Goal: Task Accomplishment & Management: Complete application form

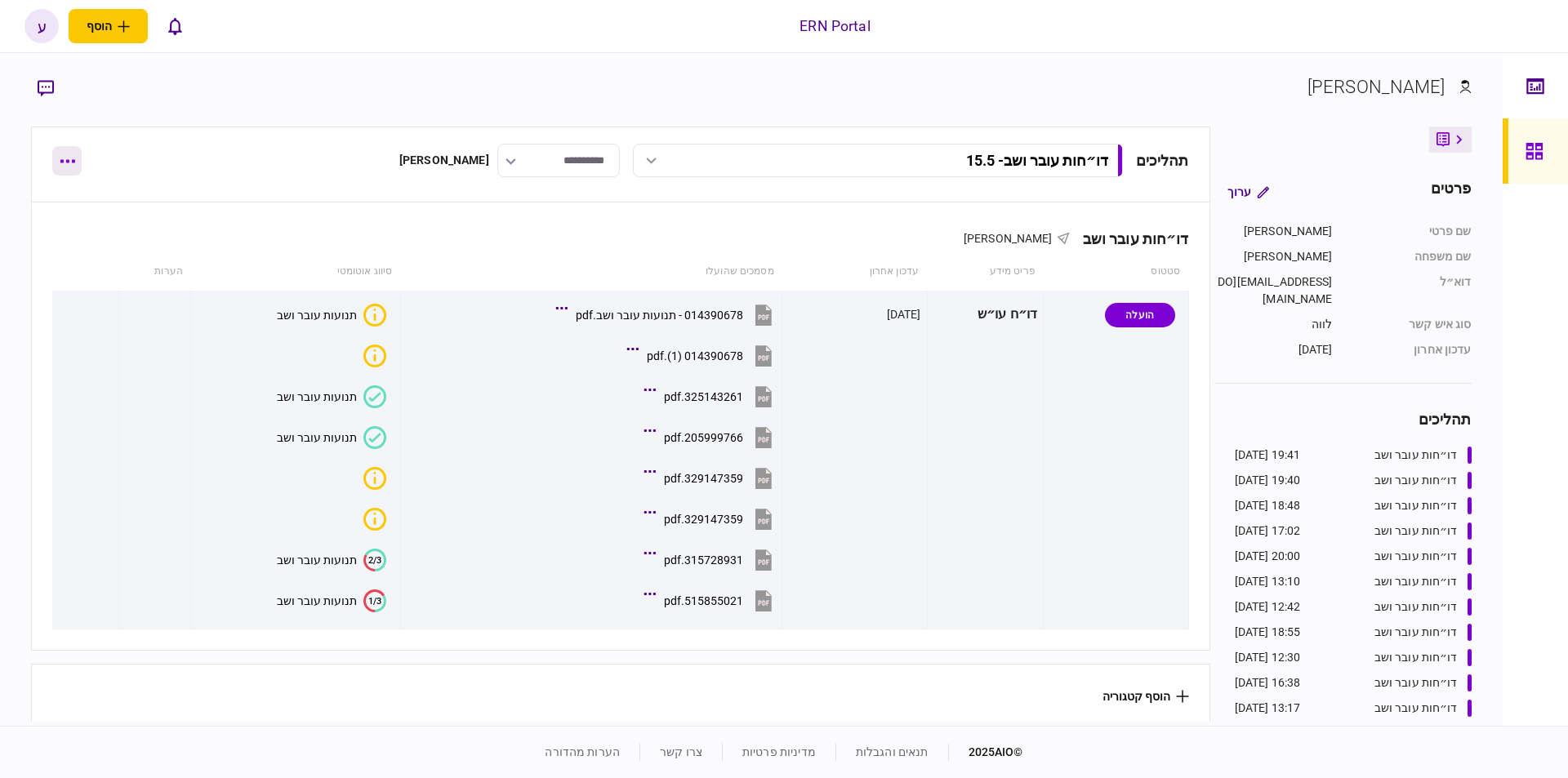
click at [61, 163] on icon "button" at bounding box center [68, 161] width 15 height 4
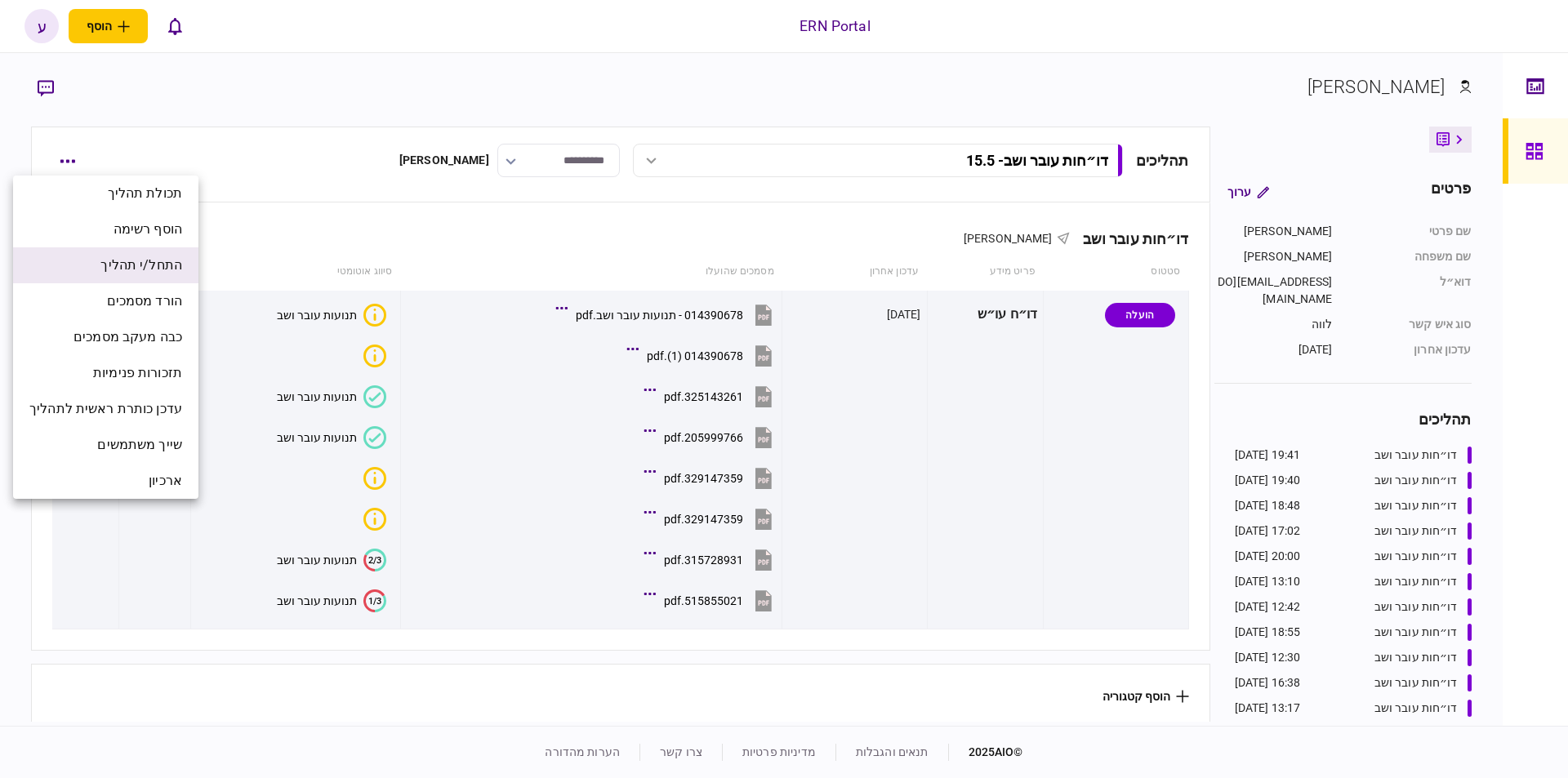
click at [167, 259] on span "התחל/י תהליך" at bounding box center [141, 265] width 81 height 20
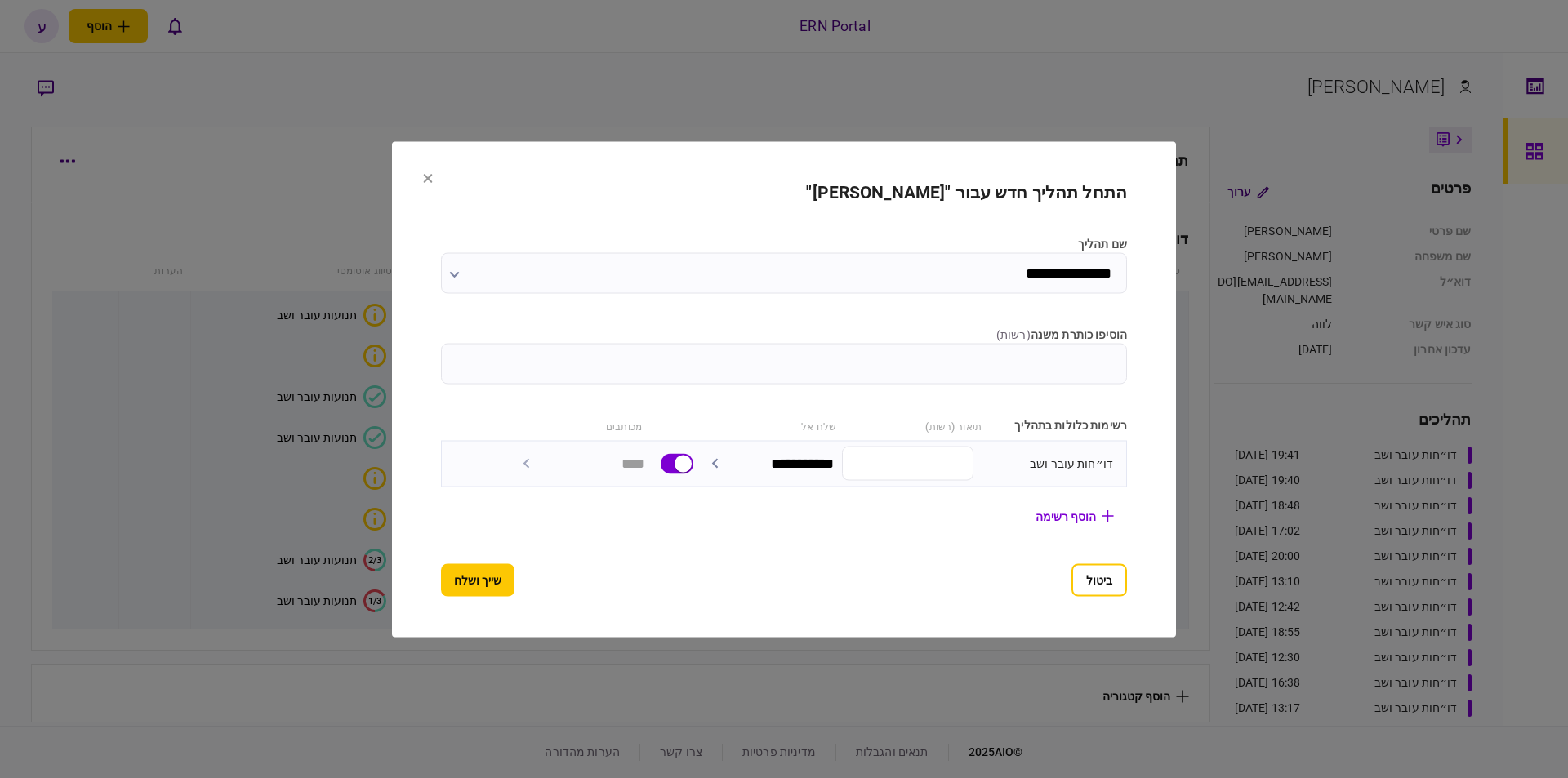
click at [775, 364] on input "הוסיפו כותרת משנה ( רשות )" at bounding box center [784, 363] width 686 height 41
type input "****"
click at [486, 583] on button "שייך ושלח" at bounding box center [478, 580] width 74 height 33
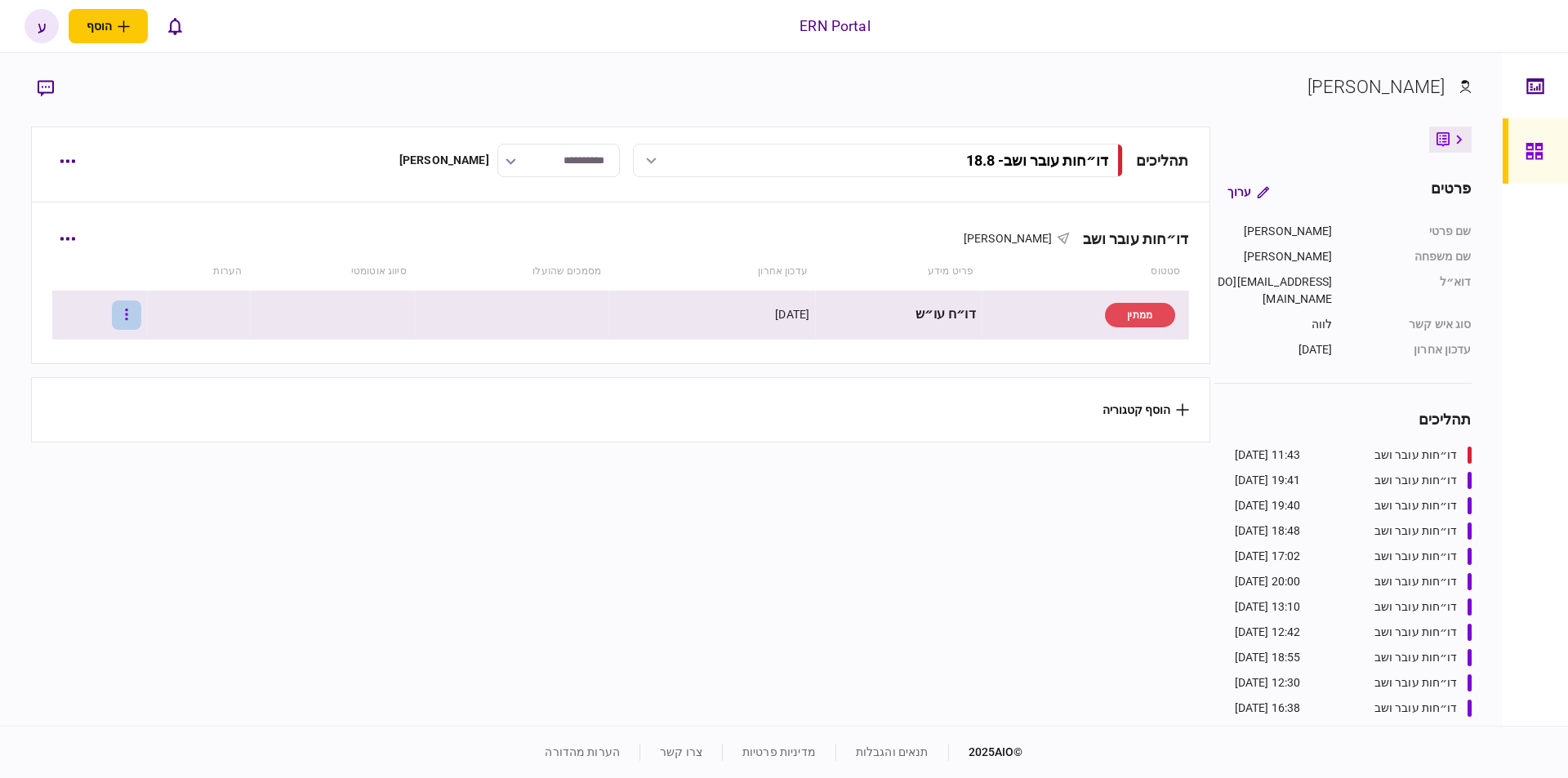
click at [136, 320] on button "button" at bounding box center [127, 315] width 29 height 29
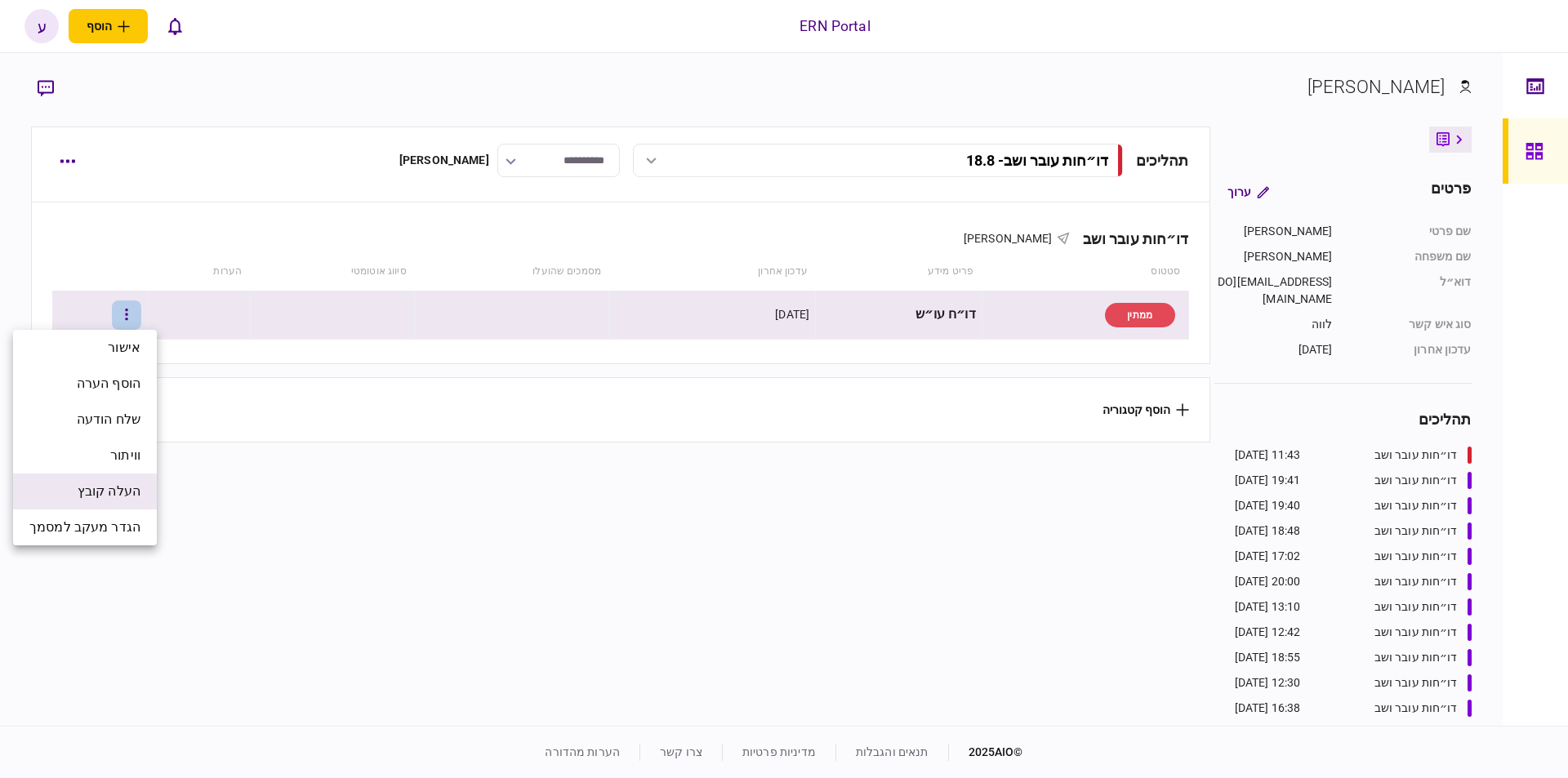
click at [131, 482] on span "העלה קובץ" at bounding box center [109, 491] width 63 height 20
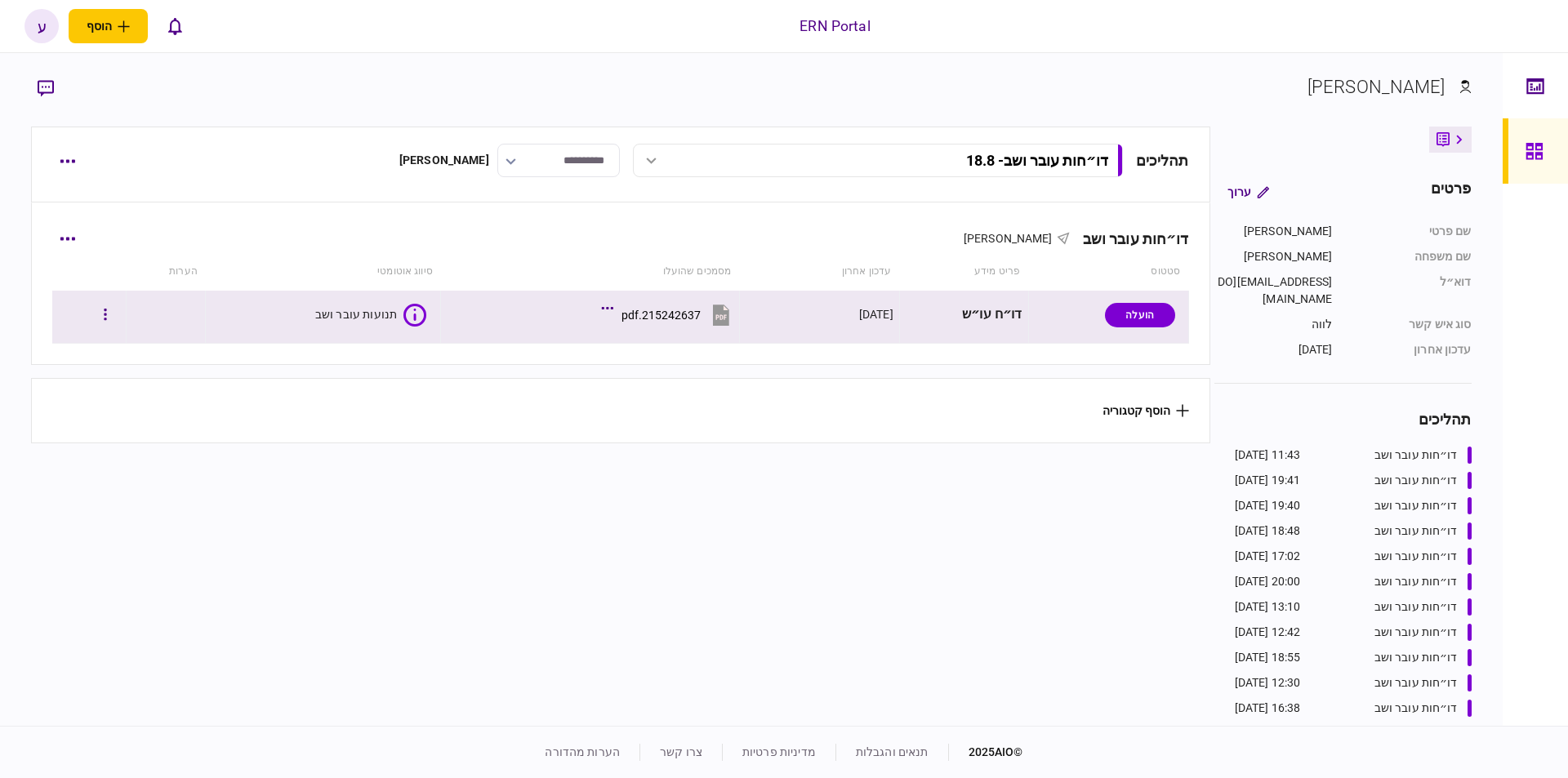
click at [676, 309] on div "215242637.pdf" at bounding box center [661, 314] width 79 height 13
click at [120, 309] on button "button" at bounding box center [105, 315] width 29 height 29
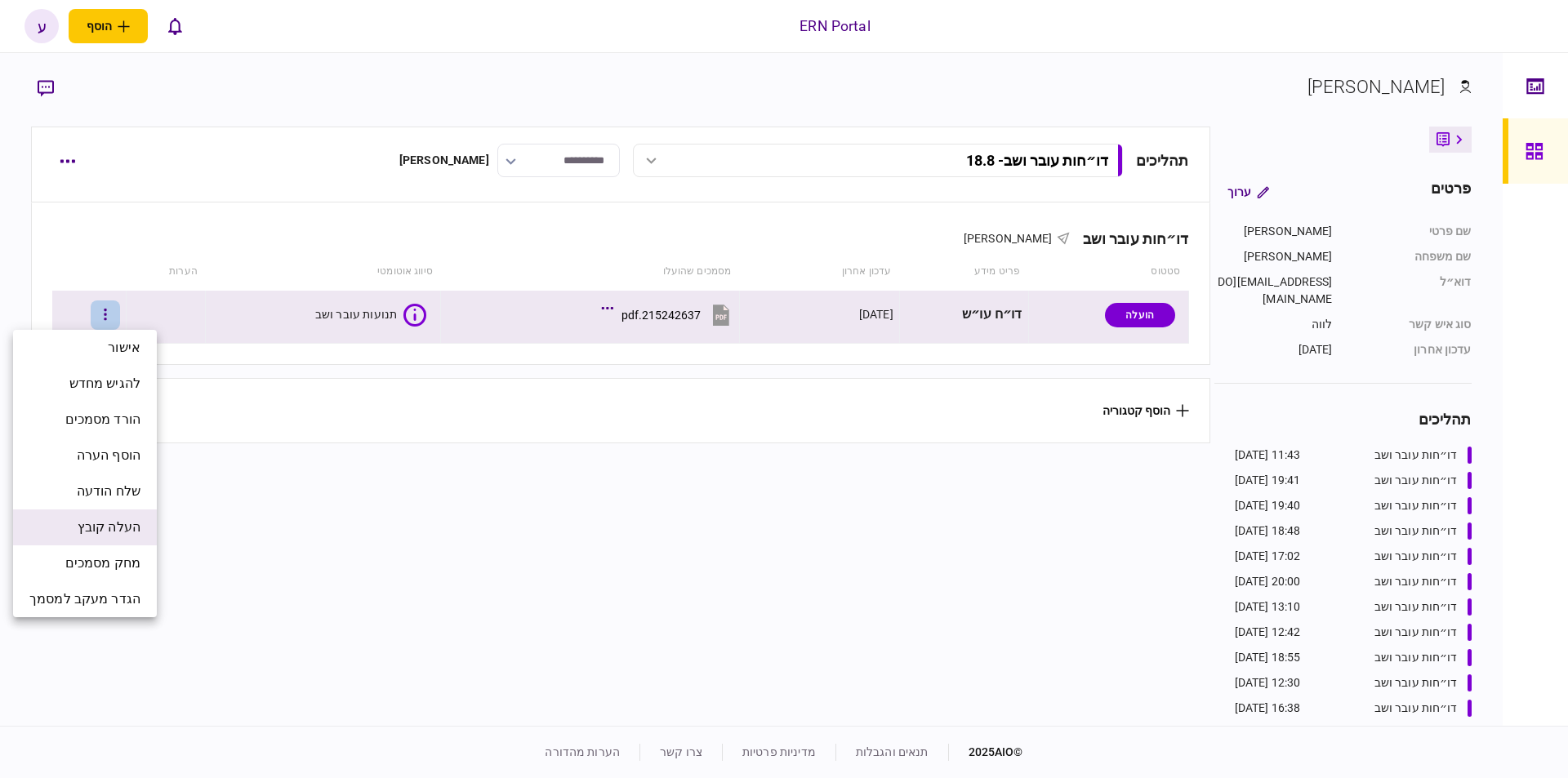
click at [129, 523] on span "העלה קובץ" at bounding box center [109, 527] width 63 height 20
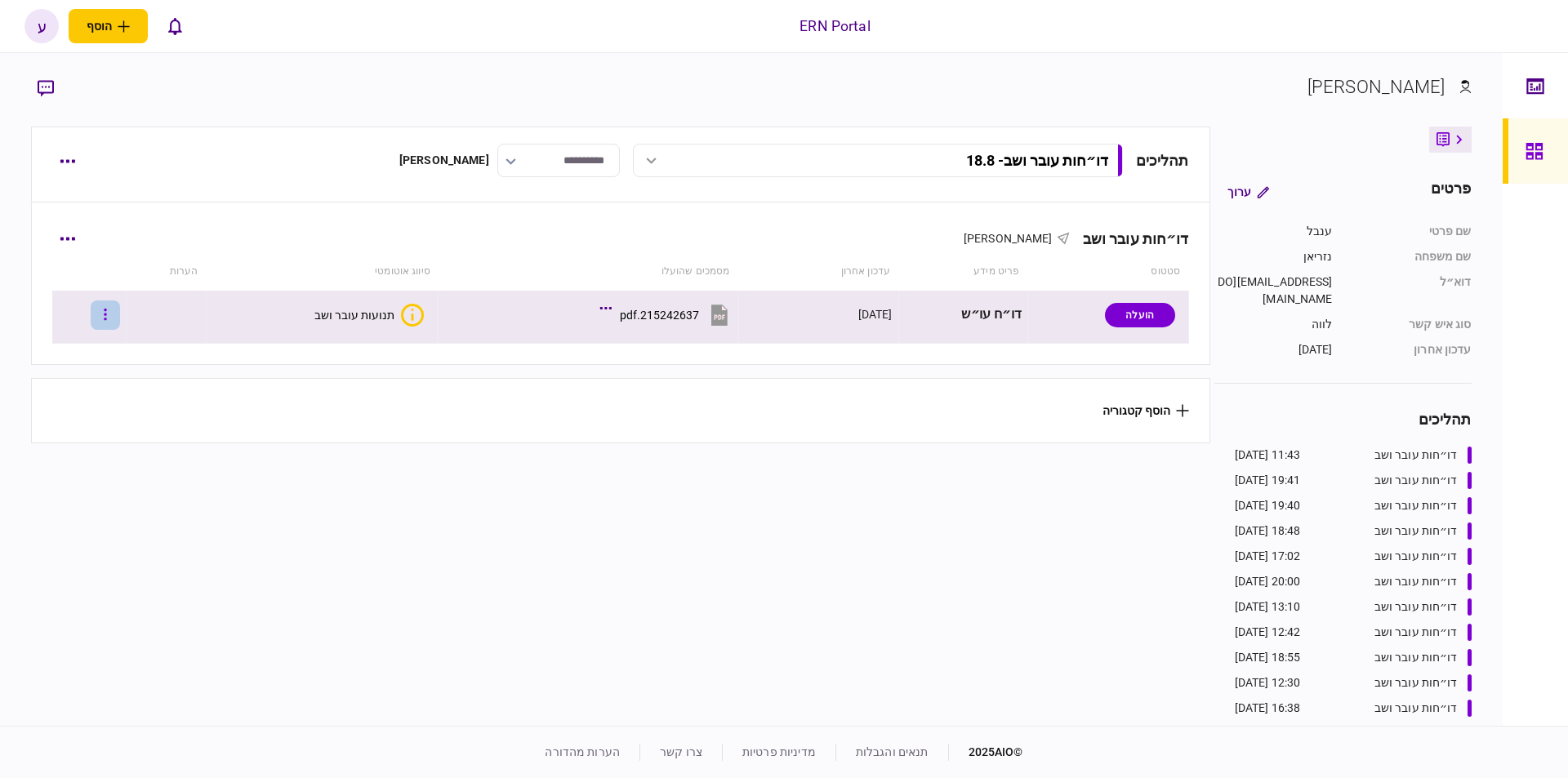
click at [114, 320] on button "button" at bounding box center [105, 315] width 29 height 29
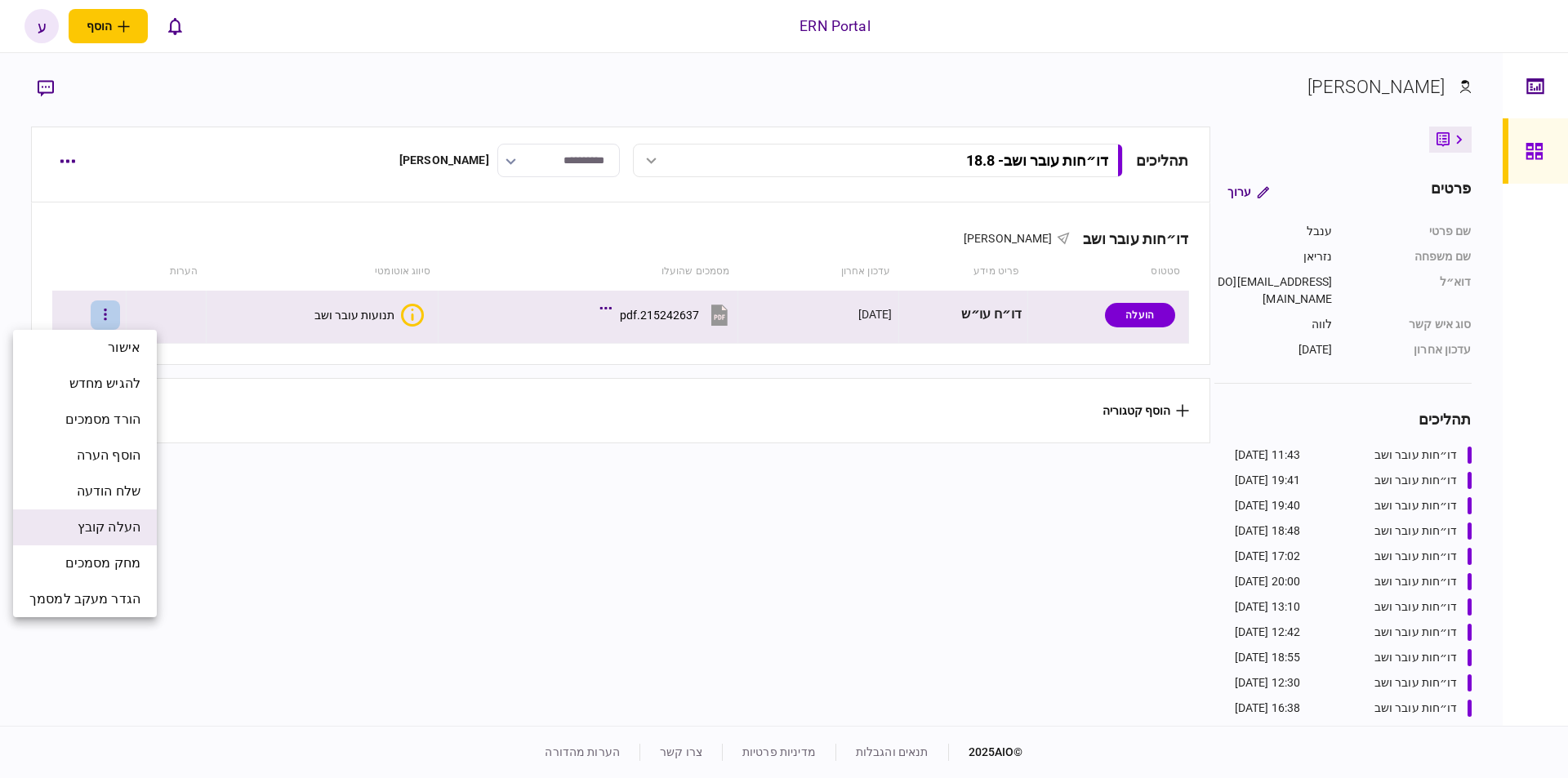
click at [117, 523] on span "העלה קובץ" at bounding box center [109, 527] width 63 height 20
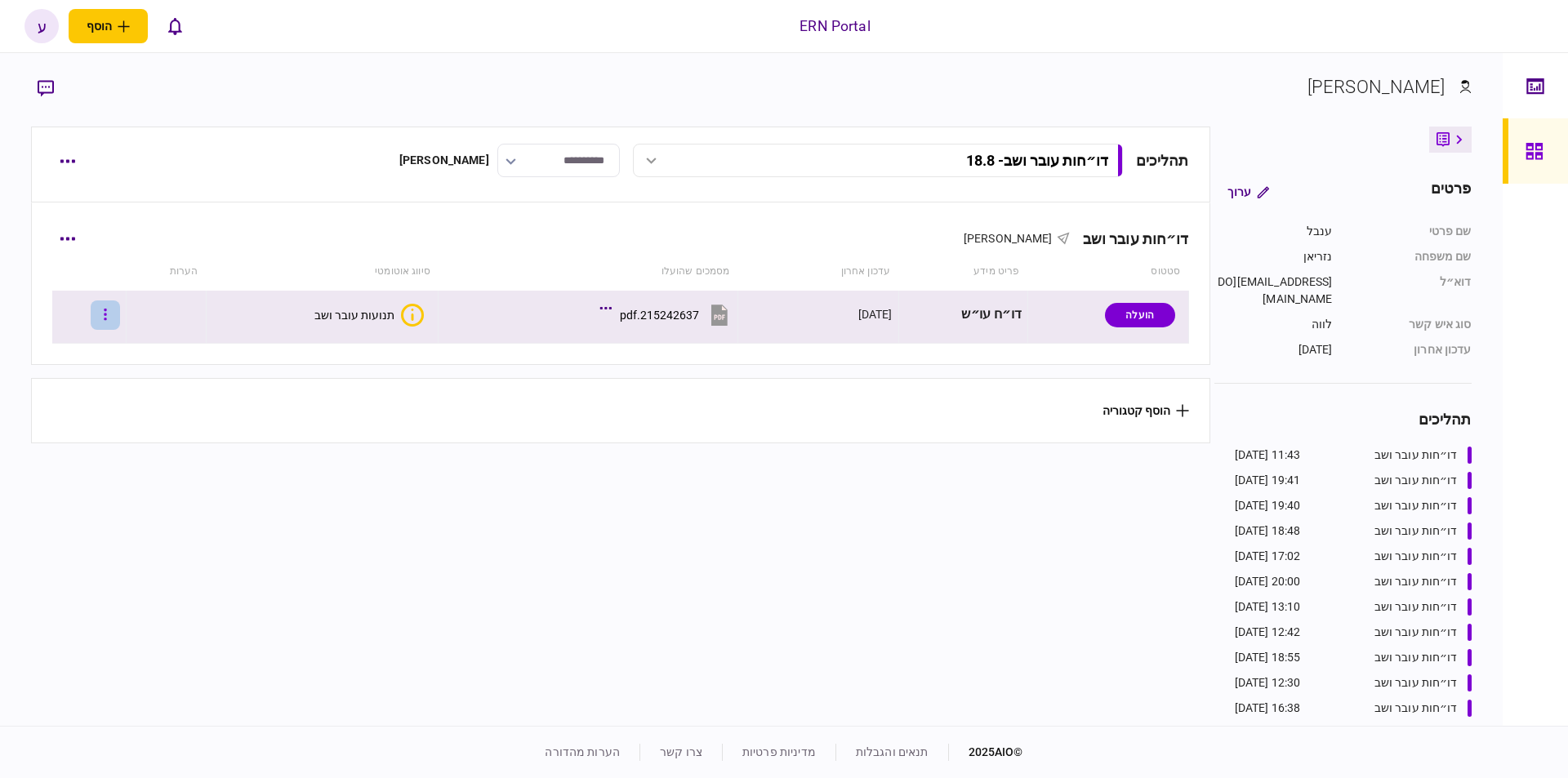
click at [107, 310] on icon "button" at bounding box center [105, 314] width 3 height 11
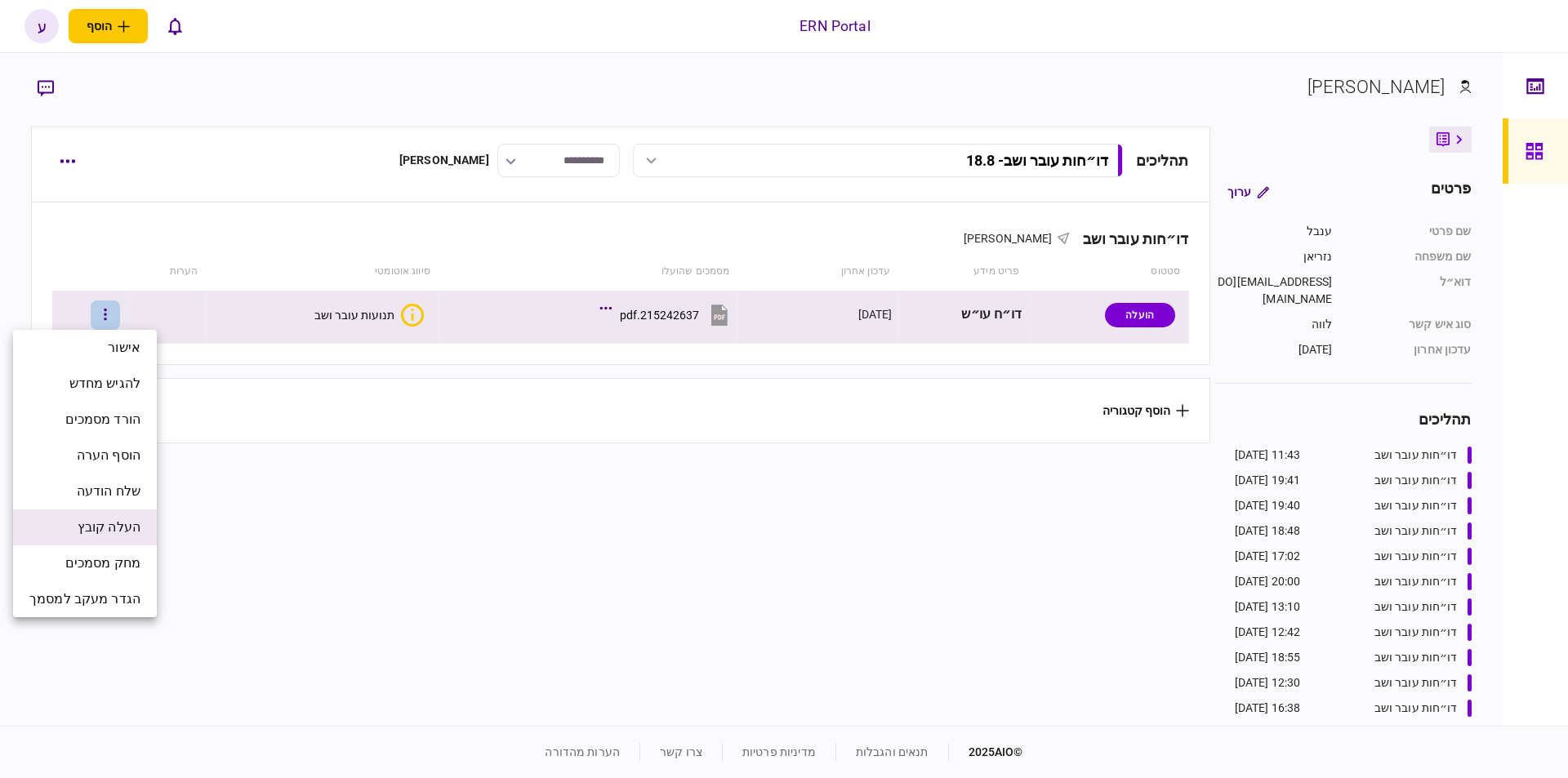
click at [121, 537] on li "העלה קובץ" at bounding box center [85, 528] width 144 height 36
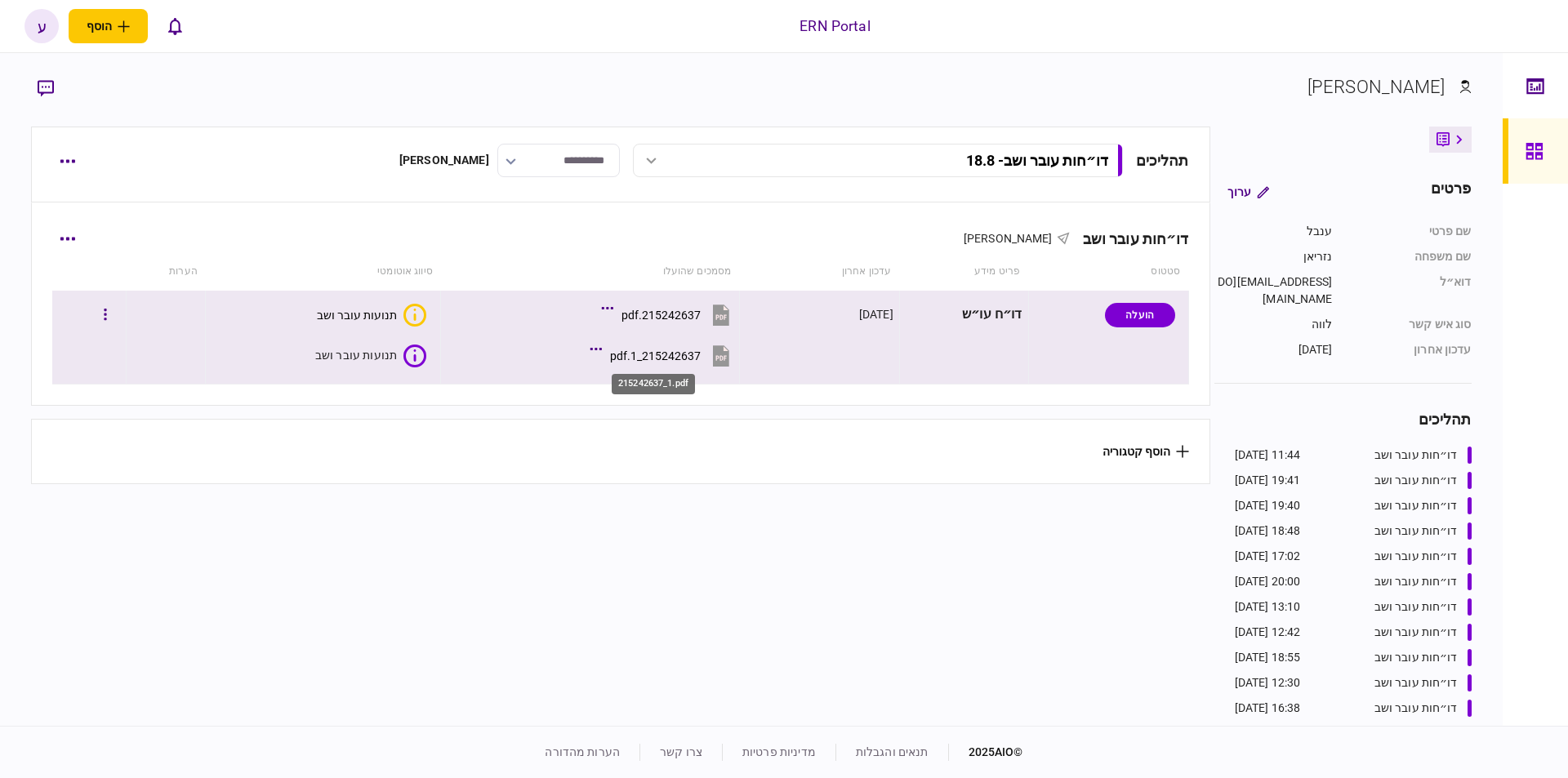
click at [637, 361] on div "215242637_1.pdf" at bounding box center [655, 356] width 91 height 13
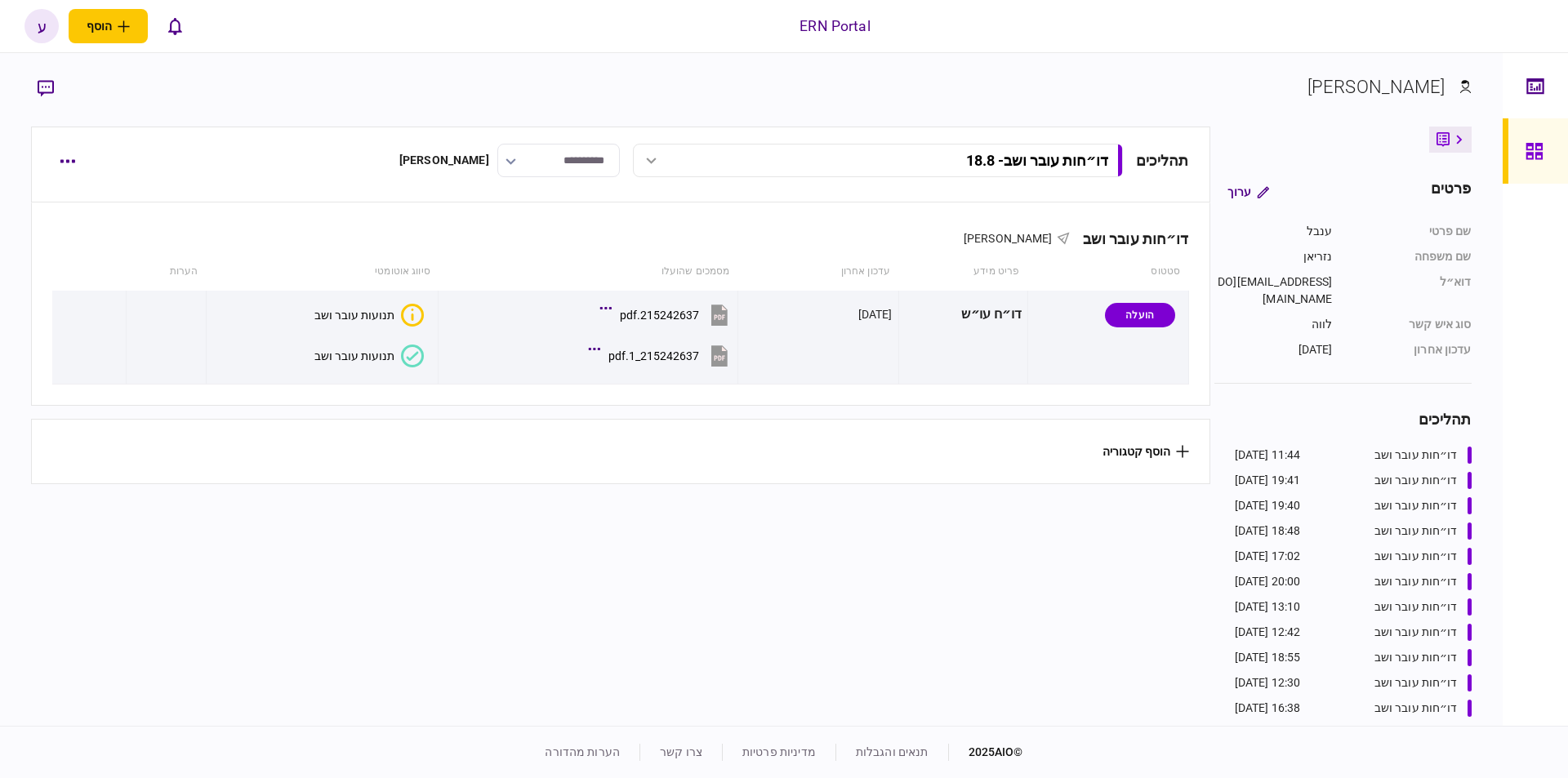
click at [340, 361] on div "תנועות עובר ושב" at bounding box center [354, 356] width 80 height 13
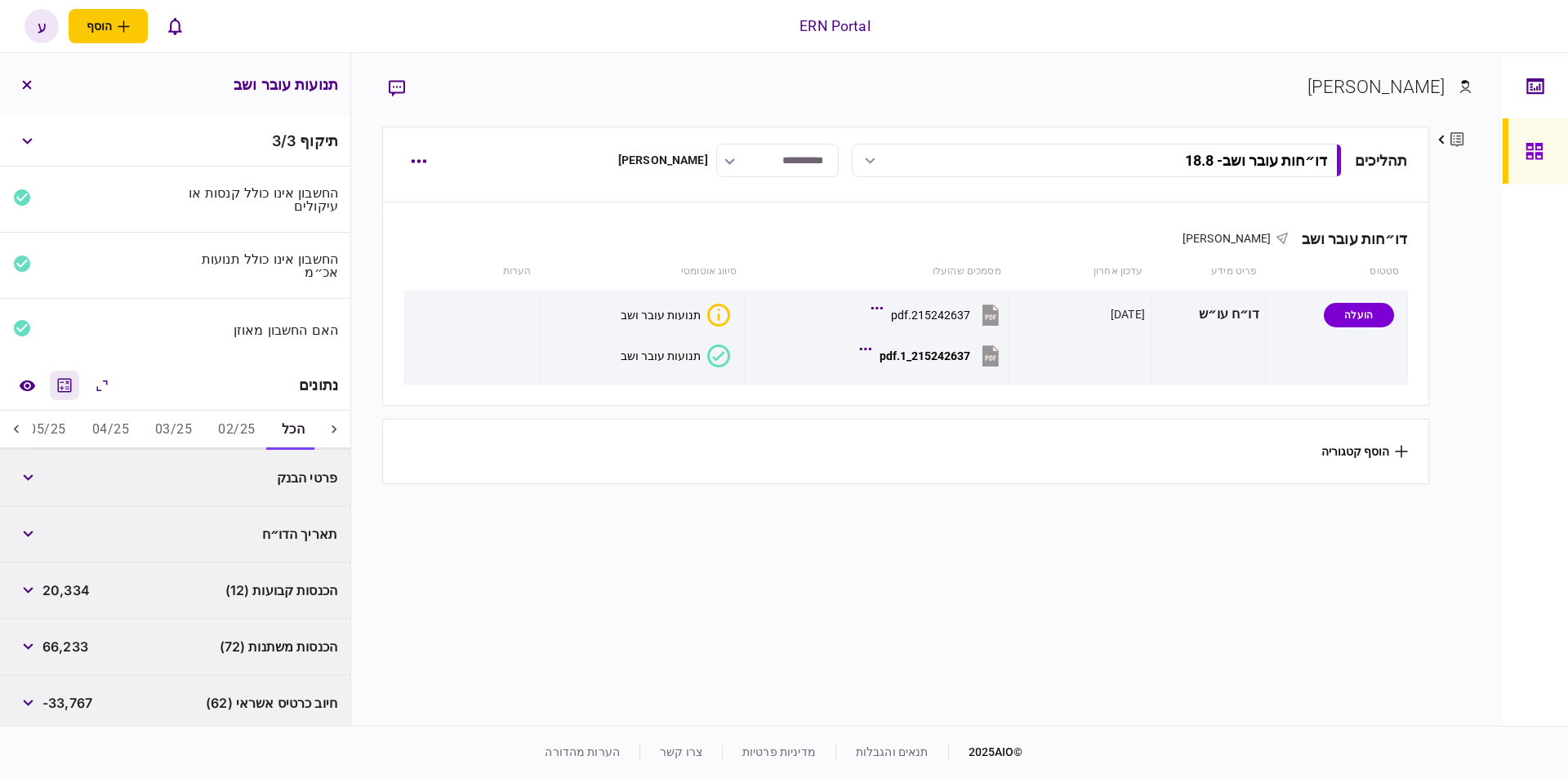
click at [79, 391] on button "מחשבון" at bounding box center [64, 386] width 29 height 29
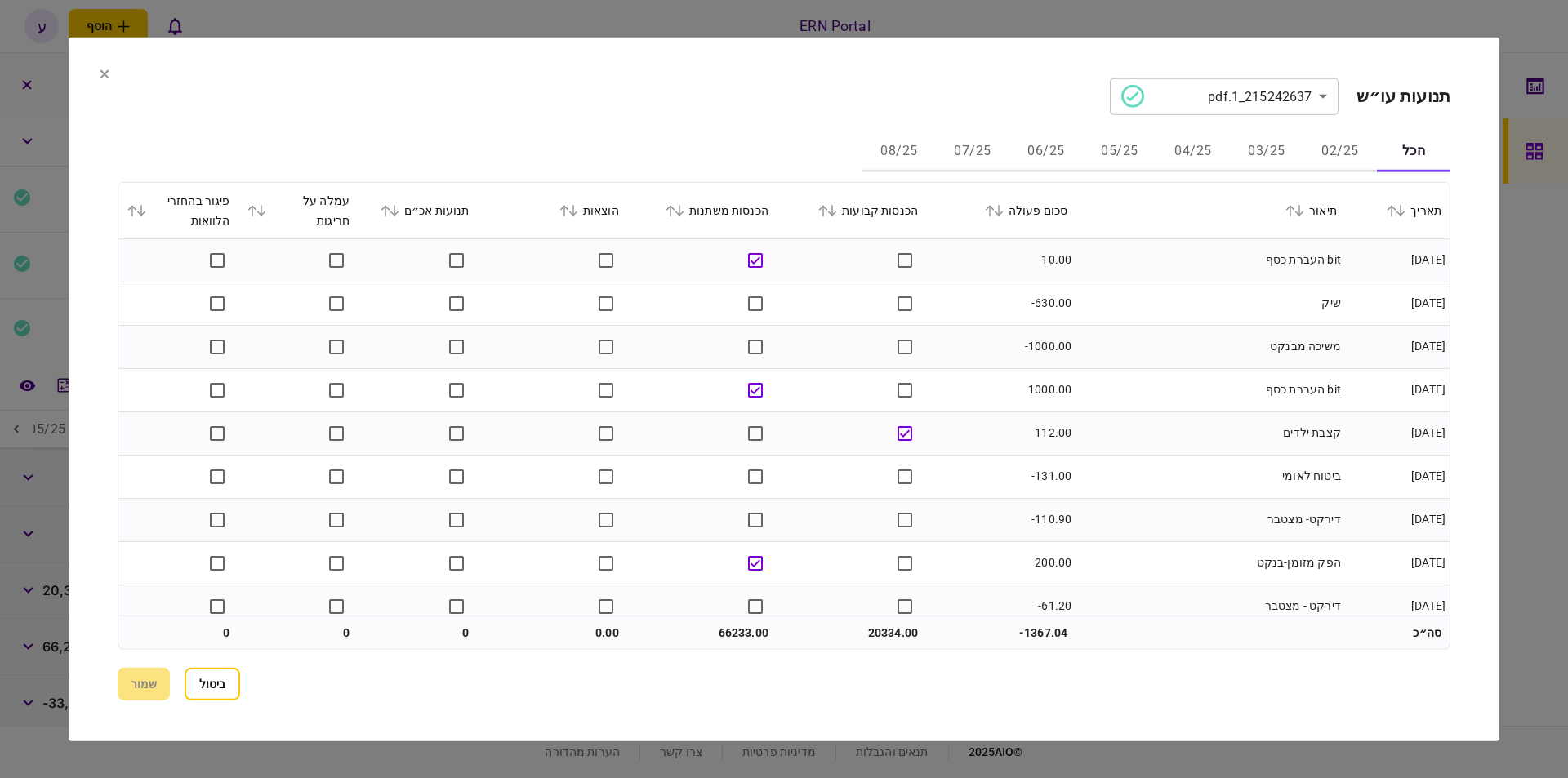
click at [1096, 150] on button "05/25" at bounding box center [1120, 152] width 74 height 39
click at [1003, 215] on icon at bounding box center [998, 209] width 9 height 11
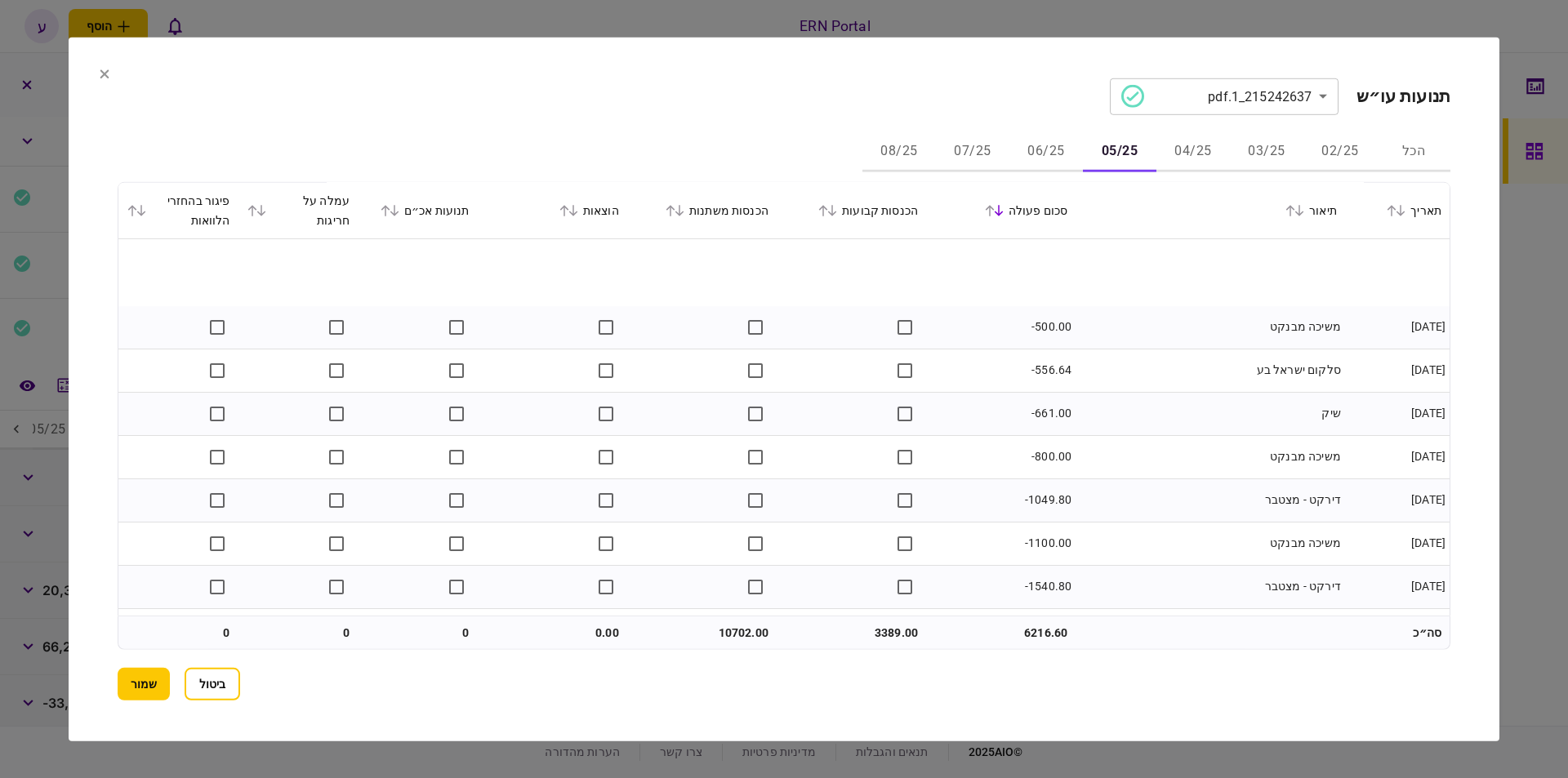
scroll to position [1487, 0]
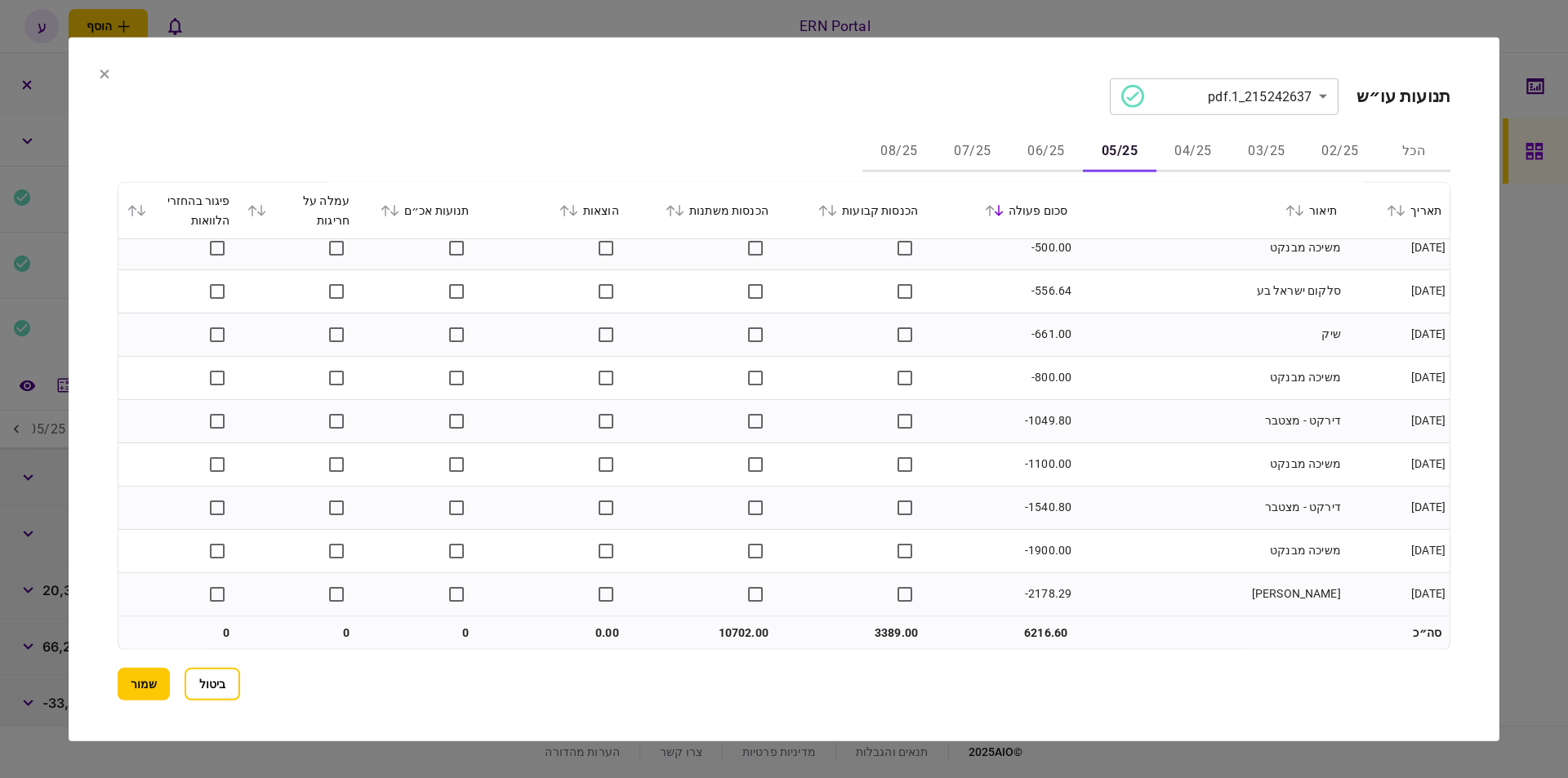
click at [1045, 150] on button "06/25" at bounding box center [1046, 152] width 74 height 39
click at [962, 153] on button "07/25" at bounding box center [973, 152] width 74 height 39
click at [899, 140] on button "08/25" at bounding box center [900, 152] width 74 height 39
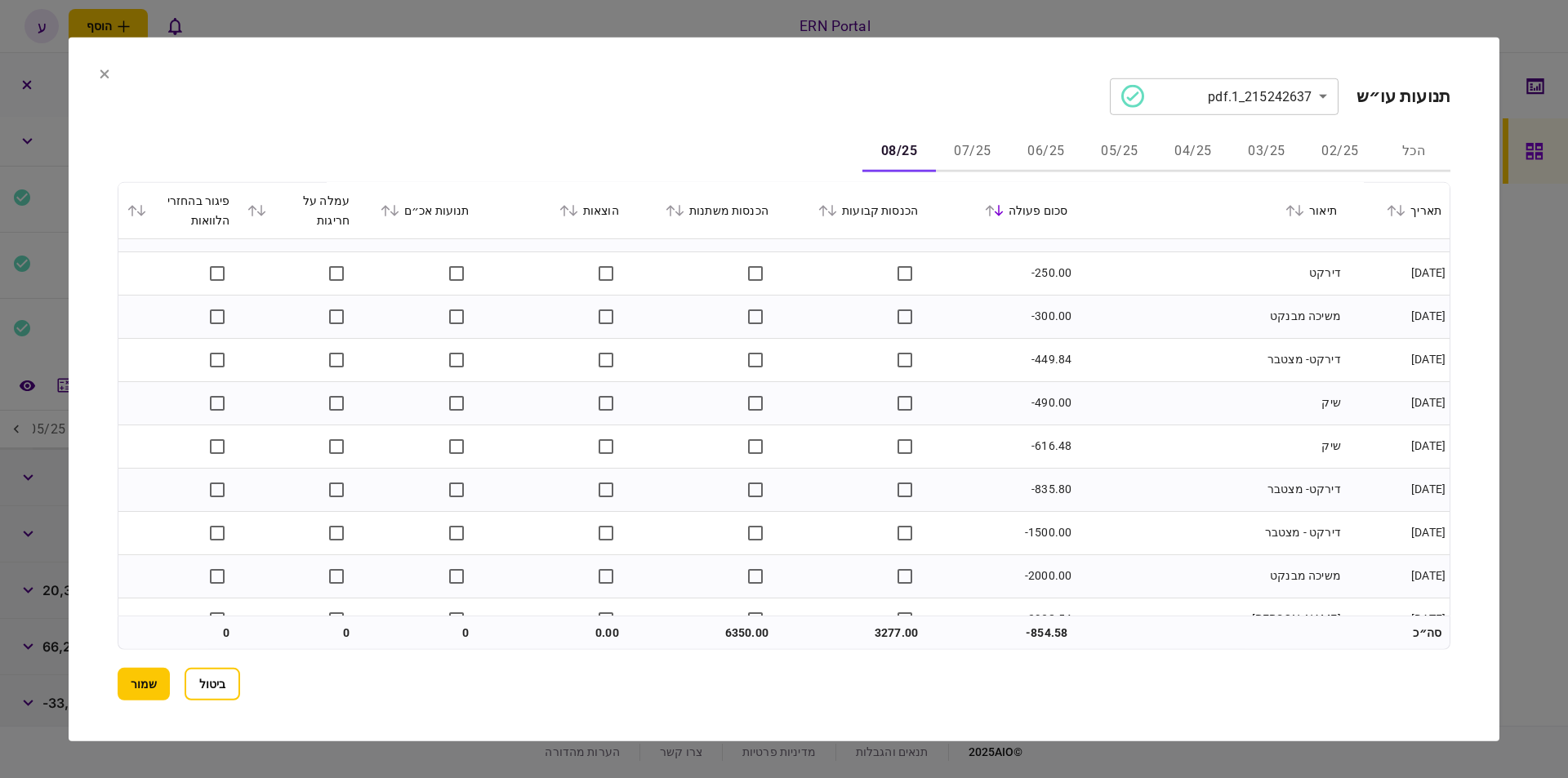
scroll to position [491, 0]
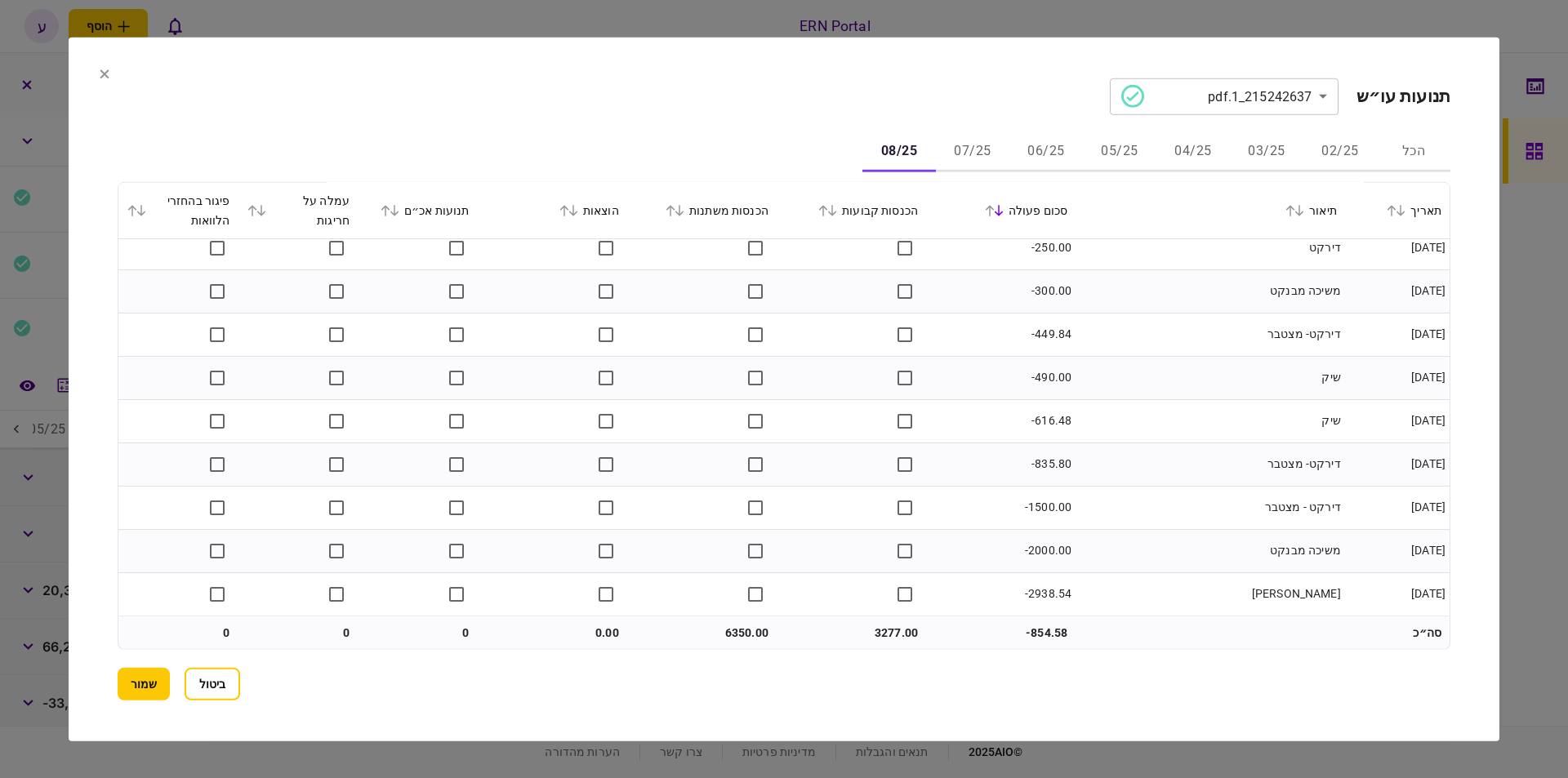
click at [1116, 142] on button "05/25" at bounding box center [1120, 152] width 74 height 39
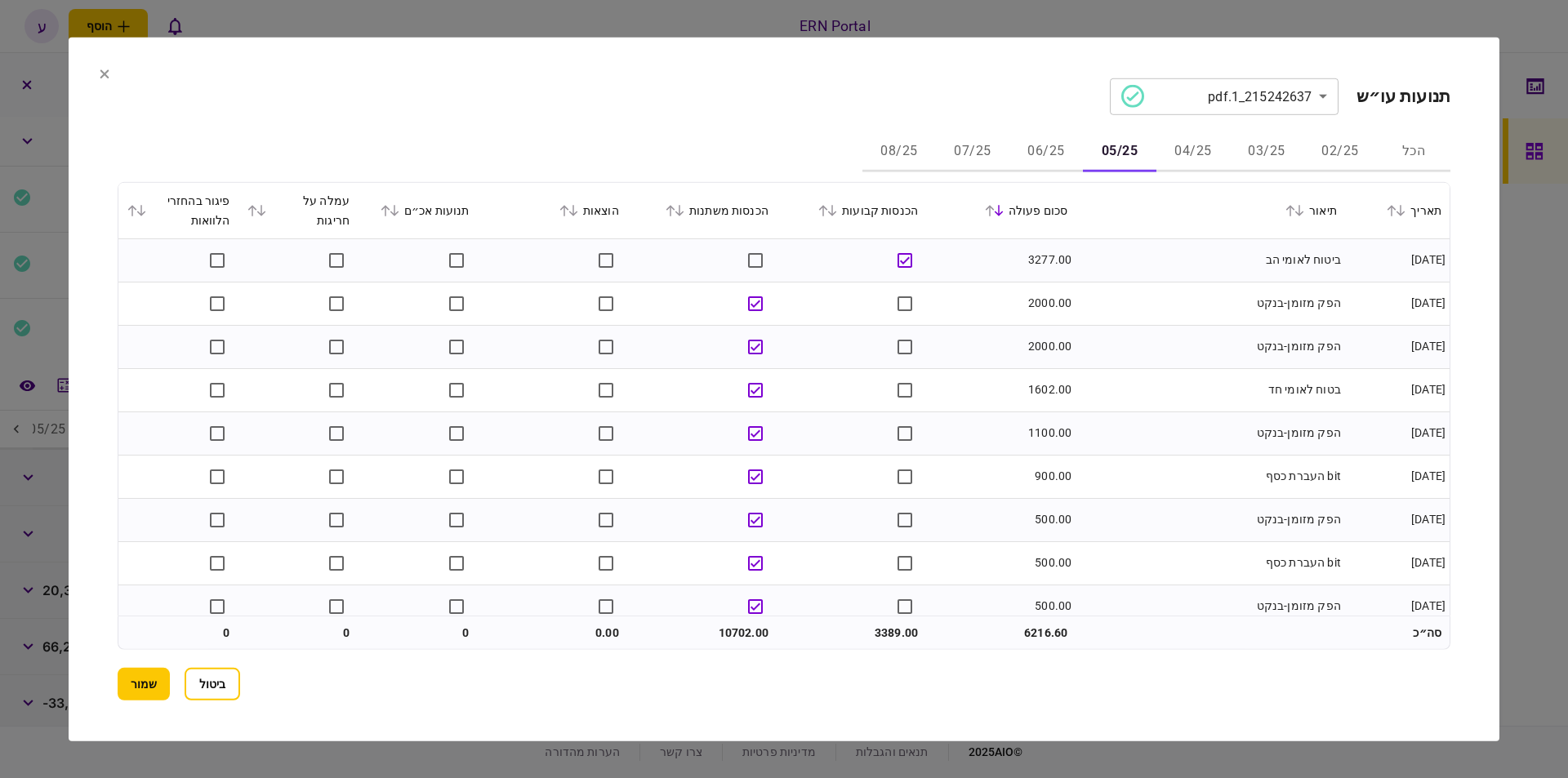
click at [950, 152] on button "07/25" at bounding box center [973, 152] width 74 height 39
click at [165, 679] on button "שמור" at bounding box center [143, 685] width 52 height 33
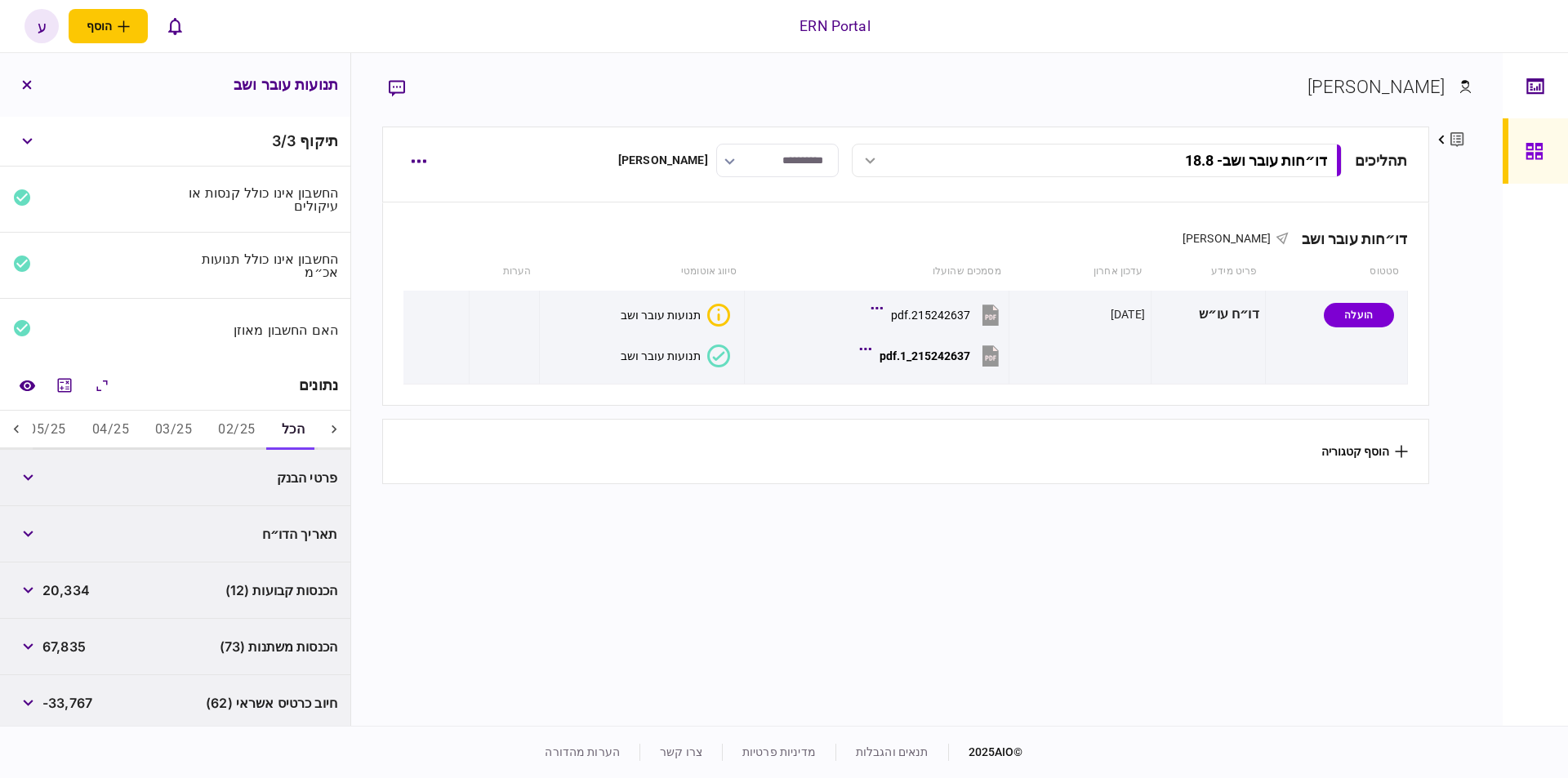
click at [25, 429] on icon at bounding box center [16, 429] width 16 height 16
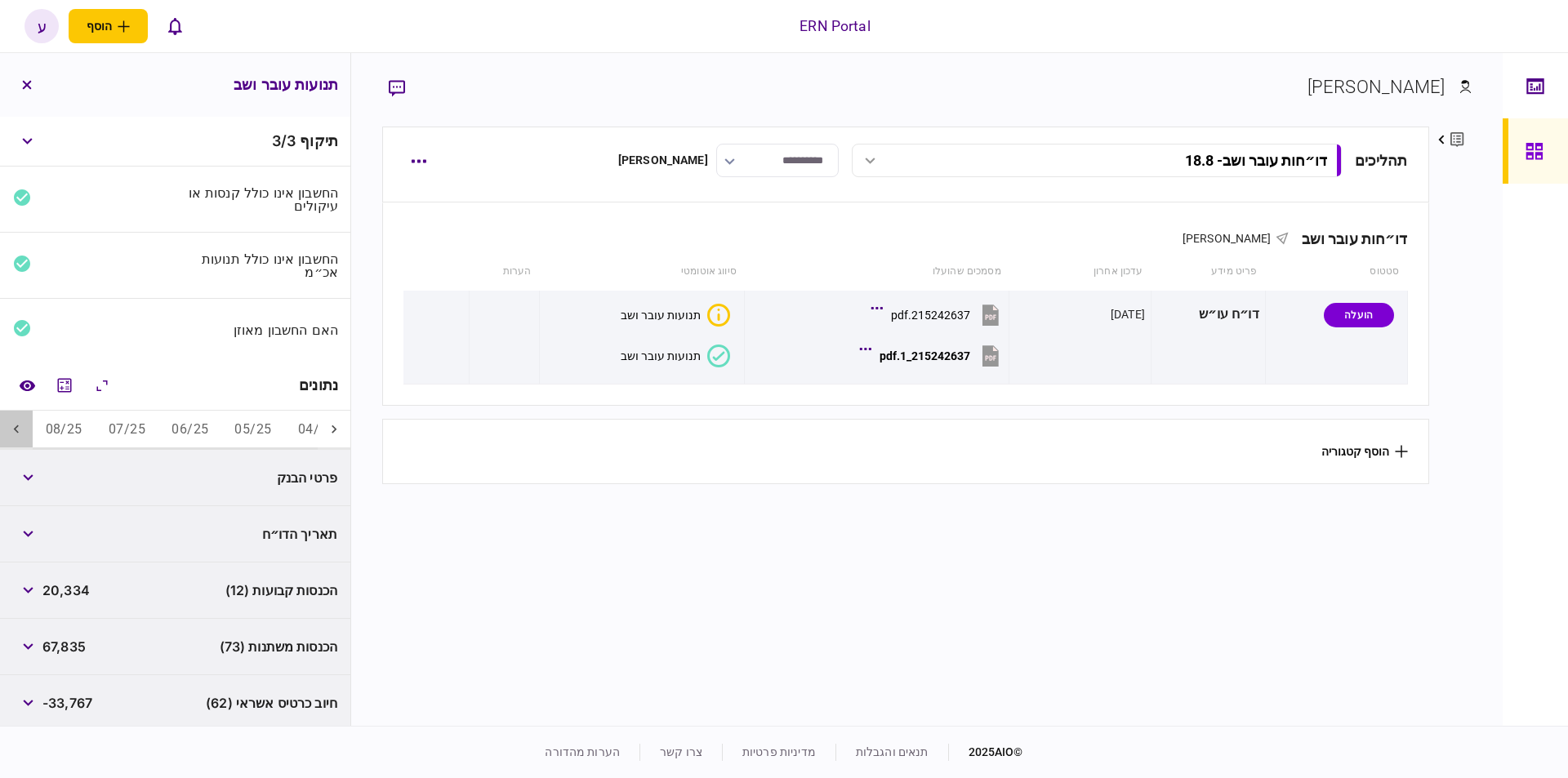
click at [25, 429] on icon at bounding box center [16, 429] width 16 height 16
click at [239, 427] on button "05/25" at bounding box center [252, 430] width 63 height 39
click at [76, 468] on span "3,389" at bounding box center [62, 477] width 38 height 20
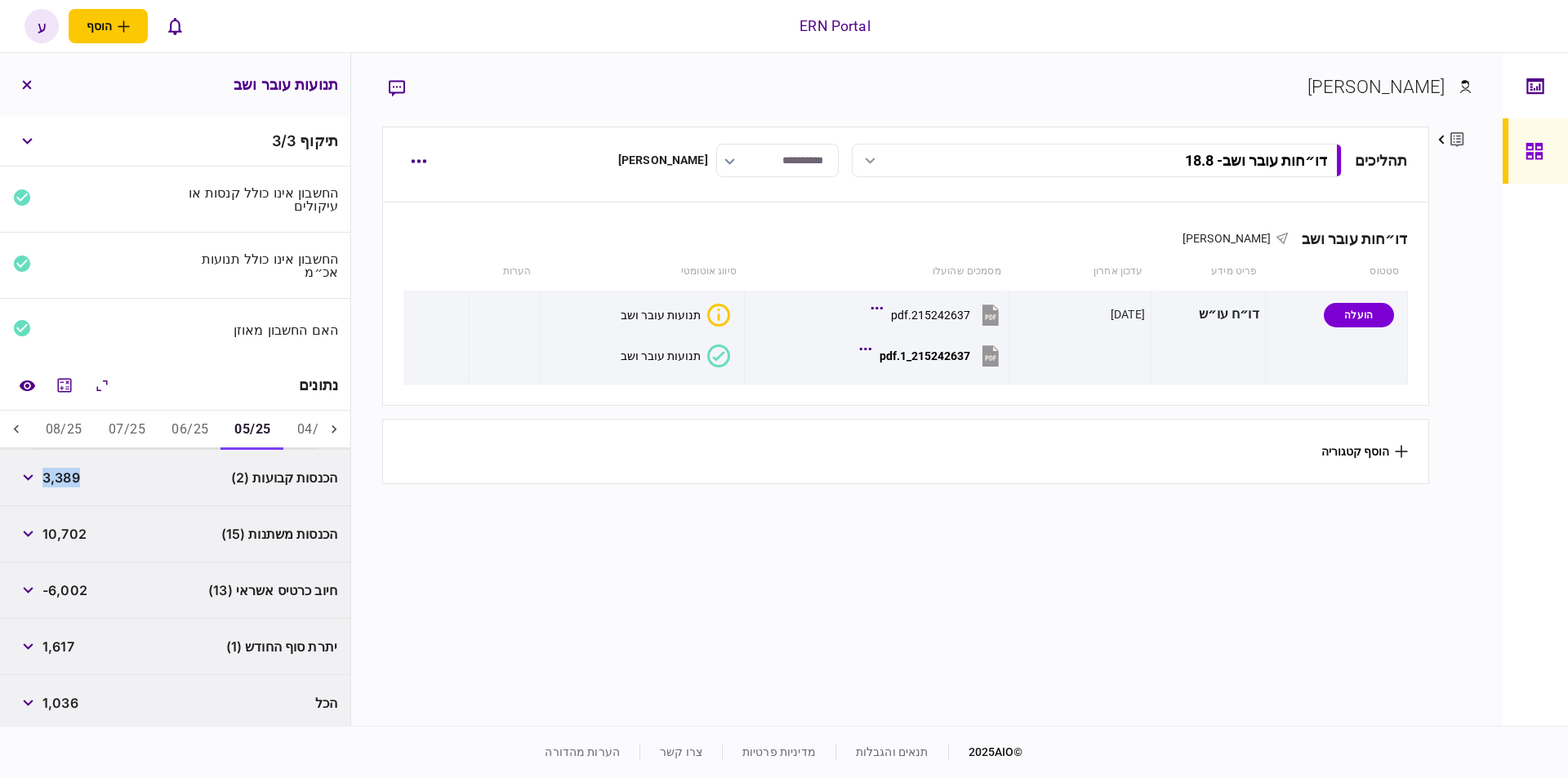
click at [76, 473] on span "3,389" at bounding box center [62, 477] width 38 height 20
click at [76, 474] on span "3,389" at bounding box center [62, 477] width 38 height 20
click at [75, 475] on span "3,389" at bounding box center [62, 477] width 38 height 20
click at [27, 480] on button "button" at bounding box center [27, 477] width 29 height 29
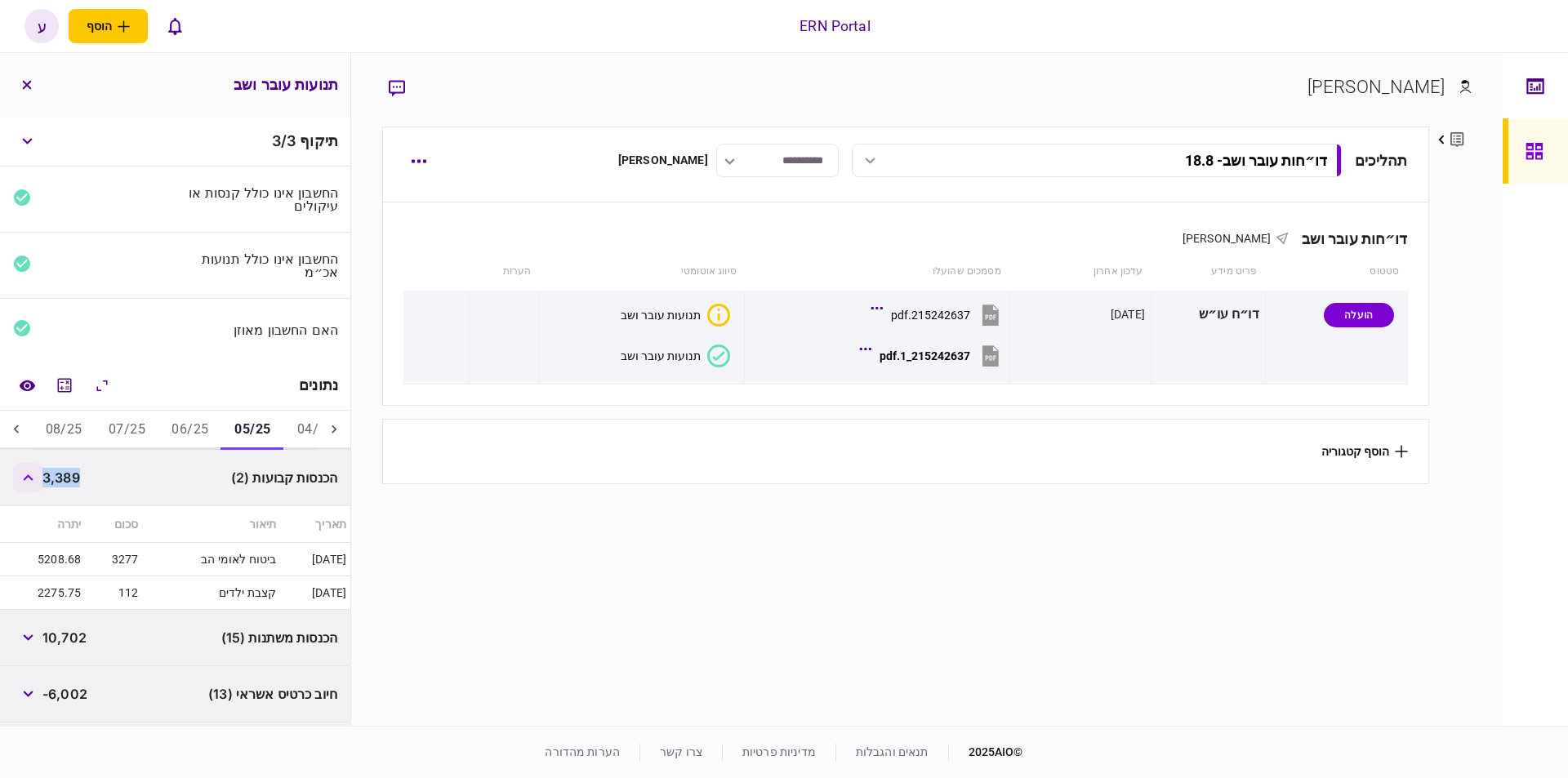
click at [27, 480] on button "button" at bounding box center [27, 477] width 29 height 29
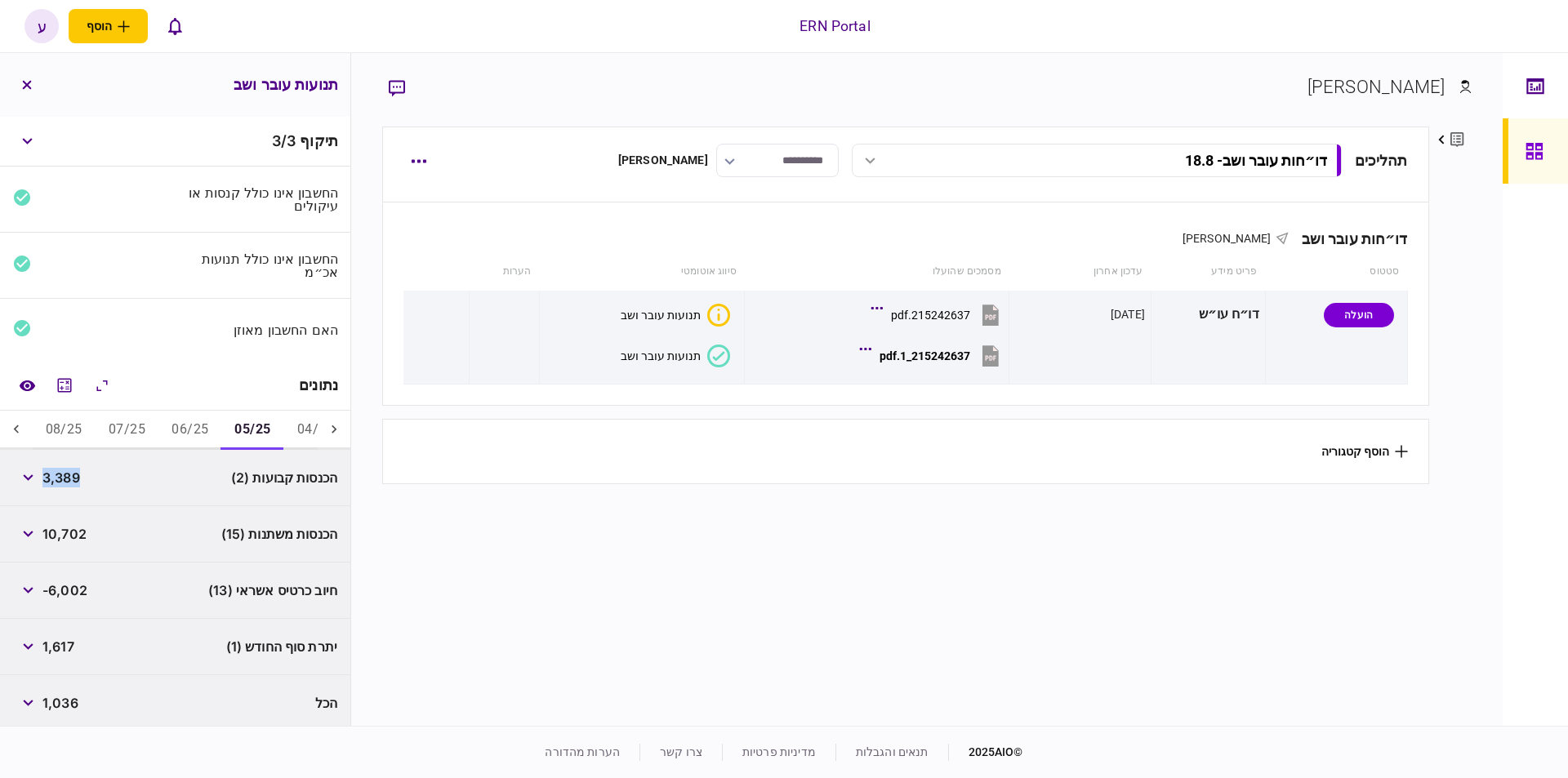
click at [80, 479] on span "3,389" at bounding box center [62, 477] width 38 height 20
click at [80, 478] on span "3,389" at bounding box center [62, 477] width 38 height 20
click at [69, 532] on span "10,702" at bounding box center [64, 534] width 44 height 20
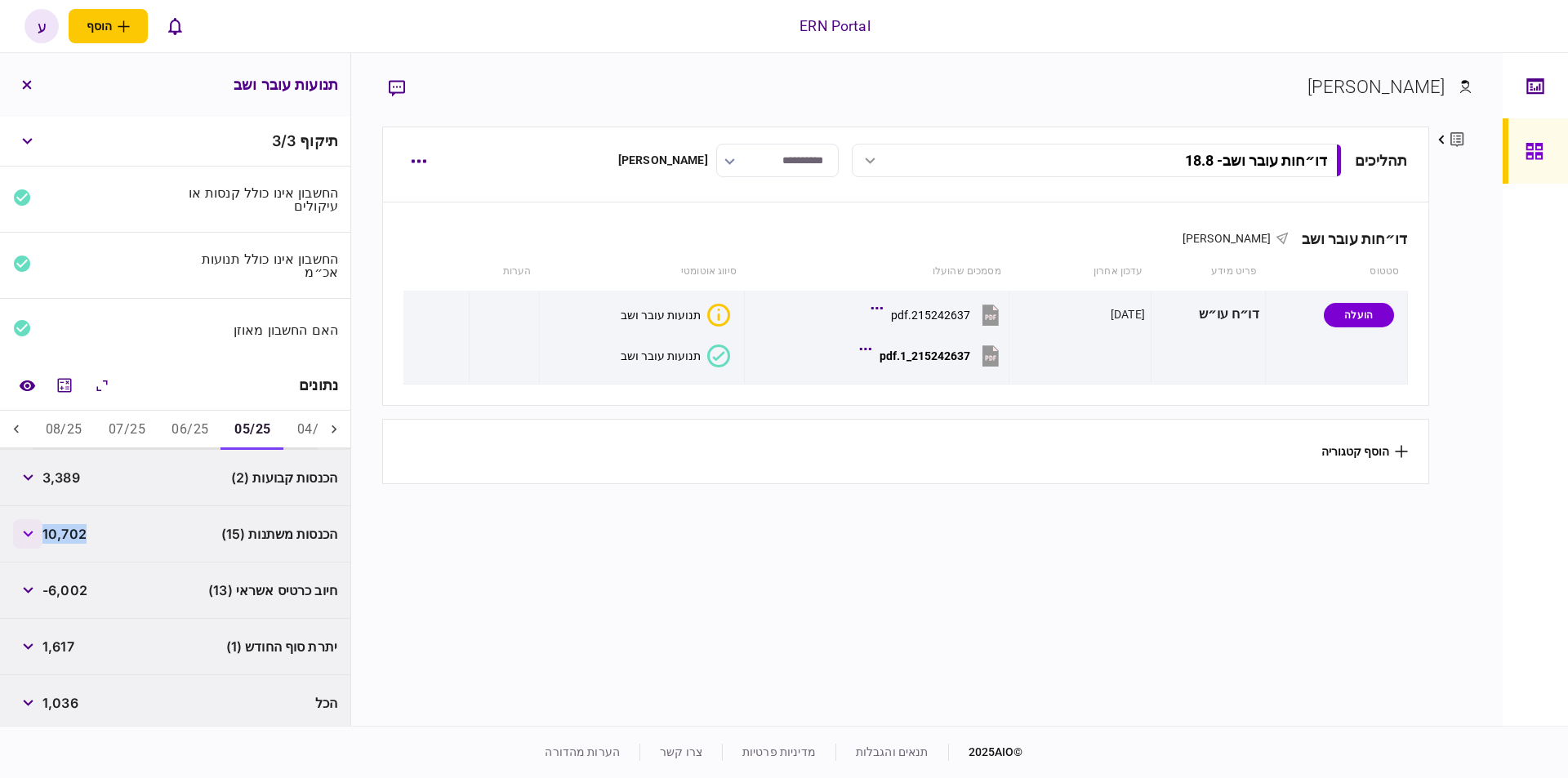
copy span "10,702"
click at [68, 645] on span "1,617" at bounding box center [58, 646] width 32 height 20
copy span "1,617"
click at [171, 426] on button "06/25" at bounding box center [189, 430] width 63 height 39
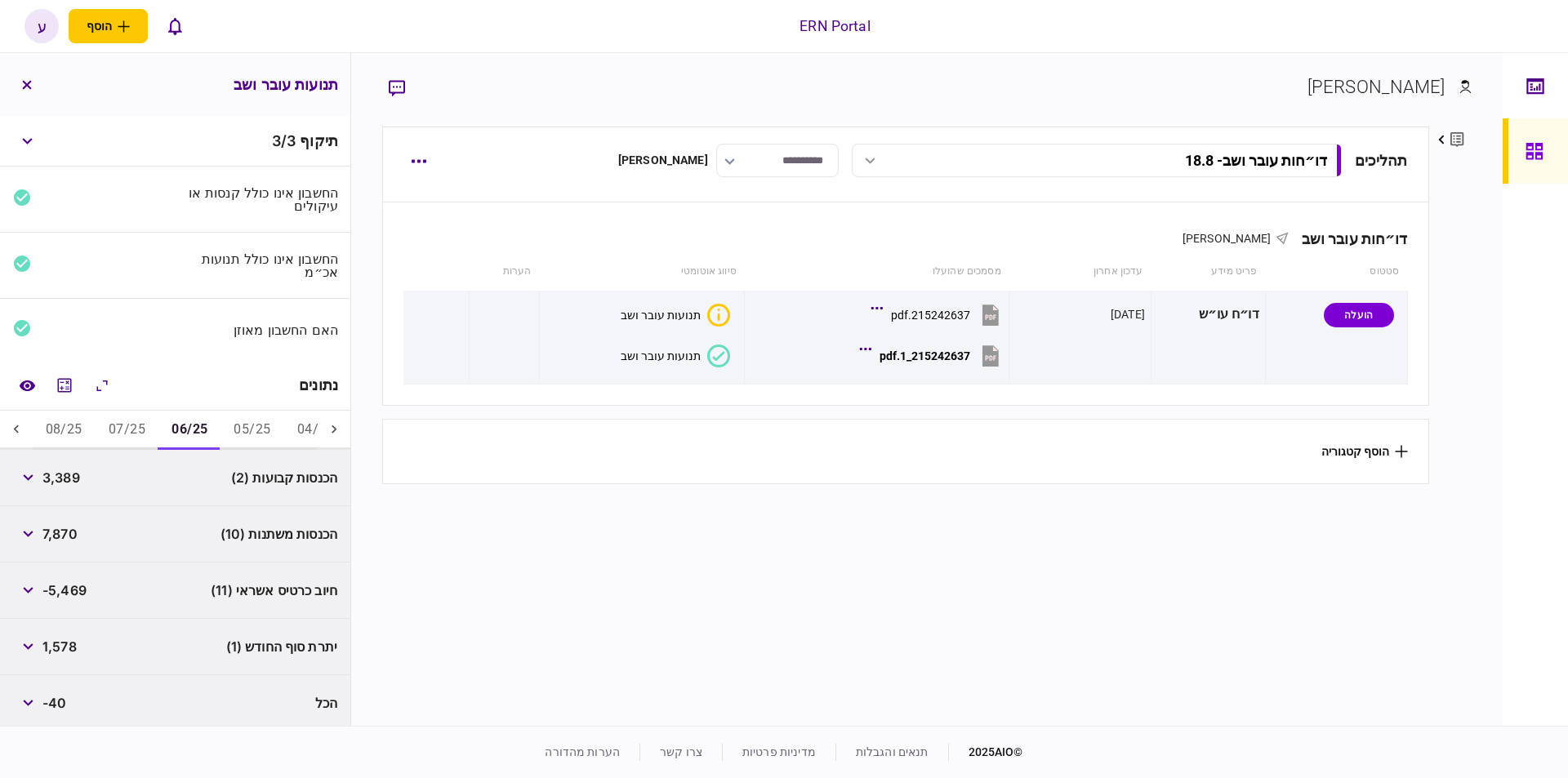
click at [70, 473] on span "3,389" at bounding box center [62, 477] width 38 height 20
copy span "3,389"
click at [68, 525] on span "7,870" at bounding box center [60, 534] width 35 height 20
click at [66, 524] on span "7,870" at bounding box center [60, 534] width 35 height 20
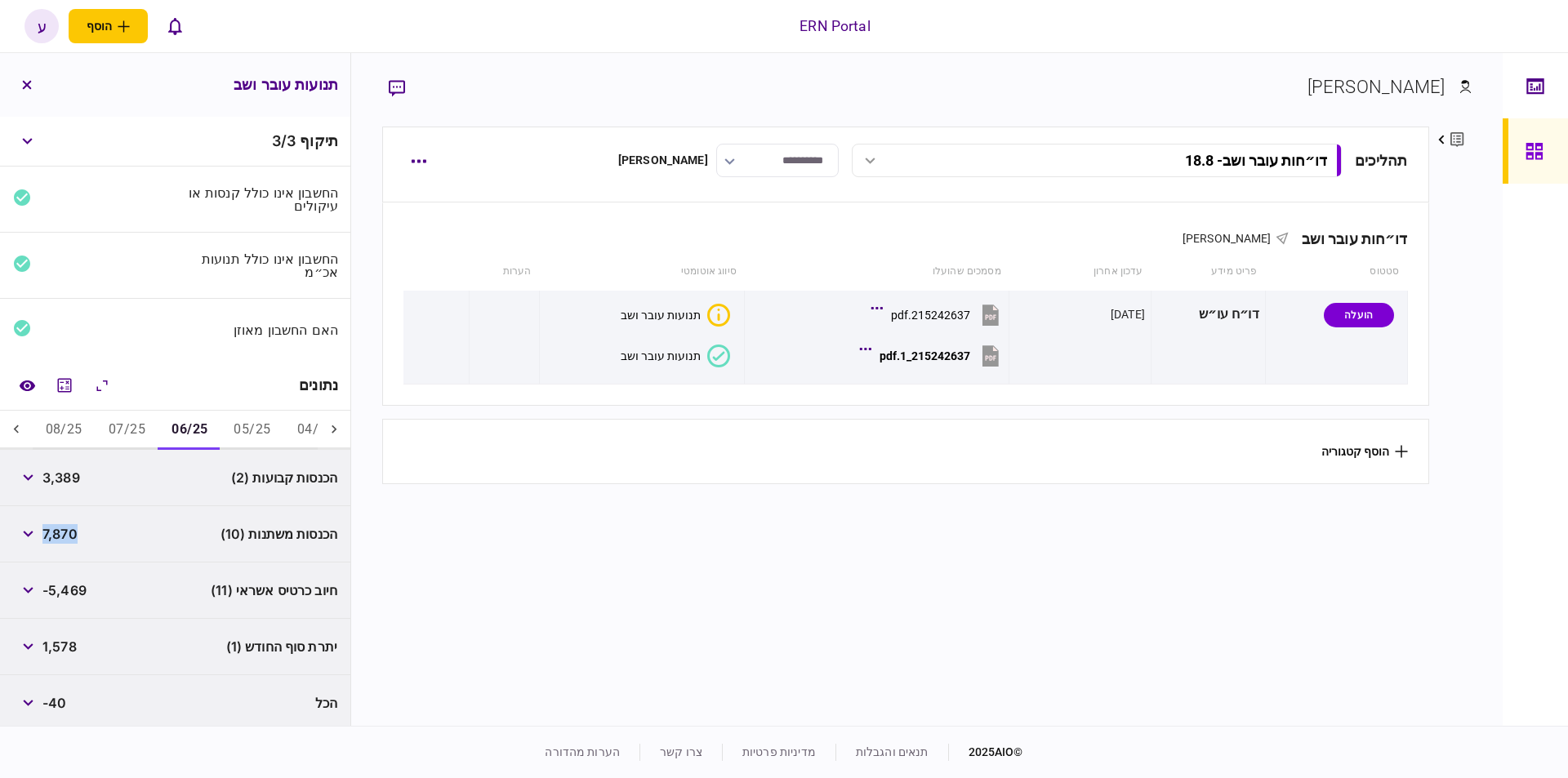
copy span "7,870"
click at [77, 640] on span "1,578" at bounding box center [60, 646] width 34 height 20
click at [77, 639] on span "1,578" at bounding box center [60, 646] width 34 height 20
copy div "1,578"
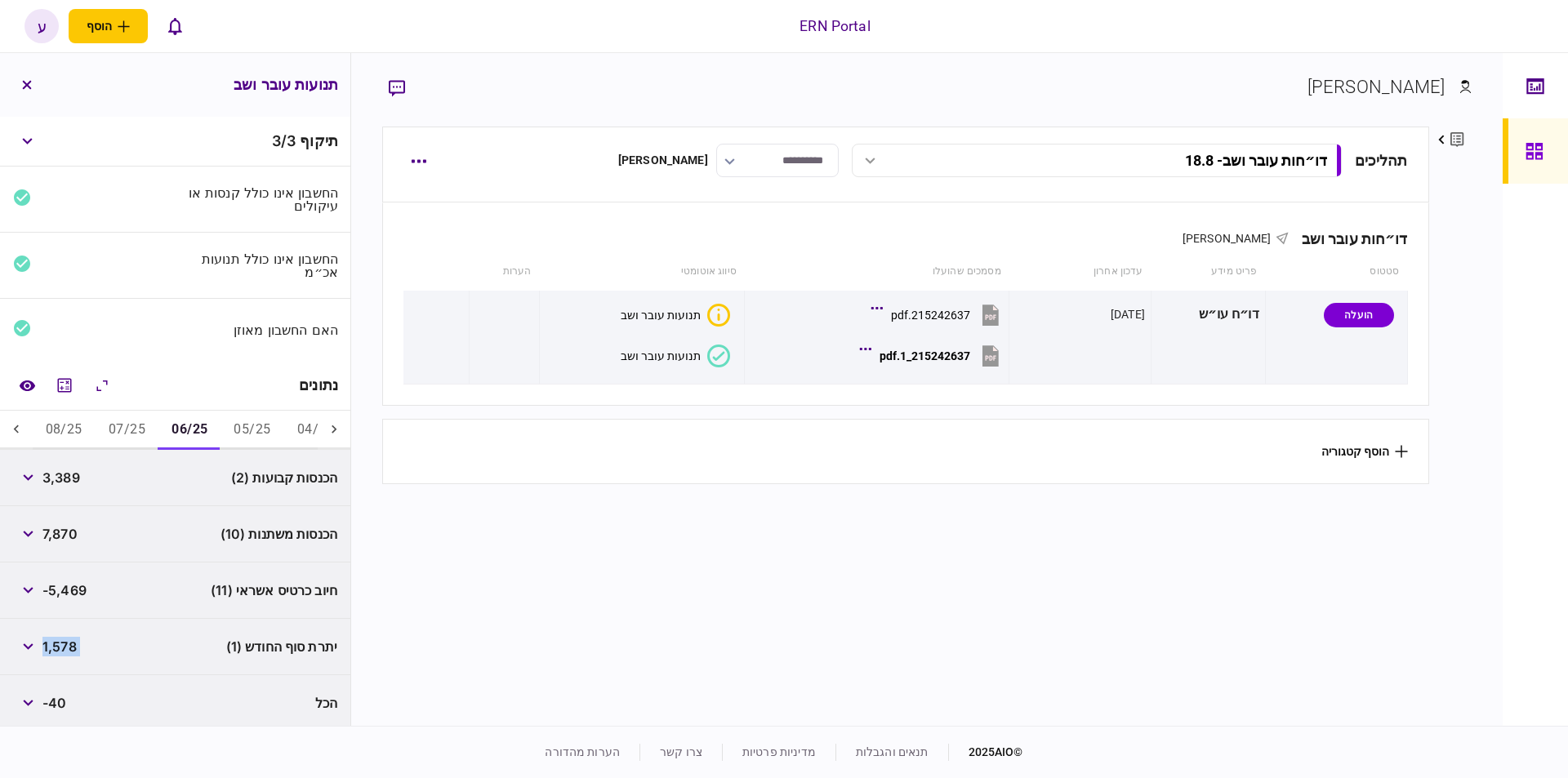
click at [120, 422] on button "07/25" at bounding box center [127, 430] width 63 height 39
click at [68, 479] on span "3,389" at bounding box center [62, 477] width 38 height 20
copy span "3,389"
click at [63, 532] on span "9,741" at bounding box center [59, 534] width 33 height 20
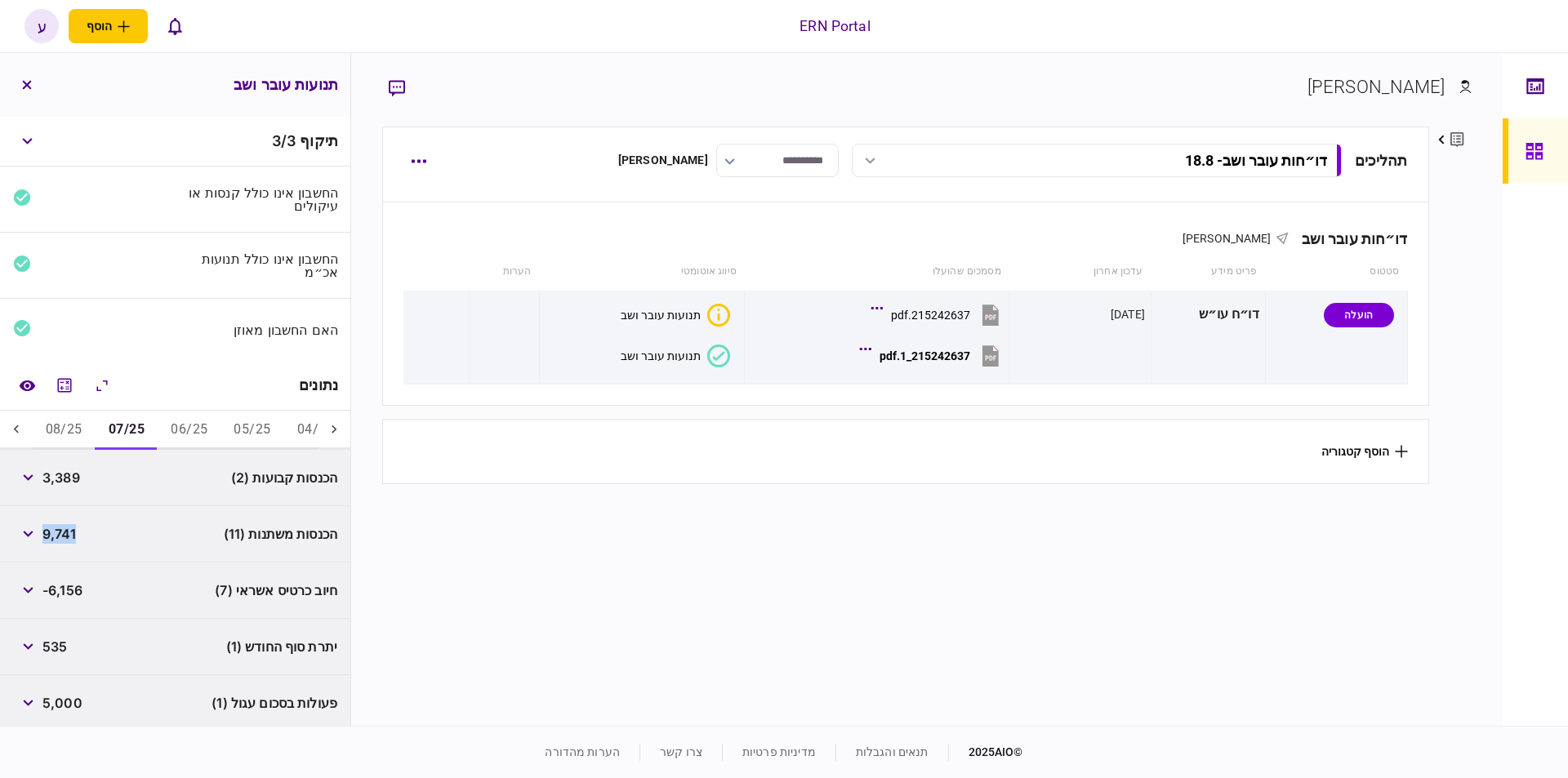
click at [63, 532] on span "9,741" at bounding box center [59, 534] width 33 height 20
copy span "9,741"
click at [67, 646] on span "535" at bounding box center [55, 646] width 25 height 20
click at [65, 643] on span "535" at bounding box center [55, 646] width 25 height 20
click at [65, 643] on span "535" at bounding box center [55, 646] width 25 height 20
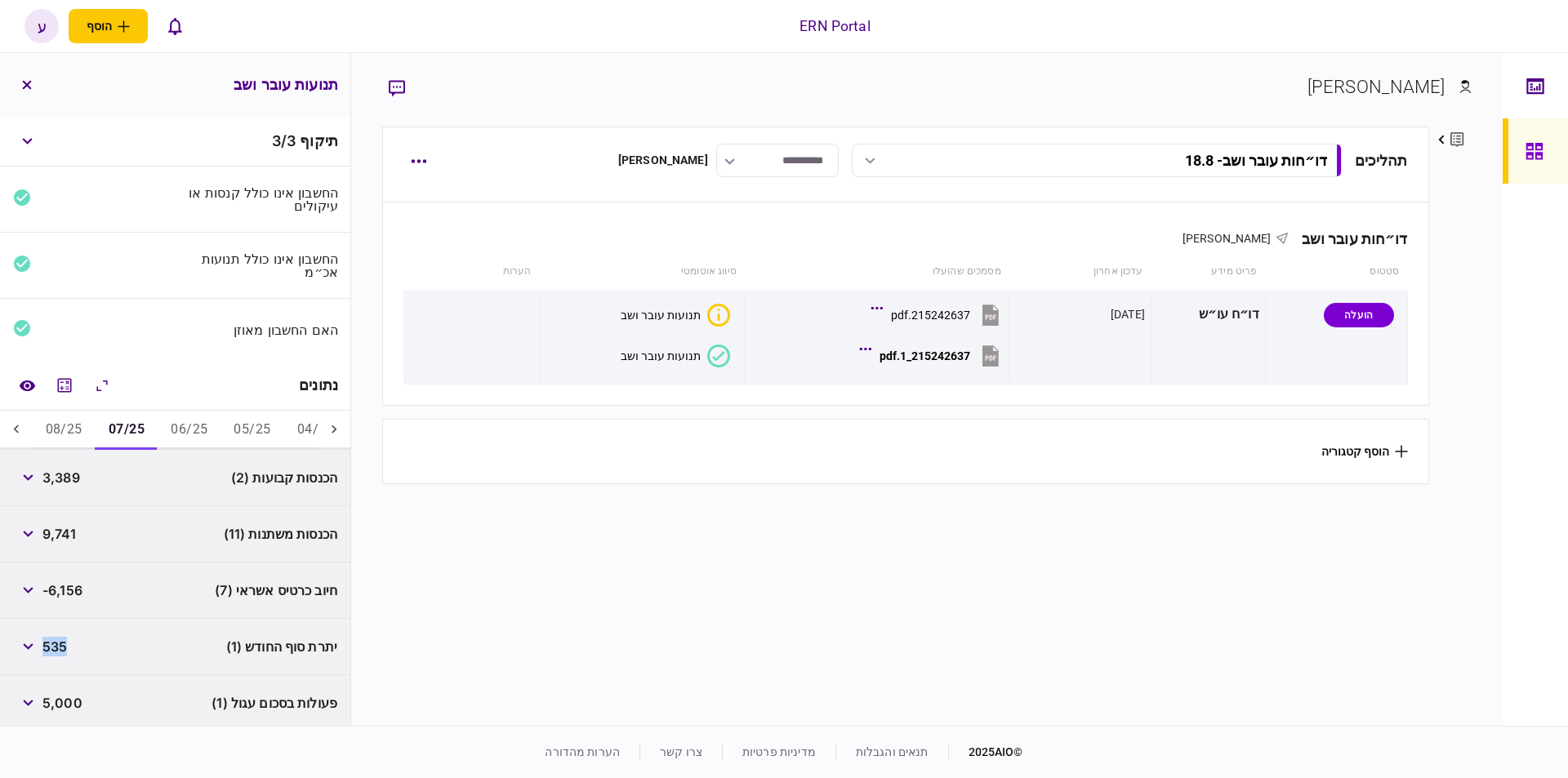
copy span "535"
click at [55, 422] on button "08/25" at bounding box center [63, 430] width 63 height 39
click at [61, 470] on span "3,277" at bounding box center [61, 477] width 36 height 20
copy span "3,277"
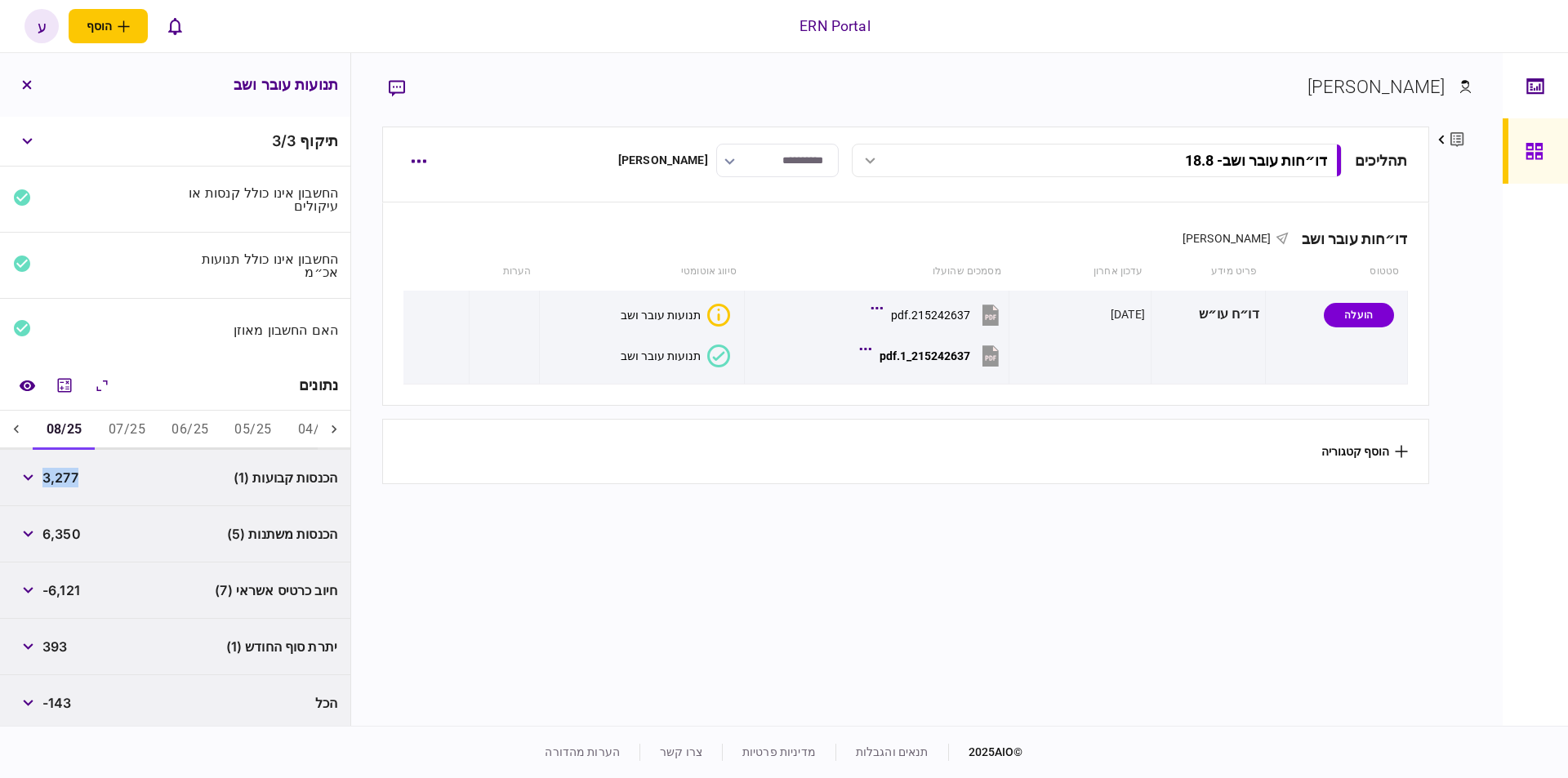
click at [66, 641] on span "393" at bounding box center [55, 646] width 25 height 20
click at [65, 641] on span "393" at bounding box center [55, 646] width 25 height 20
copy span "393"
click at [42, 519] on button "button" at bounding box center [27, 534] width 29 height 29
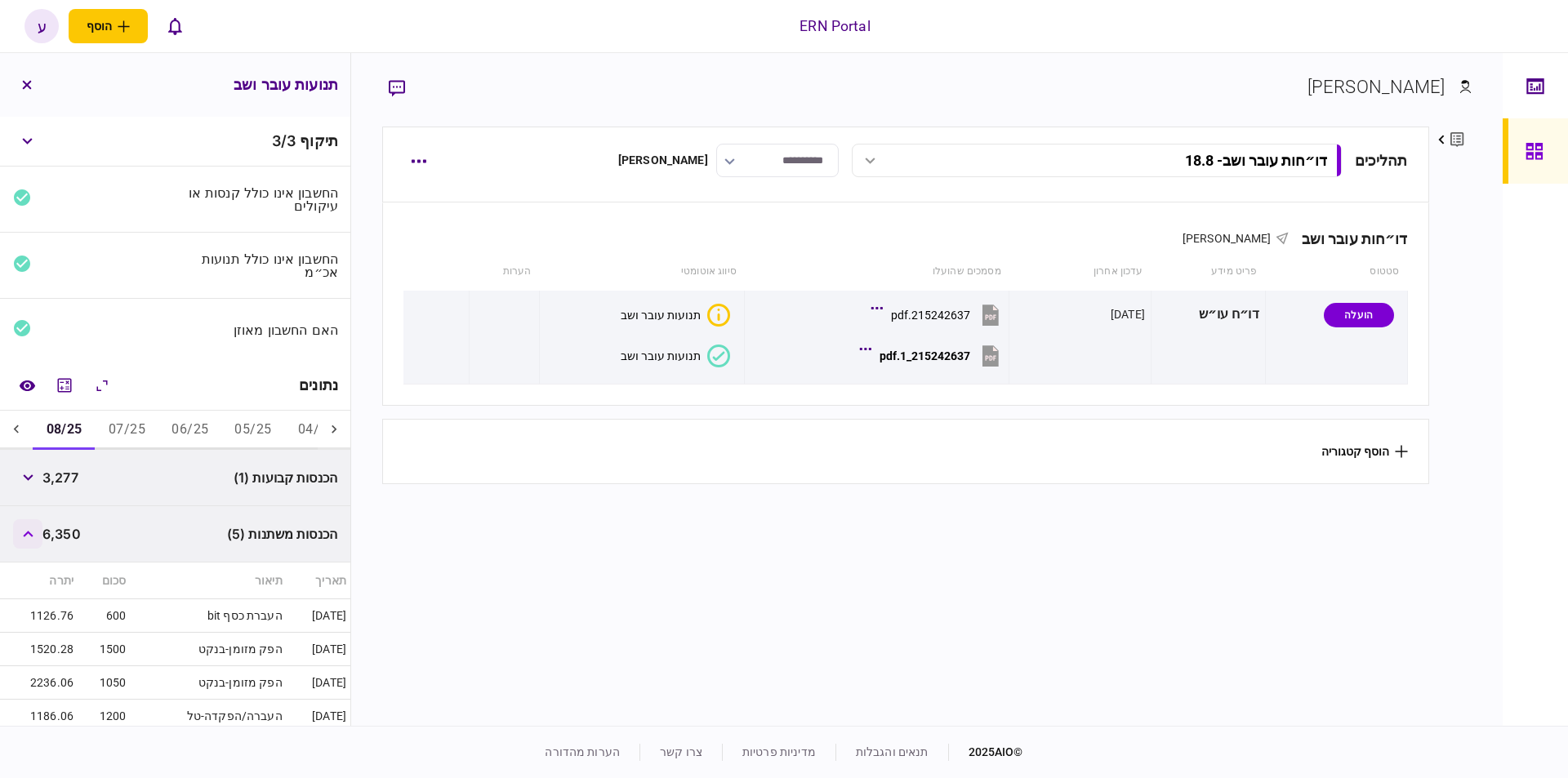
click at [41, 519] on button "button" at bounding box center [27, 534] width 29 height 29
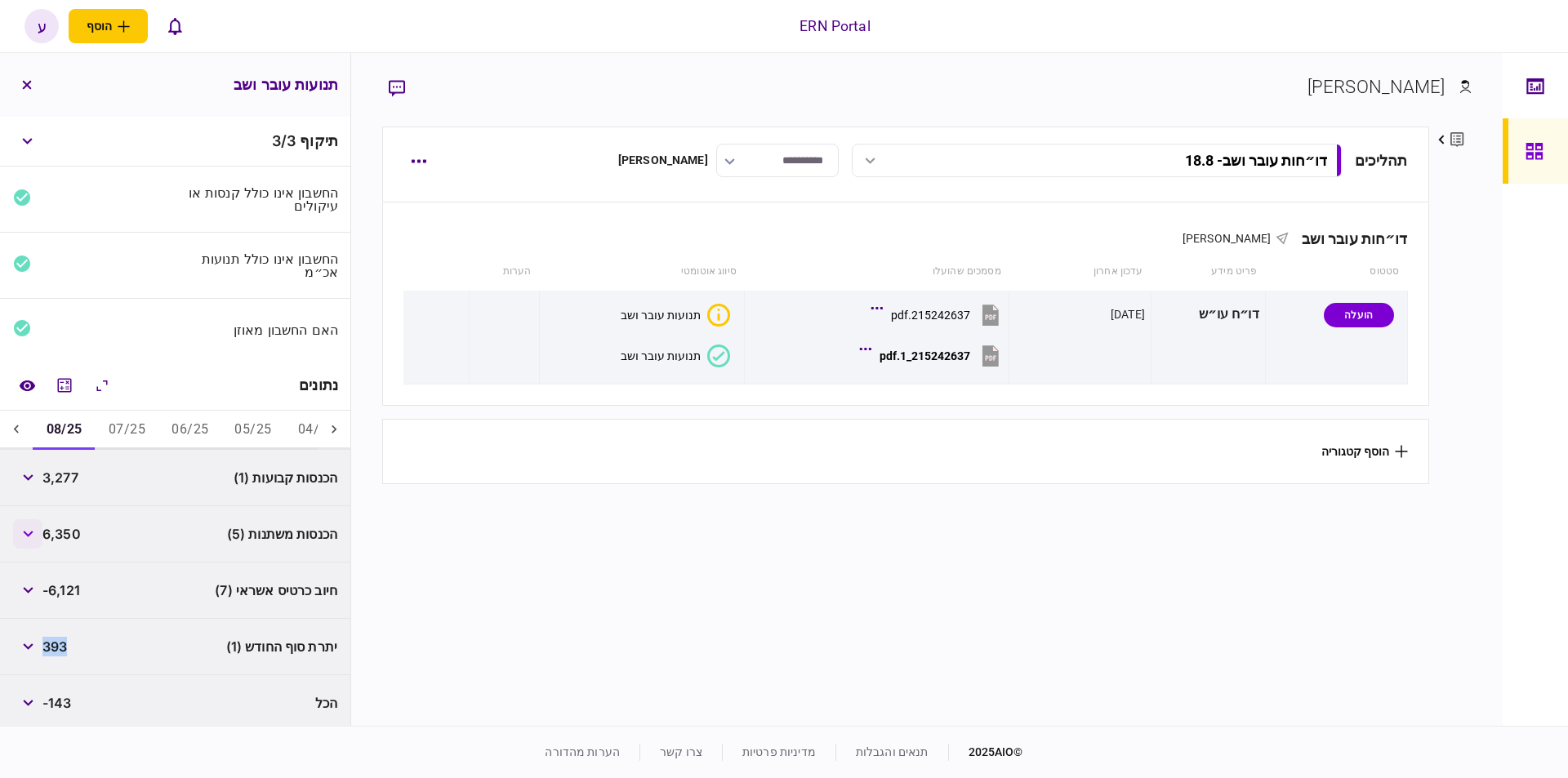
click at [17, 530] on button "button" at bounding box center [27, 534] width 29 height 29
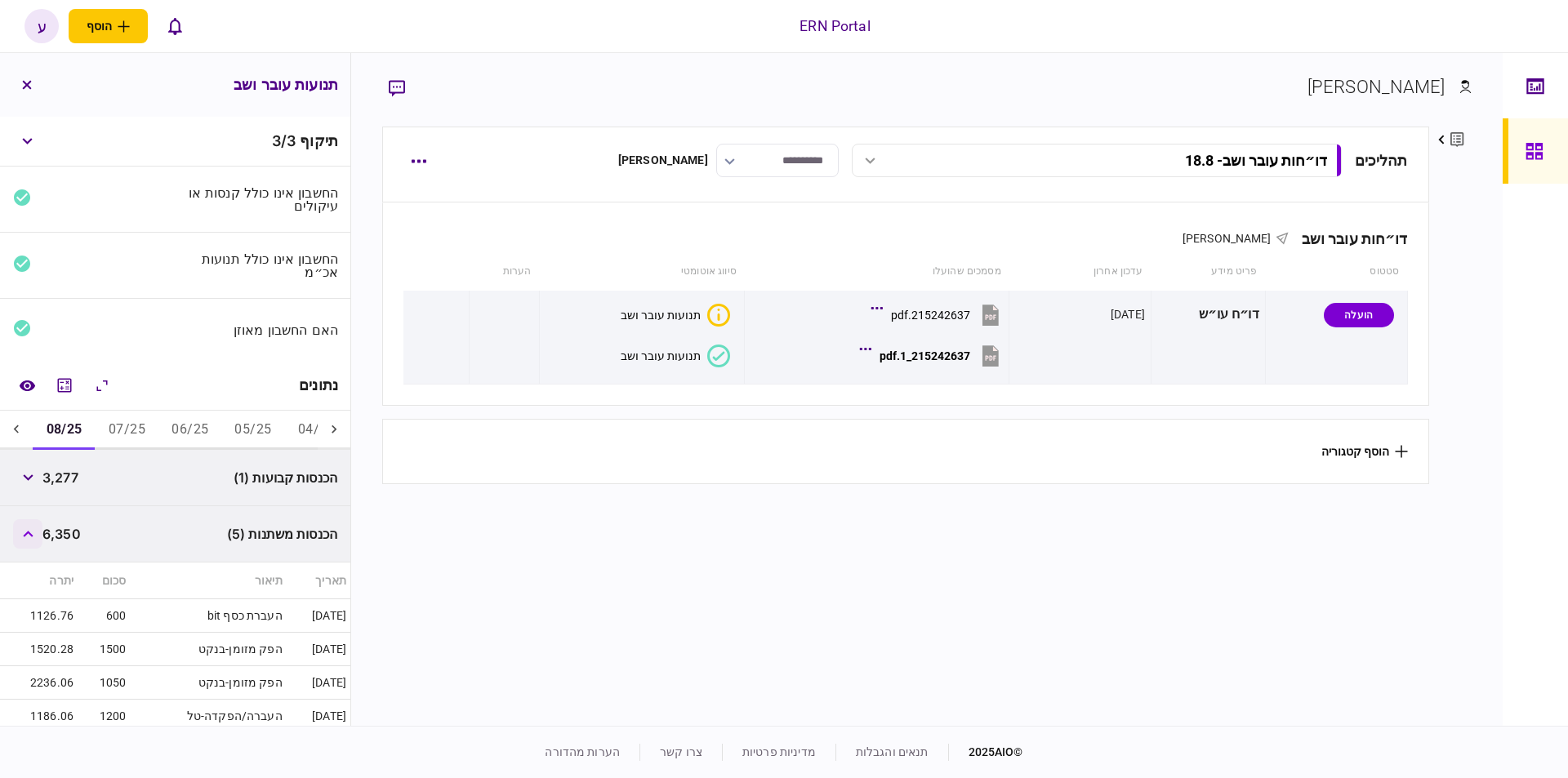
click at [18, 531] on button "button" at bounding box center [27, 534] width 29 height 29
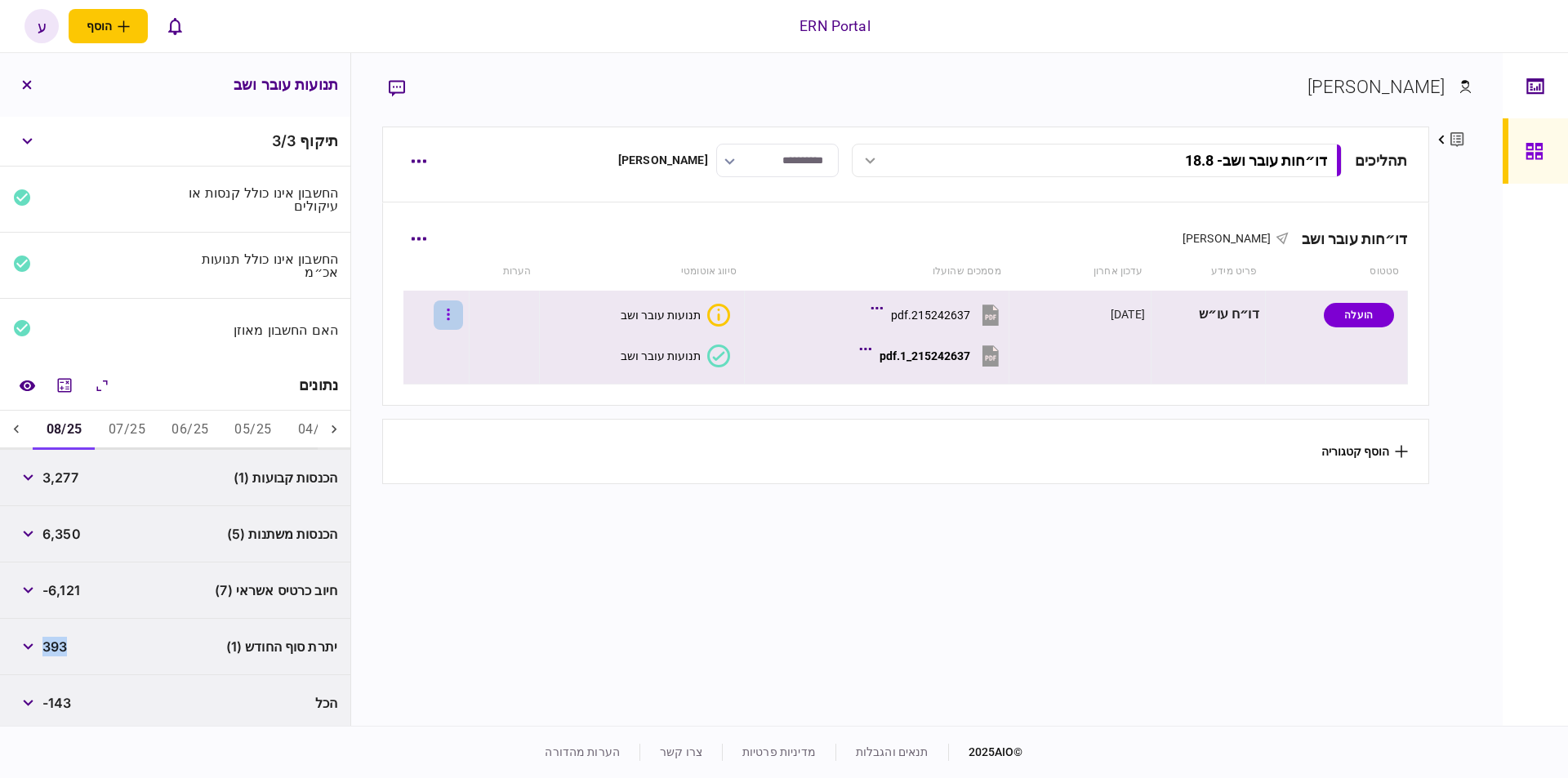
click at [458, 319] on button "button" at bounding box center [448, 315] width 29 height 29
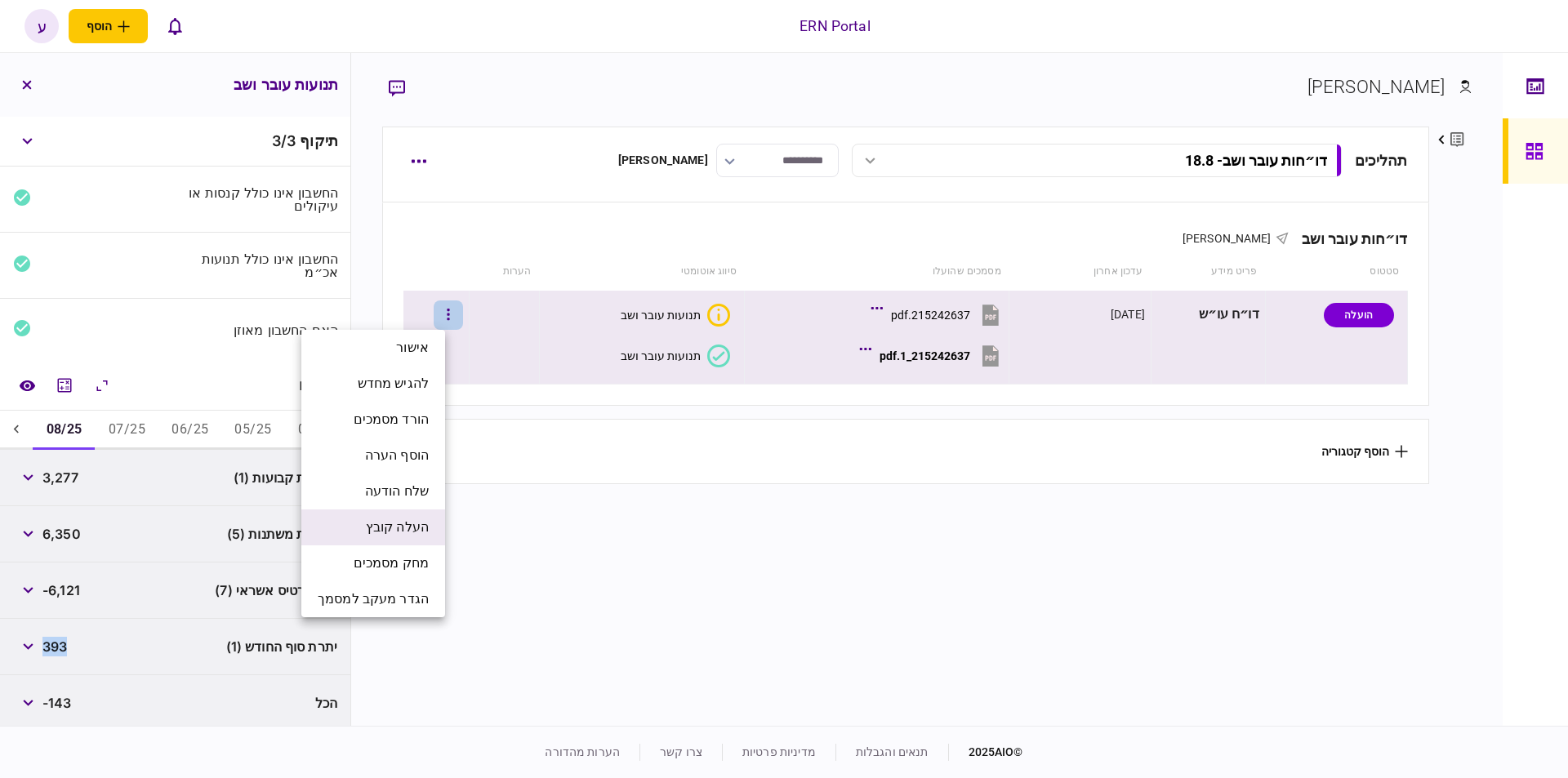
click at [410, 518] on span "העלה קובץ" at bounding box center [397, 527] width 63 height 20
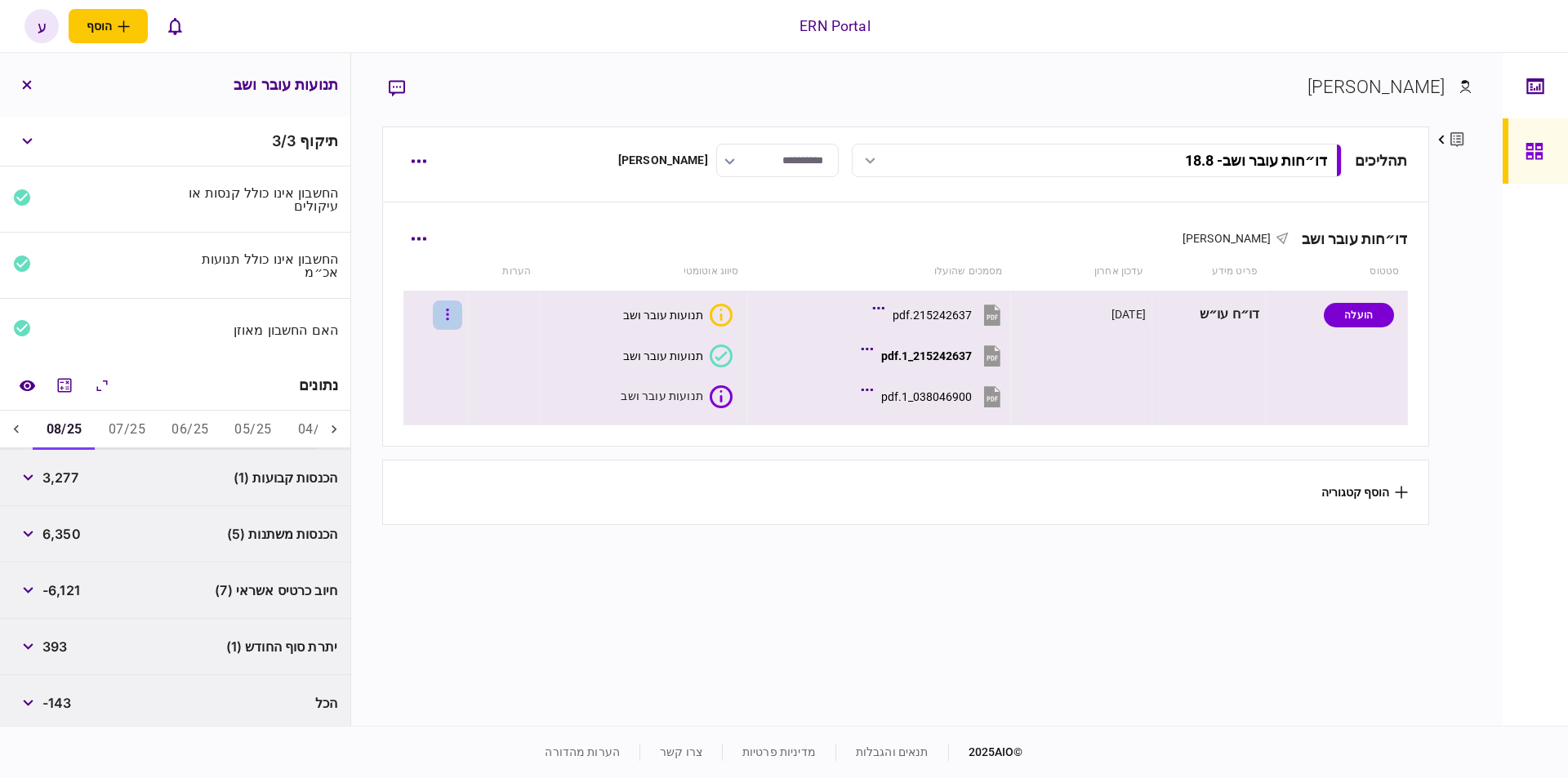
click at [460, 304] on button "button" at bounding box center [447, 315] width 29 height 29
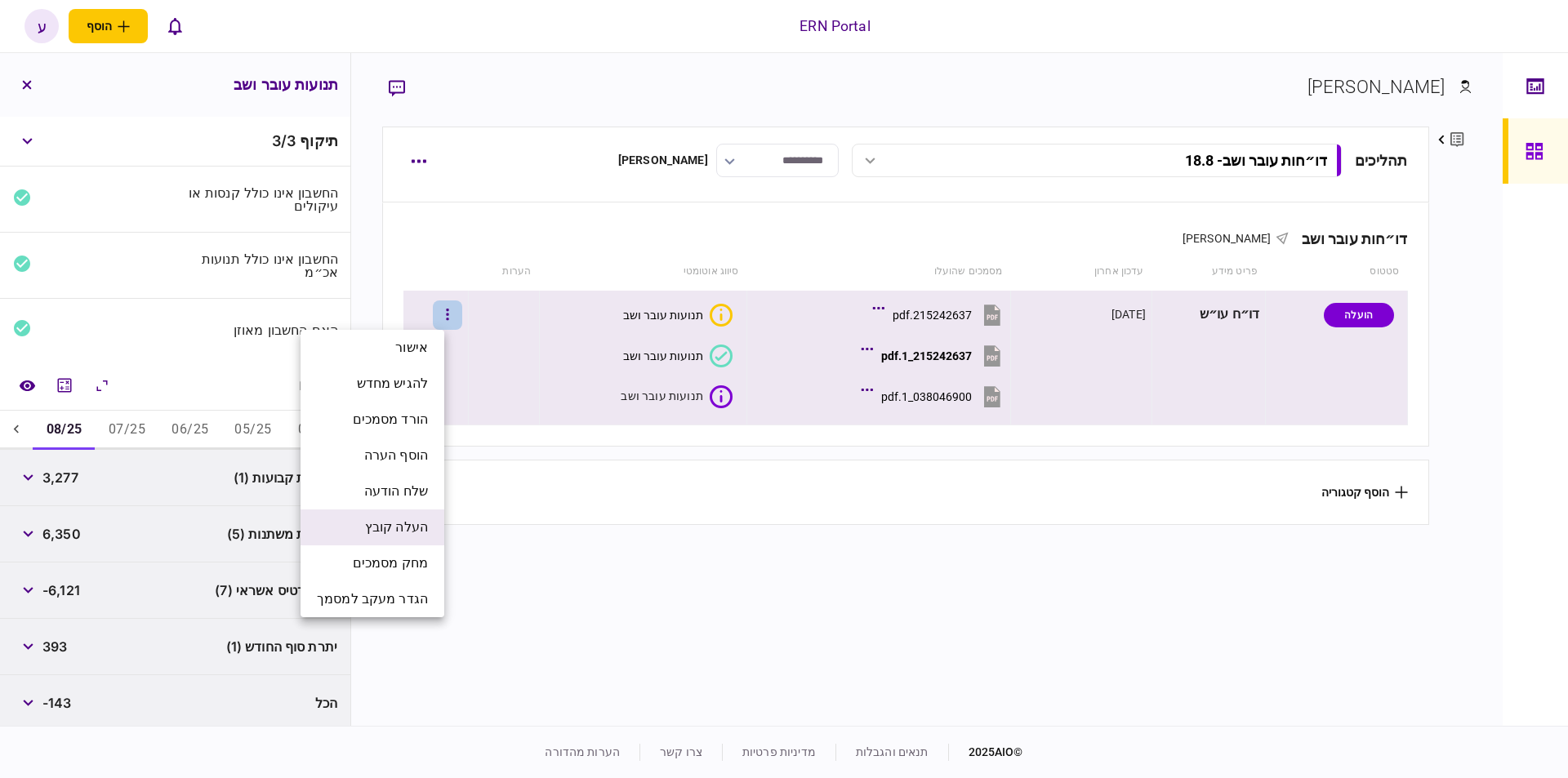
click at [416, 519] on span "העלה קובץ" at bounding box center [396, 527] width 63 height 20
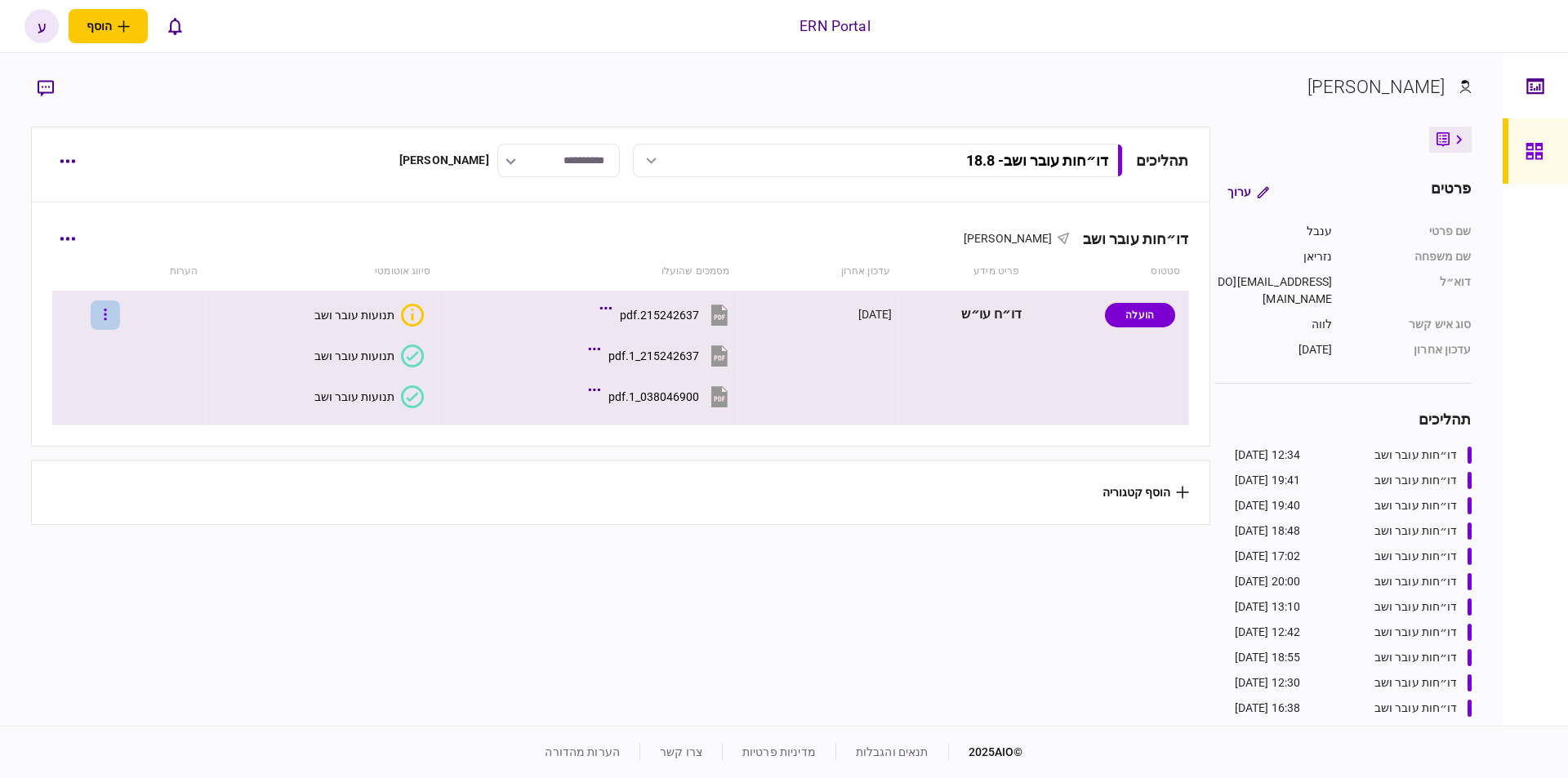
click at [120, 316] on button "button" at bounding box center [105, 315] width 29 height 29
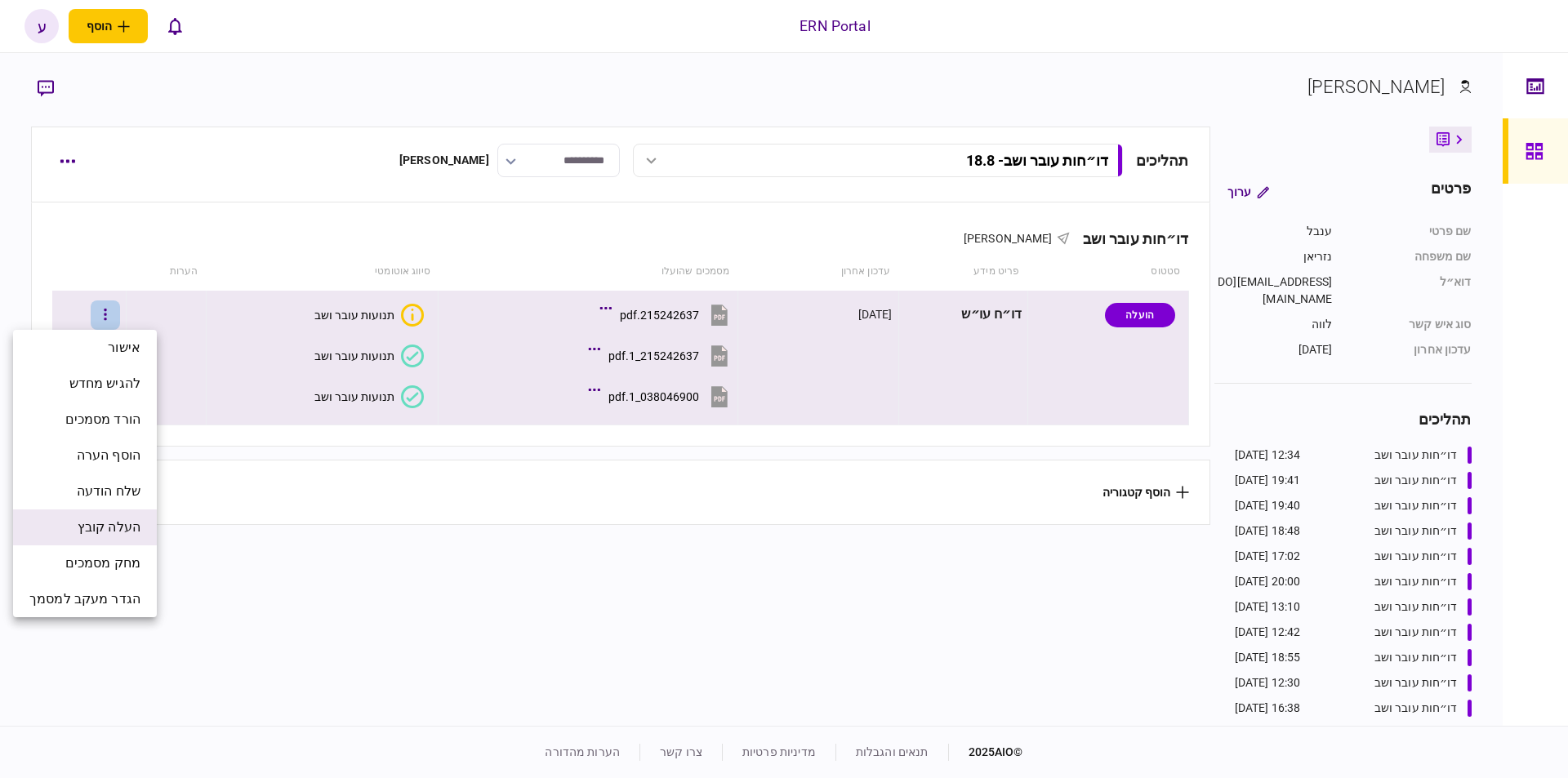
click at [131, 517] on li "העלה קובץ" at bounding box center [85, 528] width 144 height 36
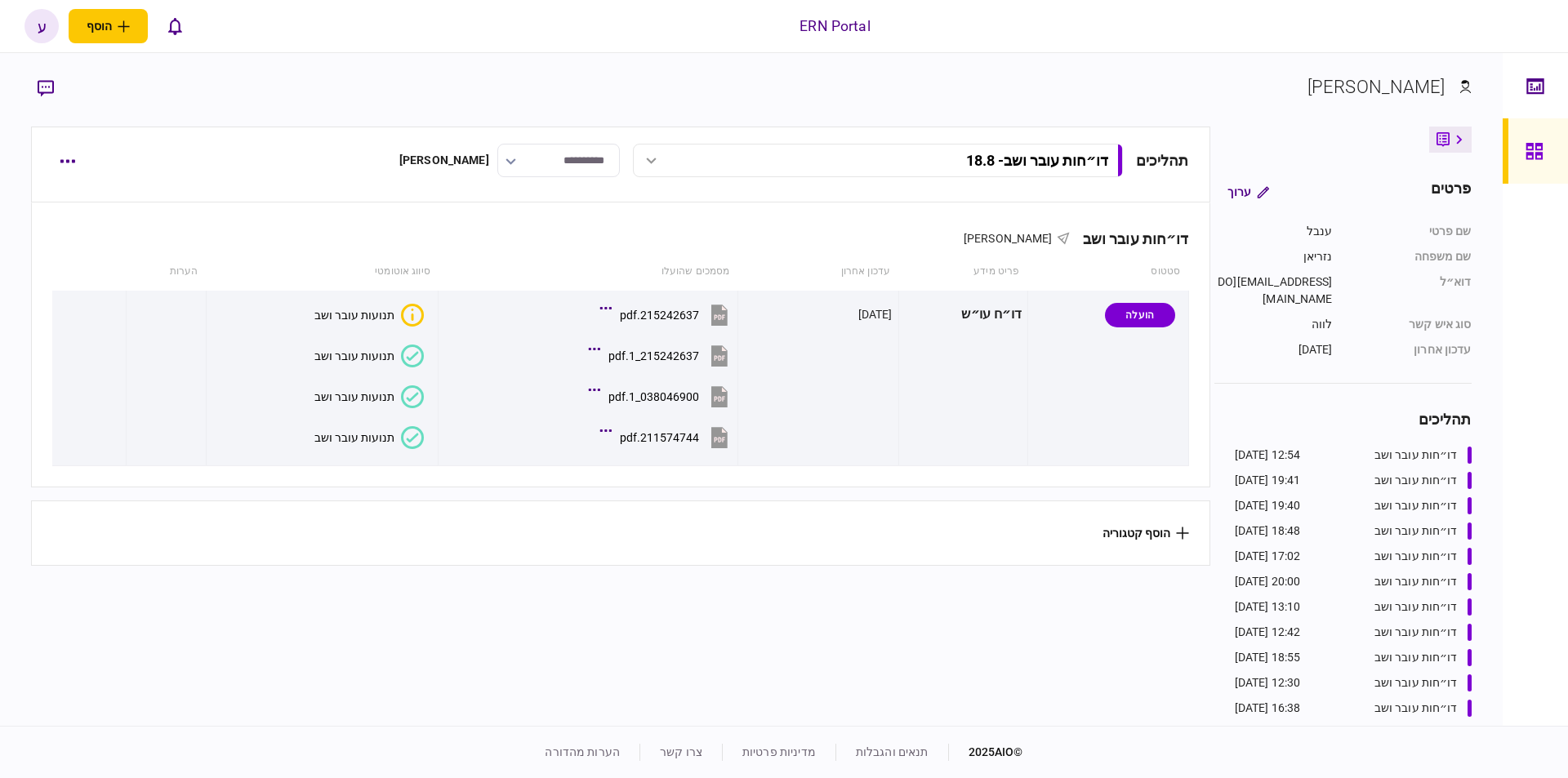
click at [390, 443] on button "תנועות עובר ושב" at bounding box center [369, 438] width 110 height 23
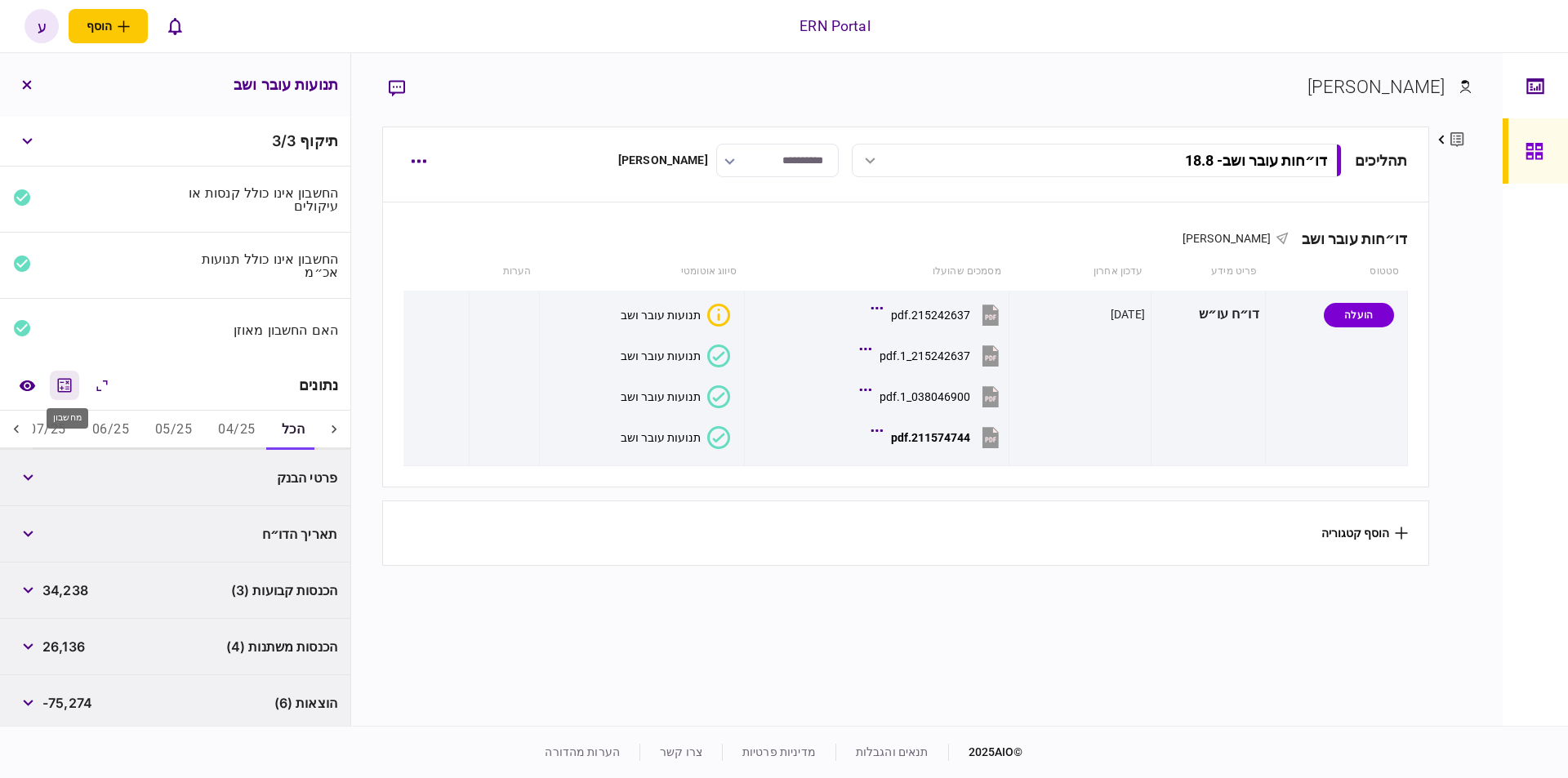
click at [63, 383] on icon "מחשבון" at bounding box center [64, 385] width 20 height 20
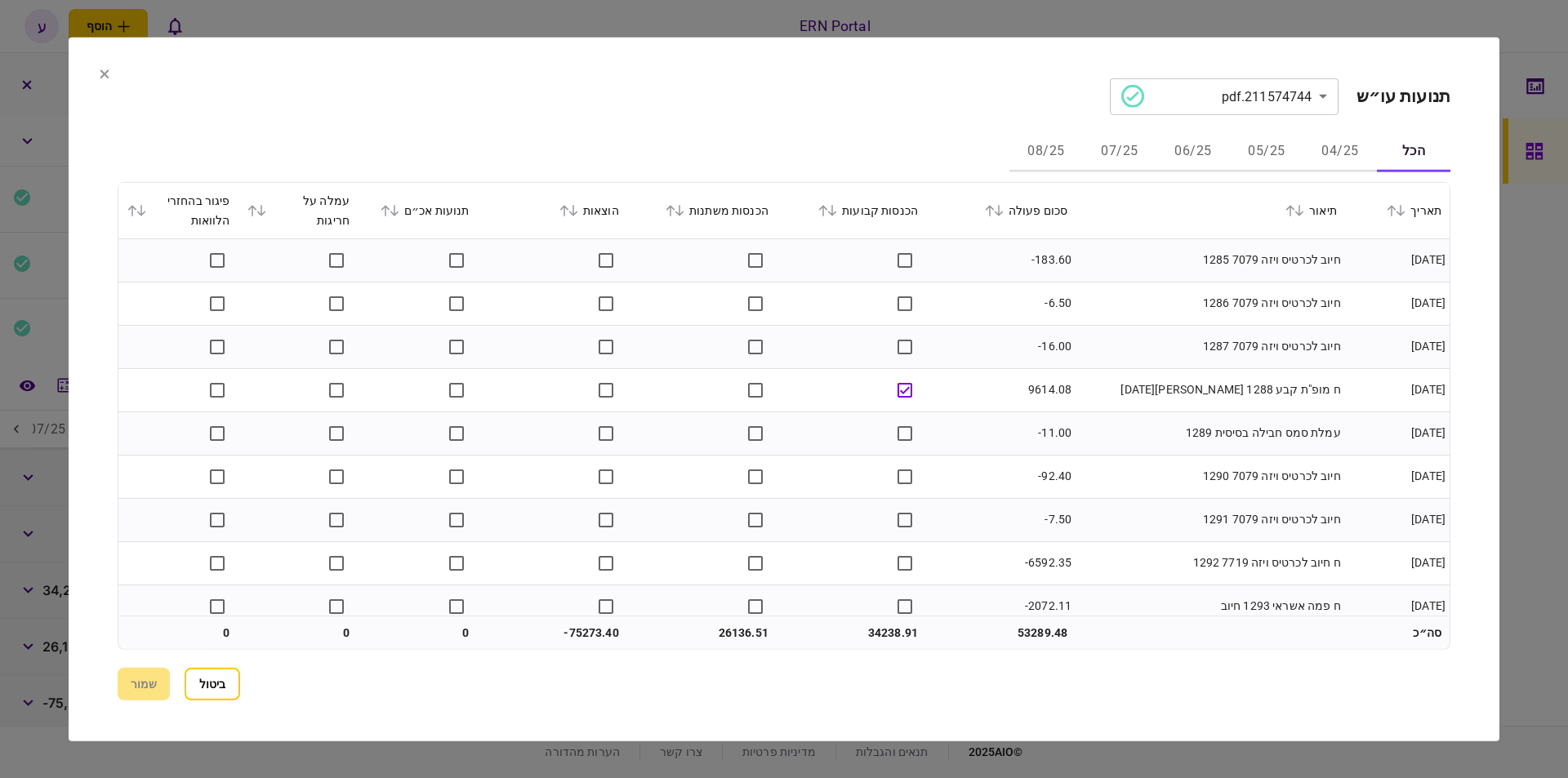
click at [1239, 149] on button "05/25" at bounding box center [1267, 152] width 74 height 39
click at [1003, 218] on div "סכום פעולה" at bounding box center [1000, 210] width 133 height 20
click at [1003, 211] on icon at bounding box center [998, 209] width 9 height 11
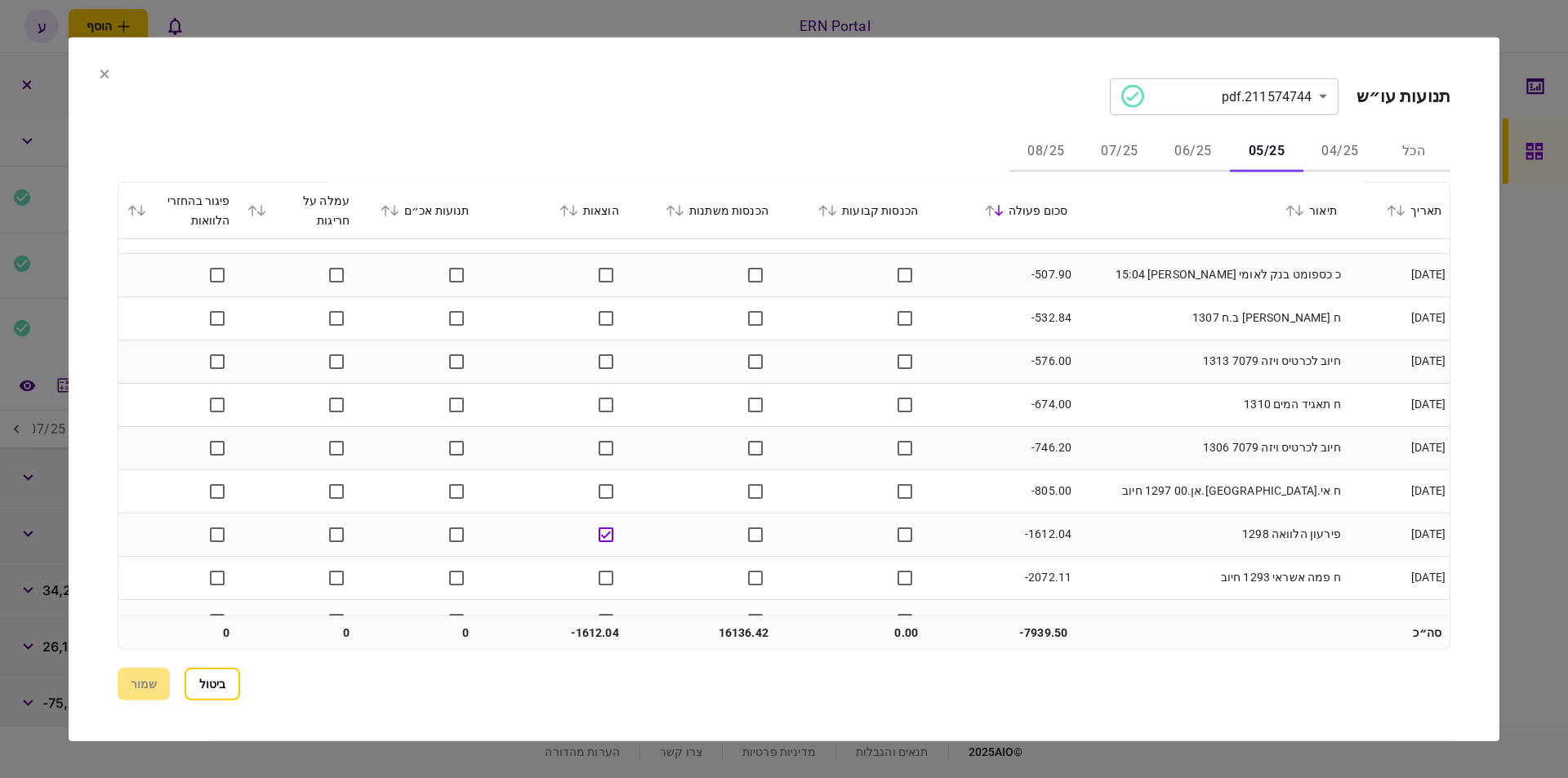
scroll to position [1140, 0]
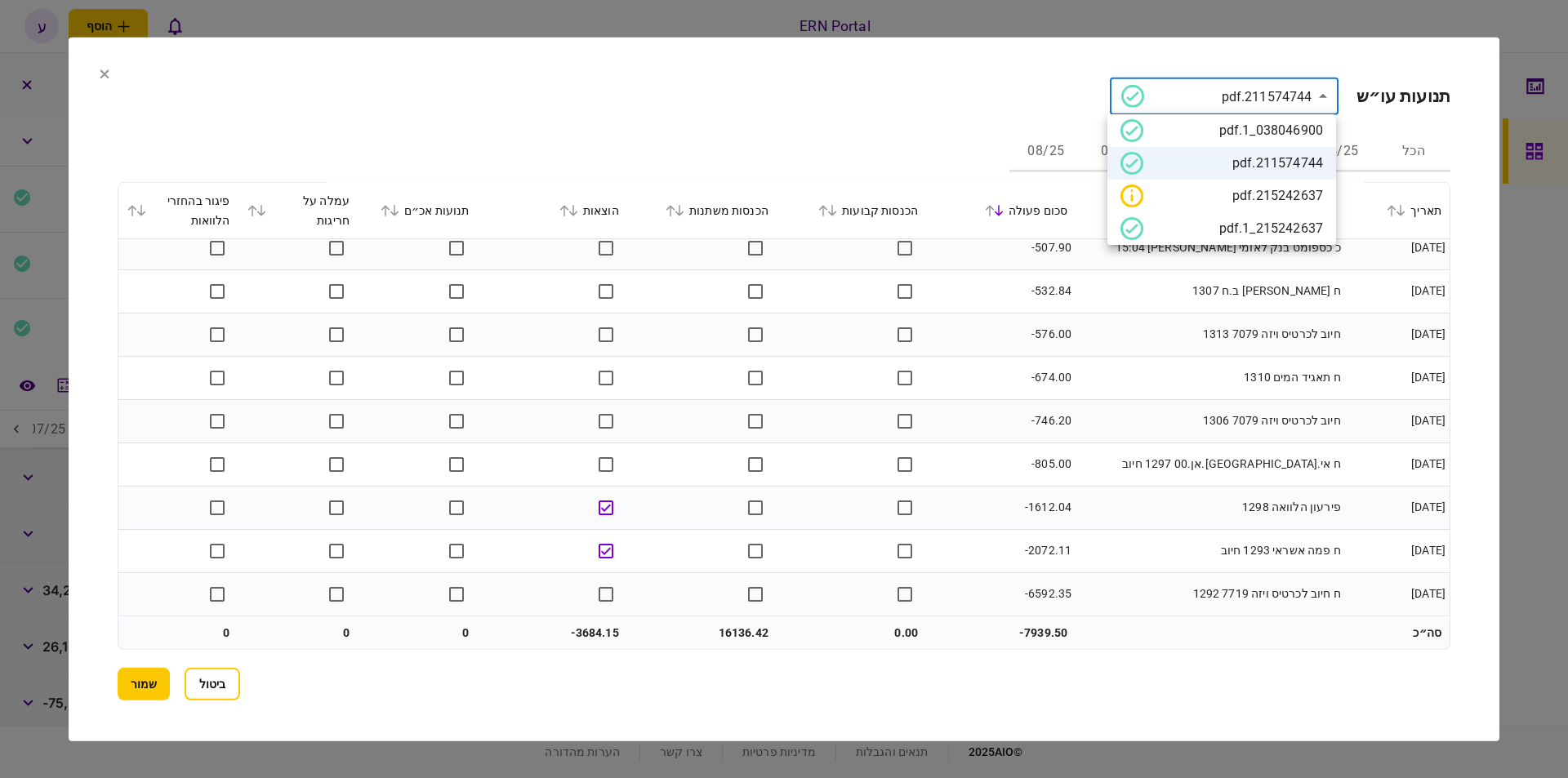
click at [1188, 114] on body "ERN Portal הוסף לקוח עסקי לקוח פרטי ע ע [PERSON_NAME] נזריאן [EMAIL_ADDRESS][DO…" at bounding box center [784, 389] width 1568 height 778
click at [1347, 132] on div at bounding box center [784, 389] width 1568 height 778
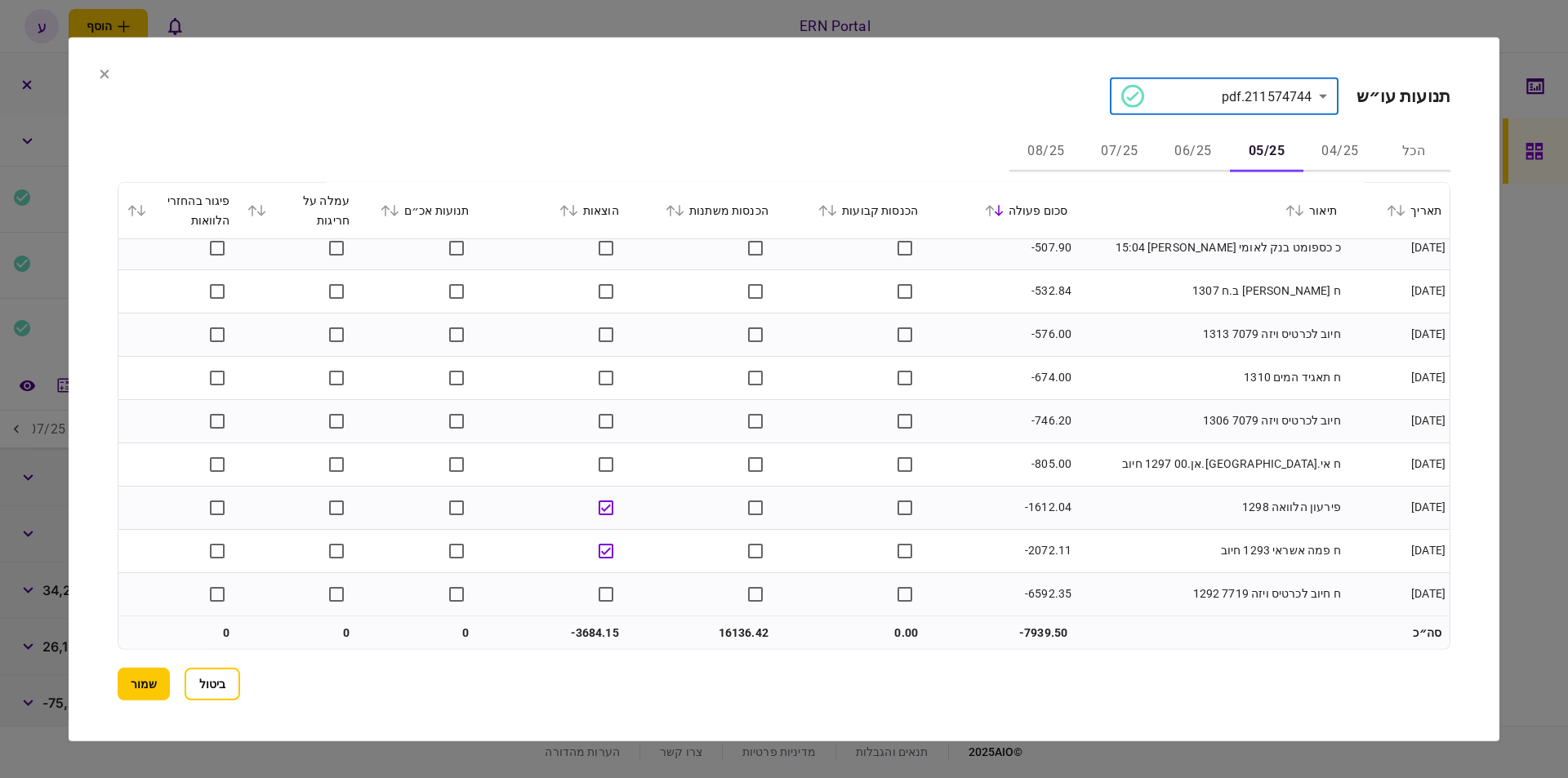
click at [1200, 144] on button "06/25" at bounding box center [1194, 152] width 74 height 39
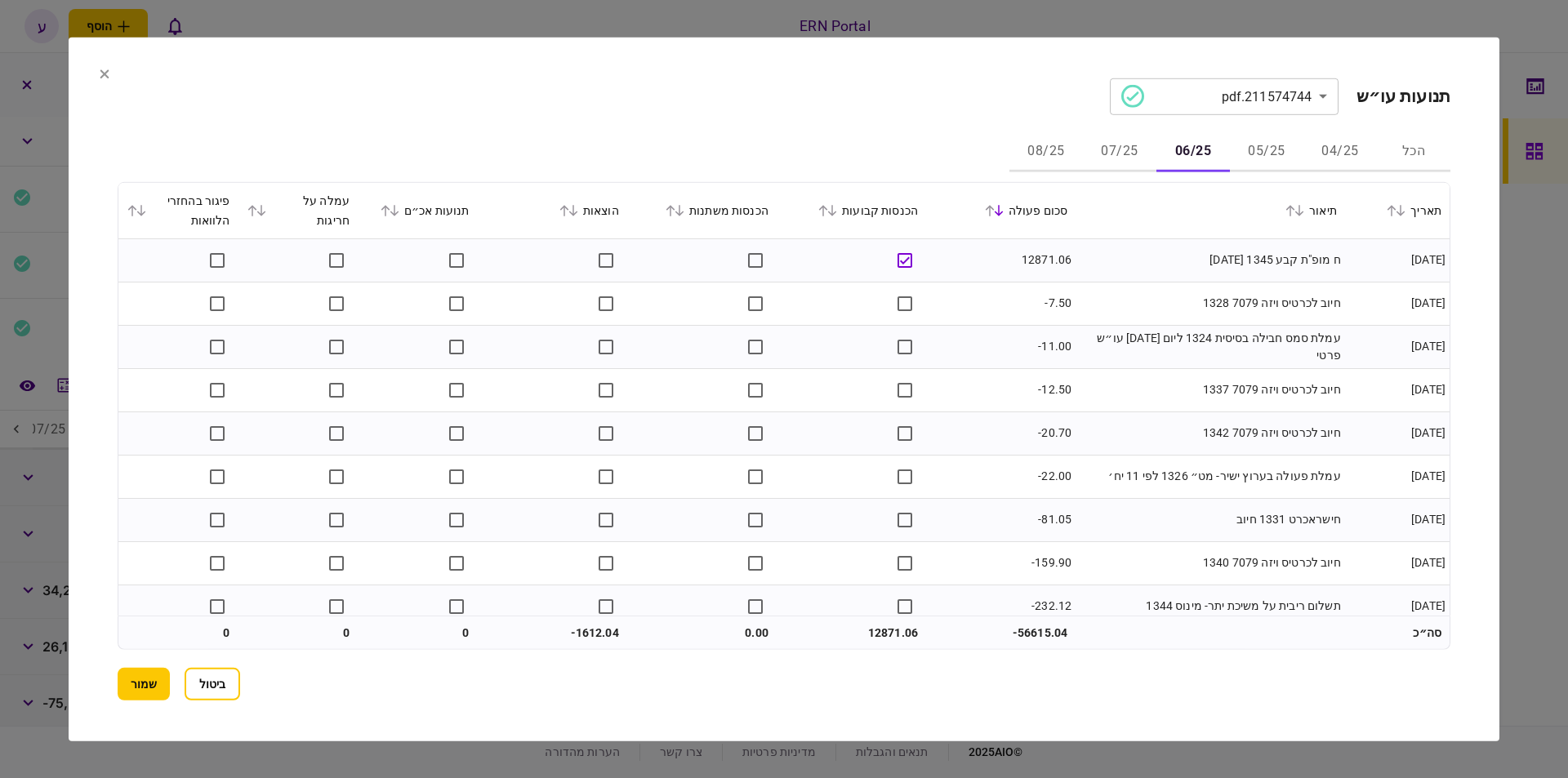
click at [1238, 148] on button "05/25" at bounding box center [1267, 152] width 74 height 39
click at [1197, 147] on button "06/25" at bounding box center [1194, 152] width 74 height 39
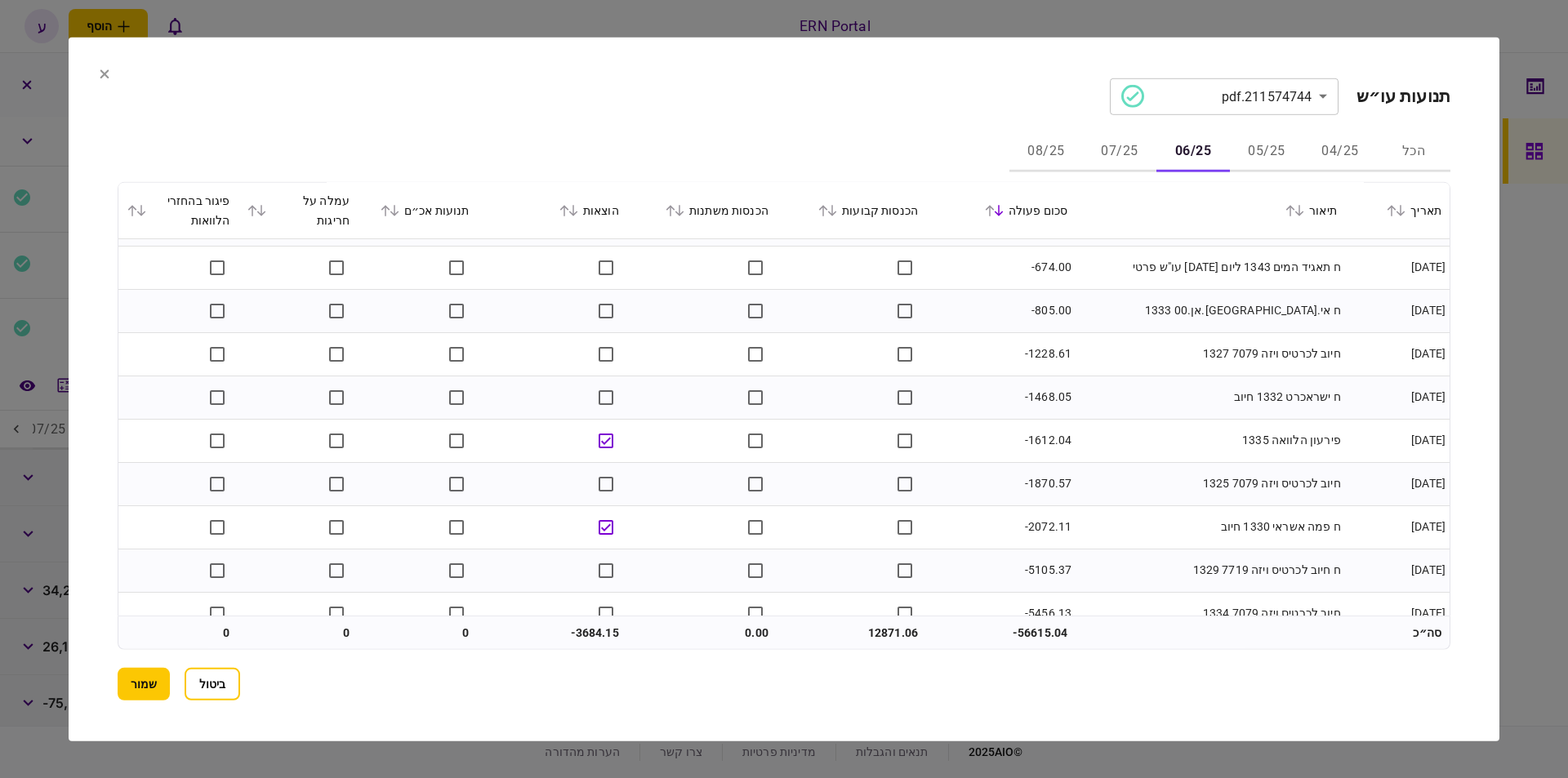
scroll to position [578, 0]
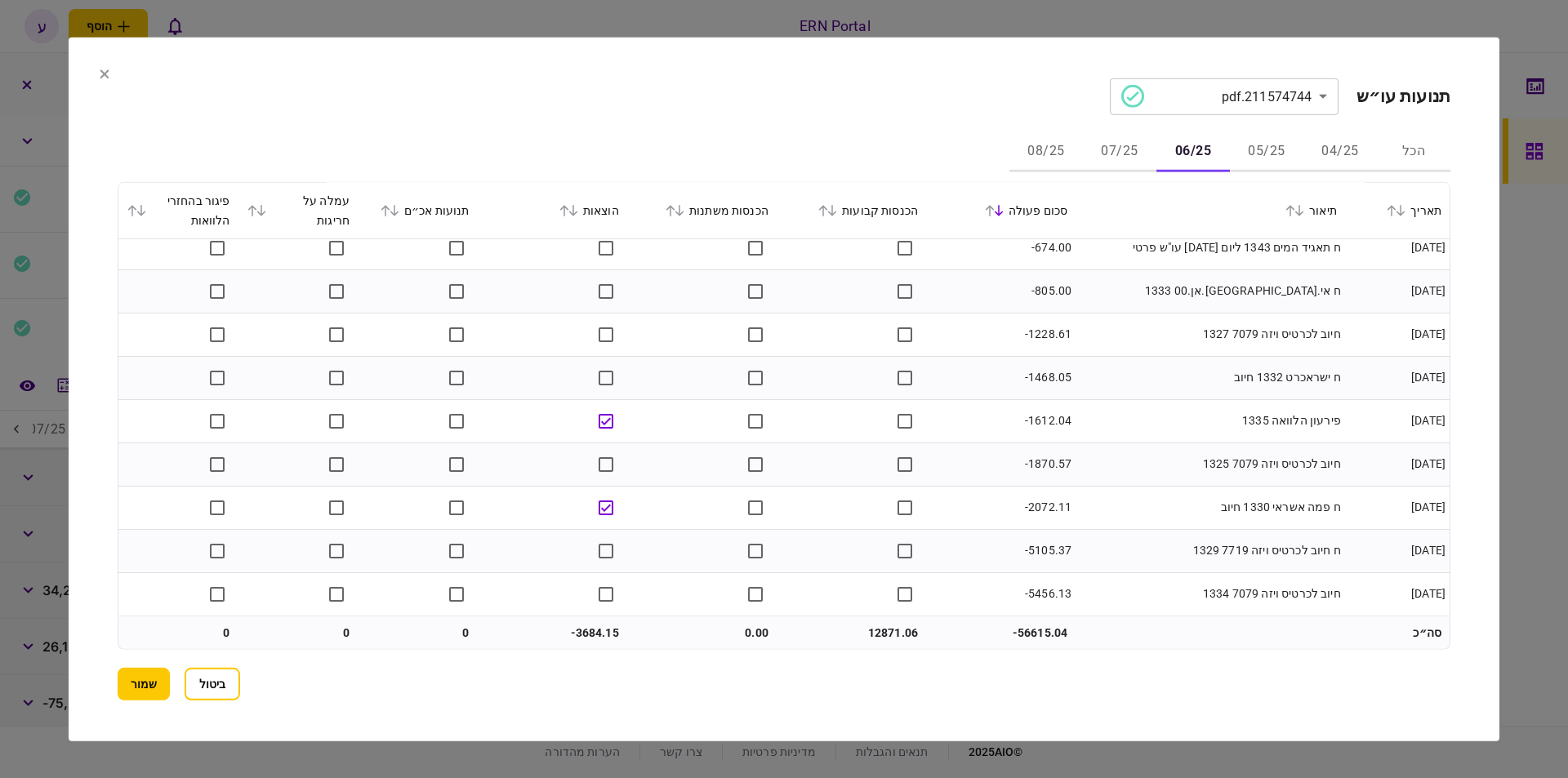
click at [1124, 156] on button "07/25" at bounding box center [1120, 152] width 74 height 39
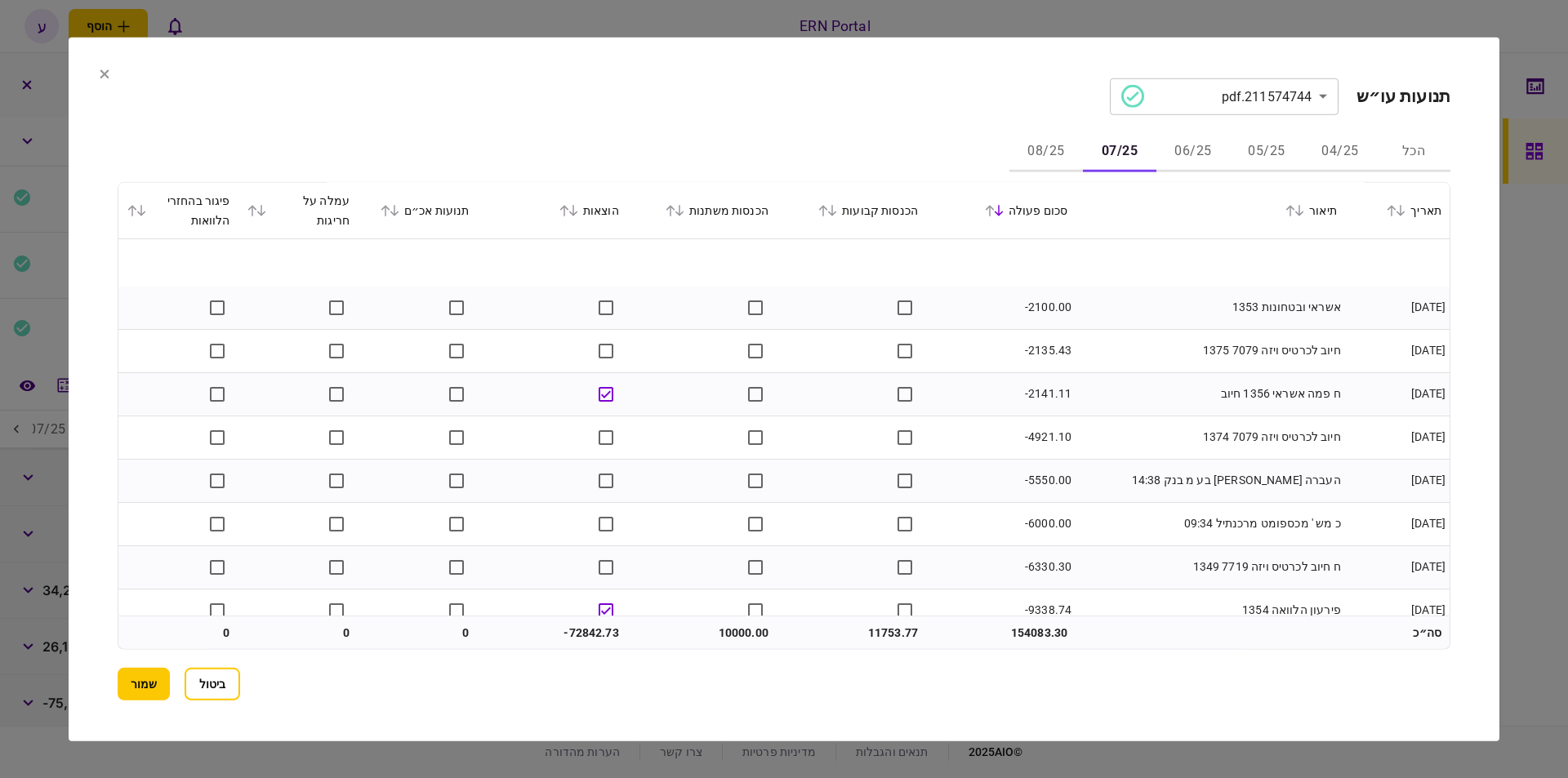
scroll to position [2006, 0]
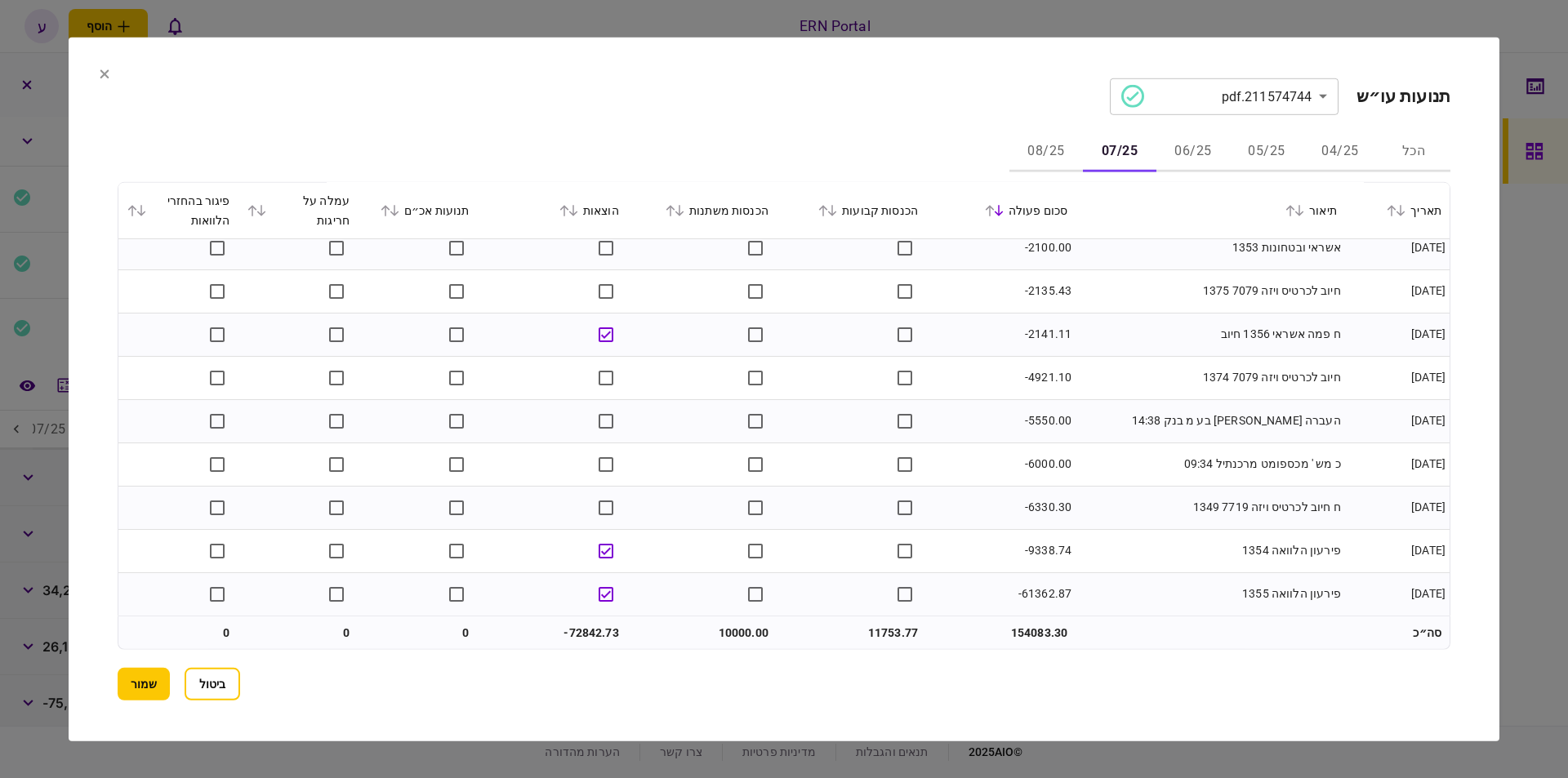
click at [1054, 132] on button "08/25" at bounding box center [1046, 152] width 74 height 39
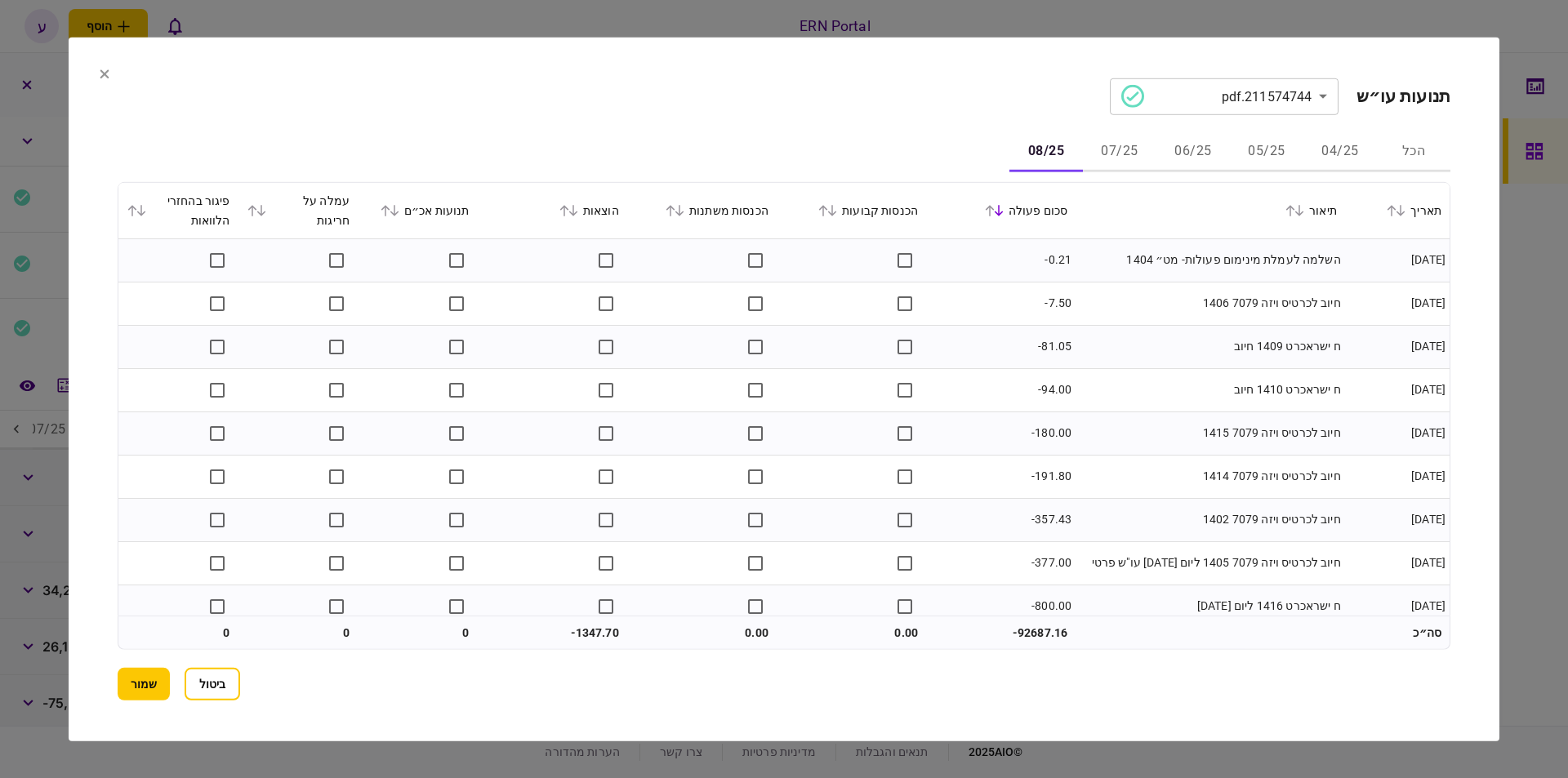
click at [1056, 153] on button "08/25" at bounding box center [1046, 152] width 74 height 39
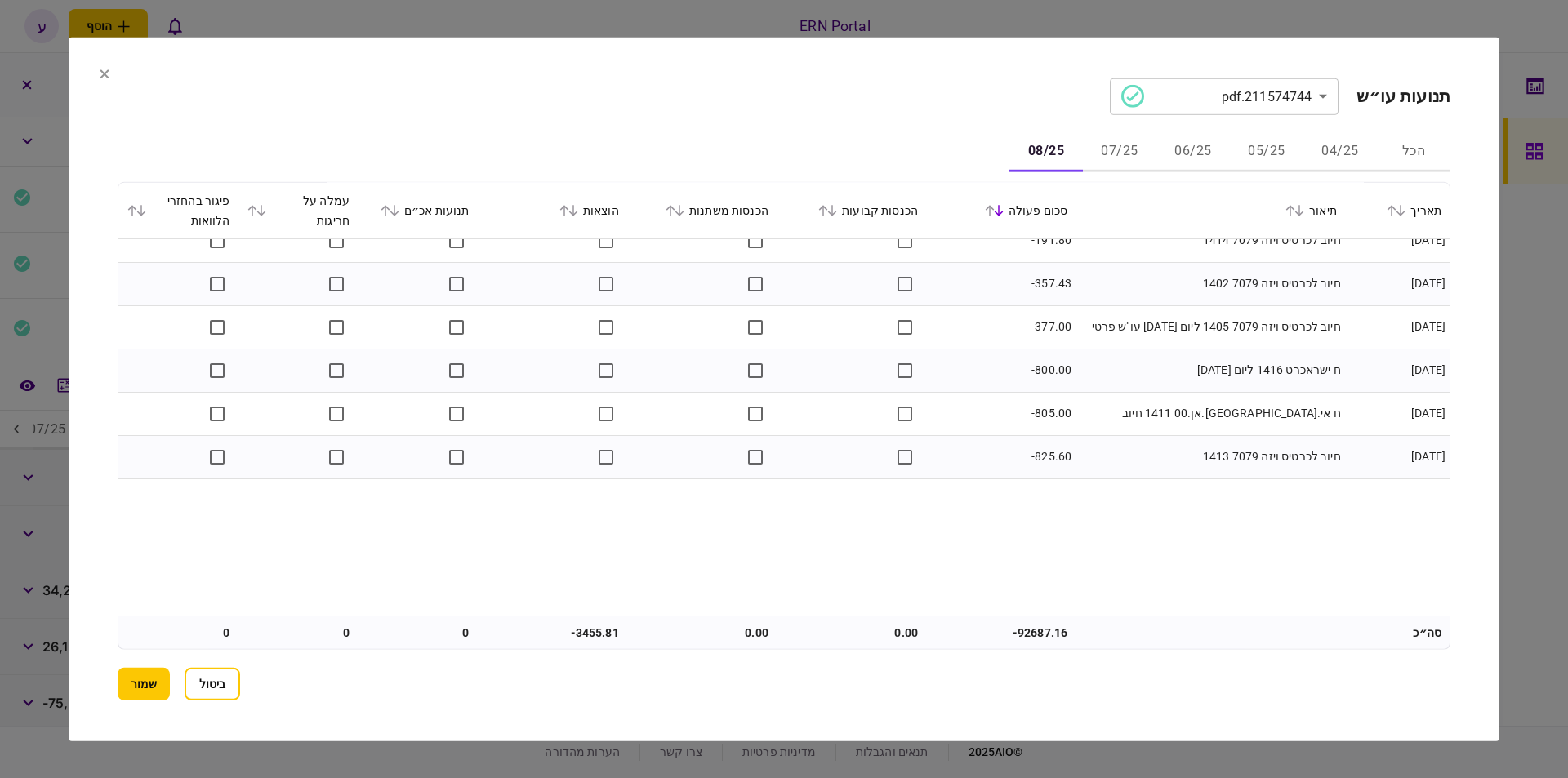
scroll to position [0, 0]
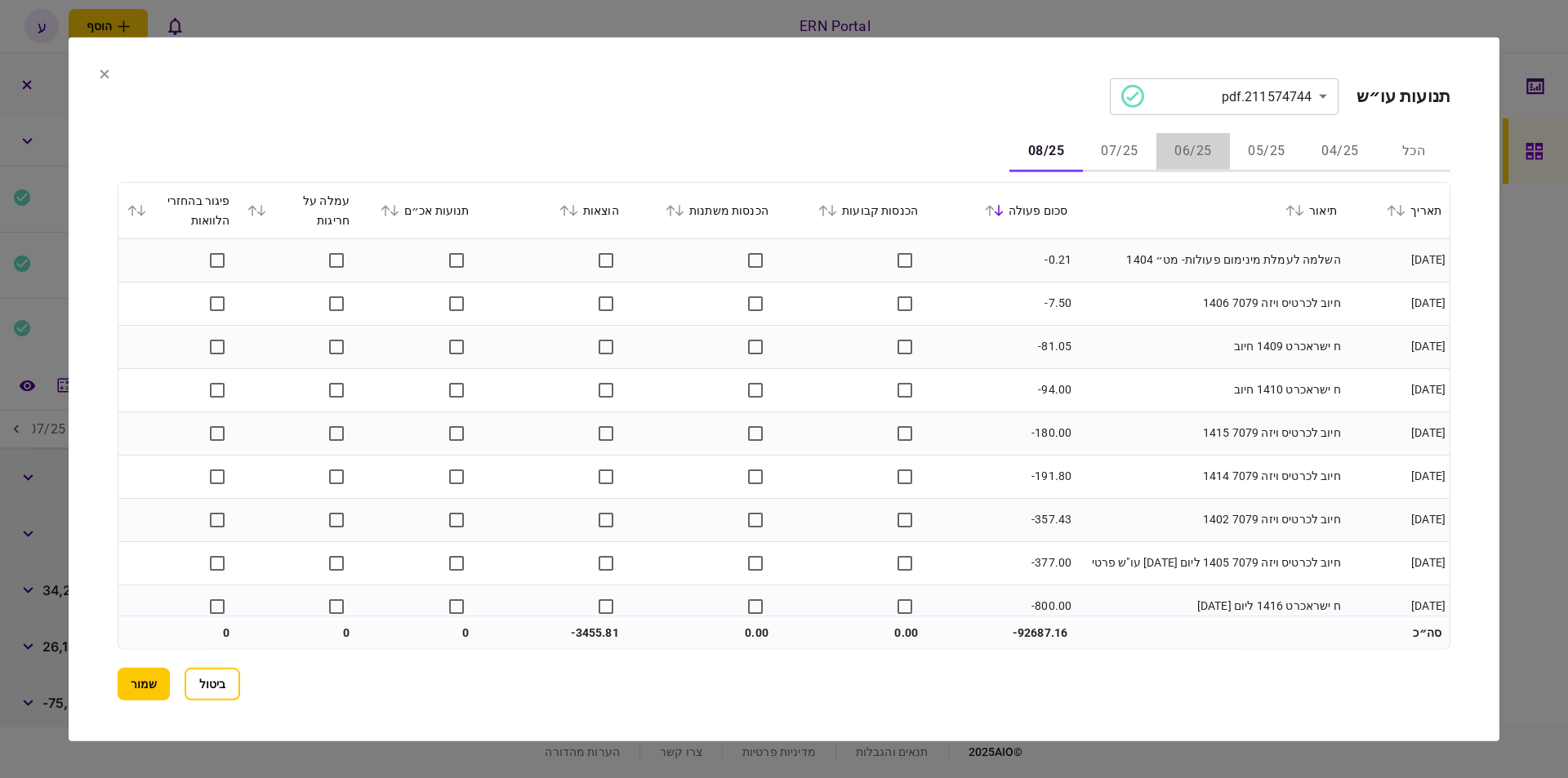
click at [1221, 142] on button "06/25" at bounding box center [1194, 152] width 74 height 39
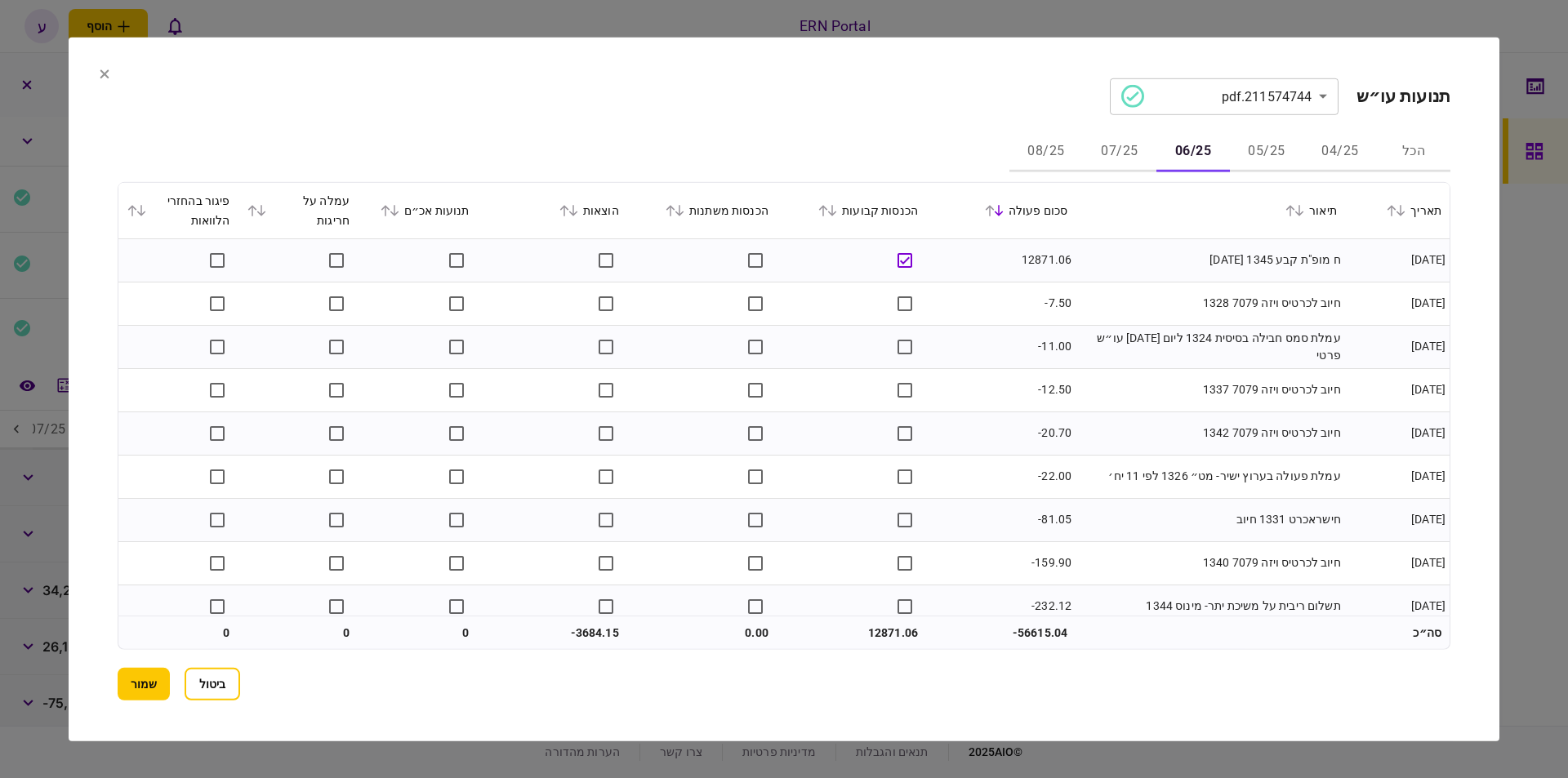
click at [1255, 144] on button "05/25" at bounding box center [1267, 152] width 74 height 39
click at [1148, 161] on button "07/25" at bounding box center [1120, 152] width 74 height 39
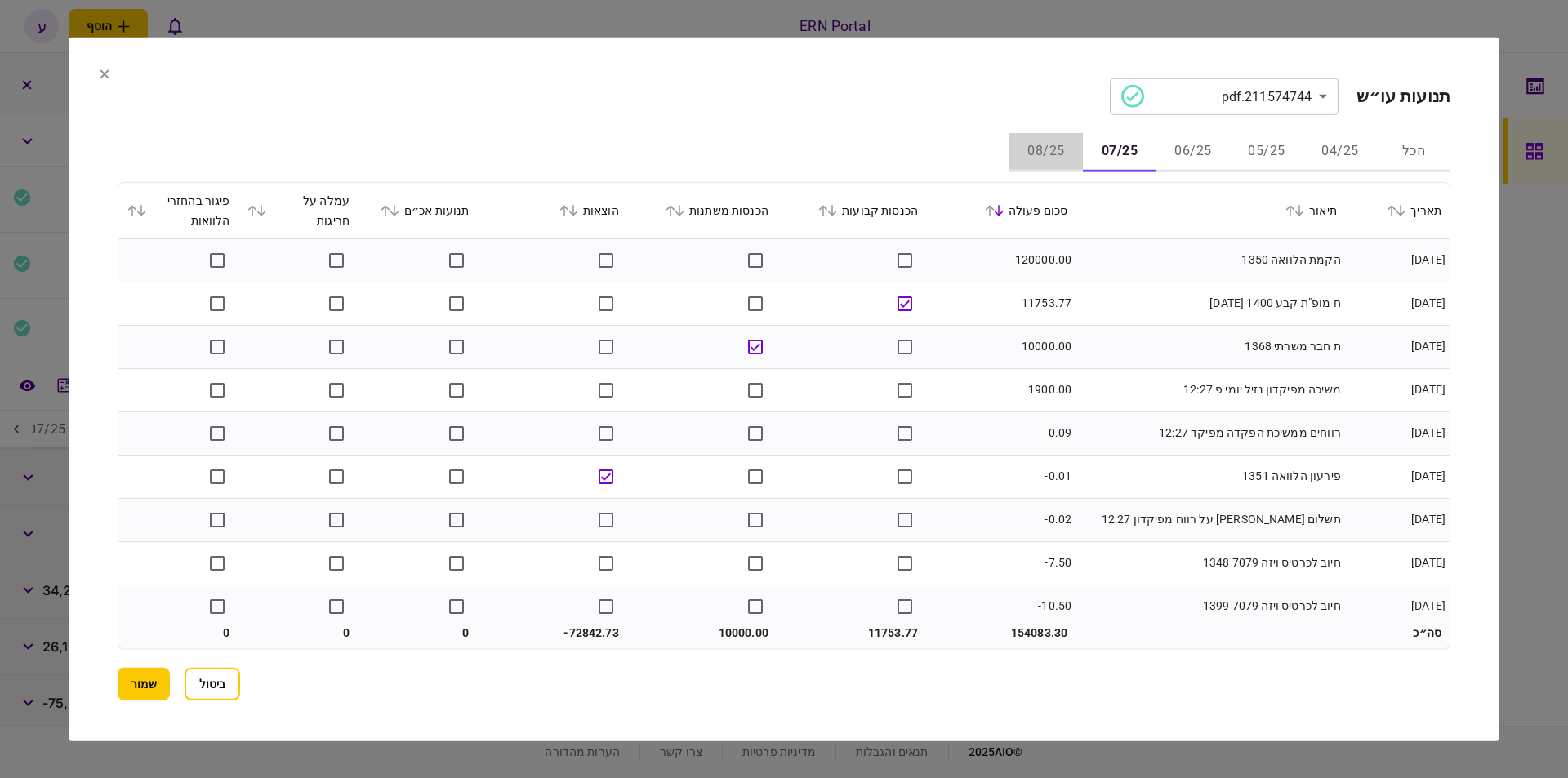
click at [1067, 150] on button "08/25" at bounding box center [1046, 152] width 74 height 39
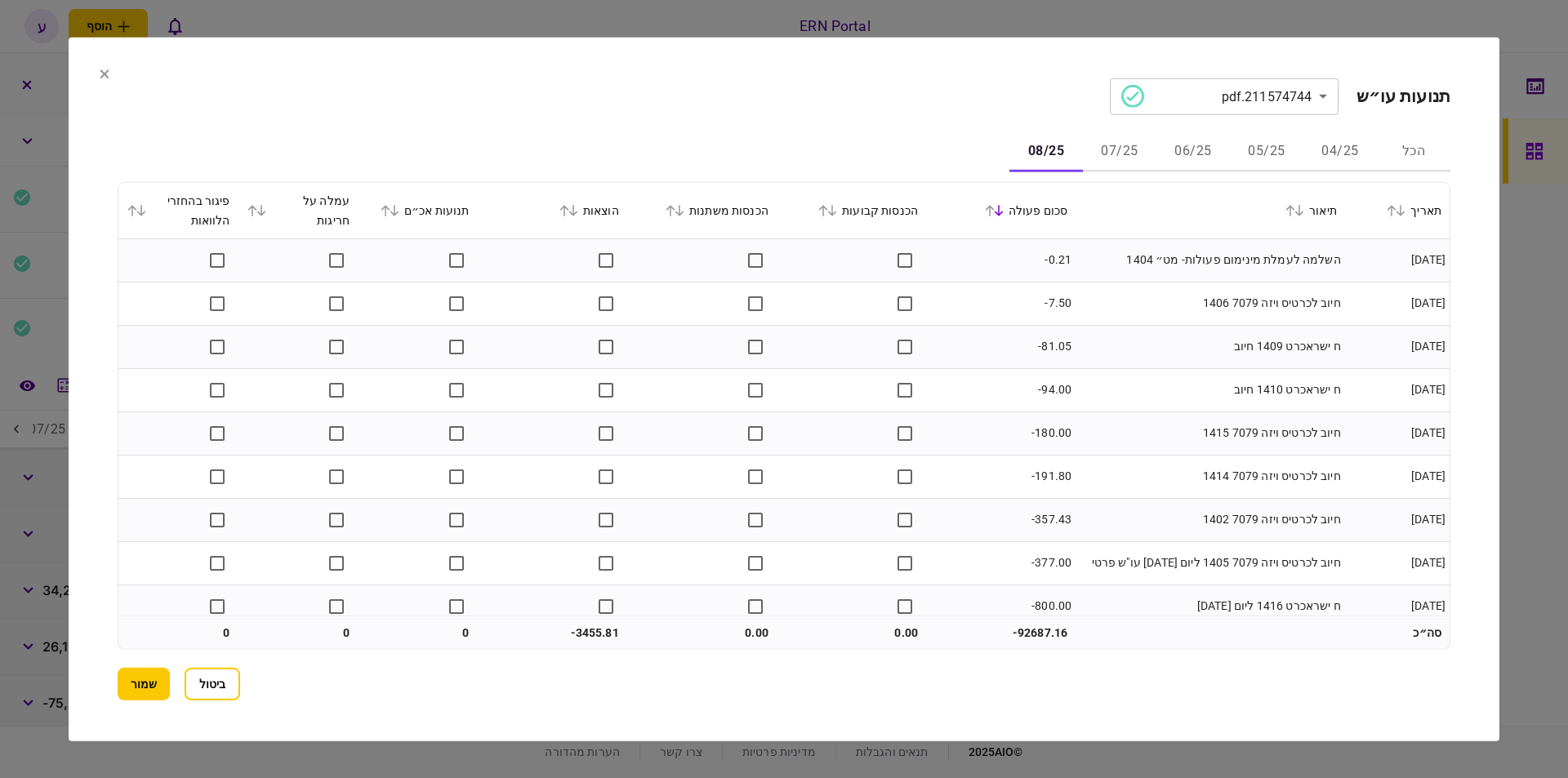
click at [1190, 165] on button "06/25" at bounding box center [1194, 152] width 74 height 39
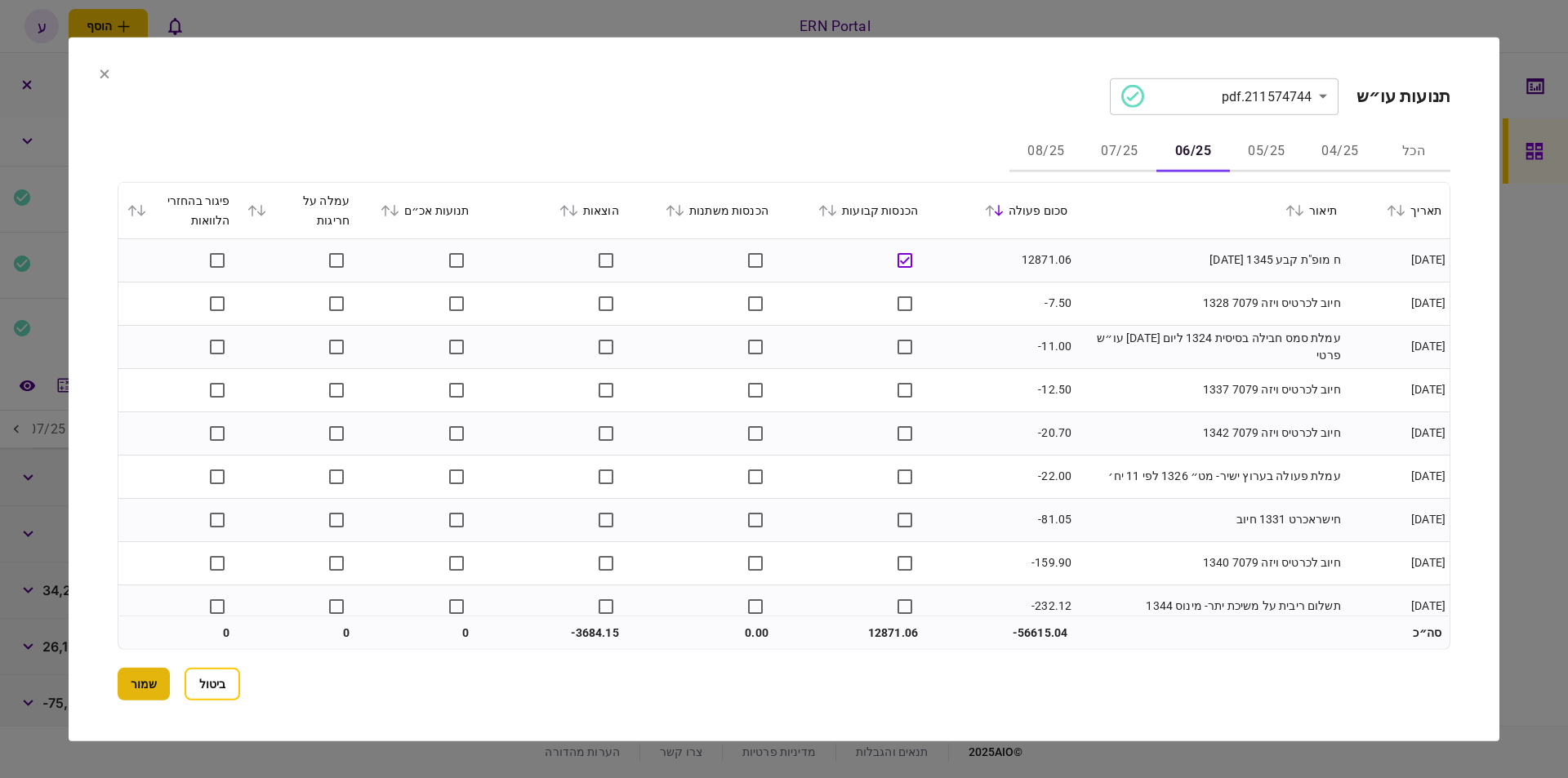
click at [147, 678] on button "שמור" at bounding box center [143, 685] width 52 height 33
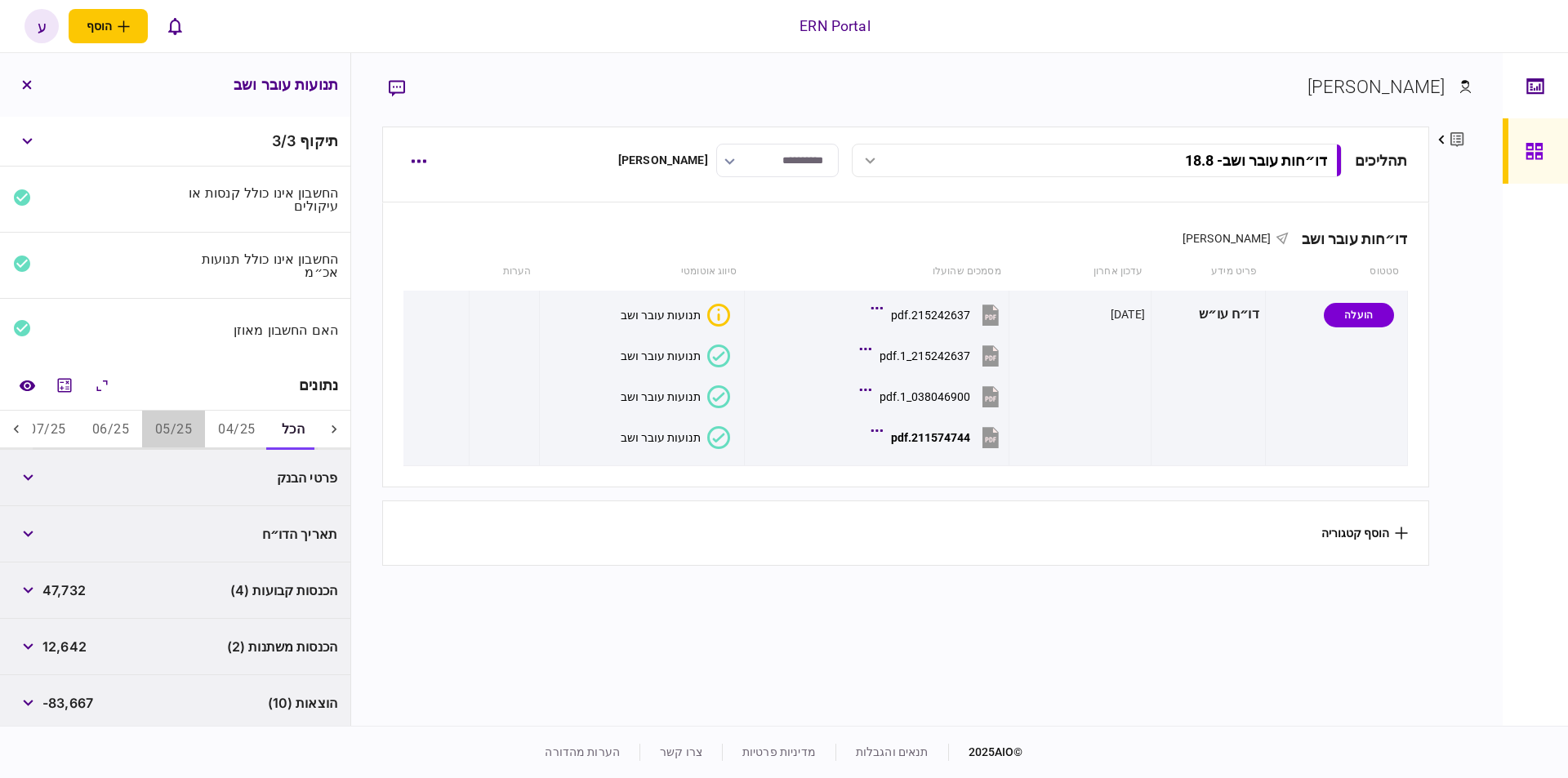
drag, startPoint x: 160, startPoint y: 428, endPoint x: 151, endPoint y: 428, distance: 9.0
click at [159, 428] on button "05/25" at bounding box center [173, 430] width 63 height 39
click at [16, 422] on icon at bounding box center [16, 429] width 16 height 16
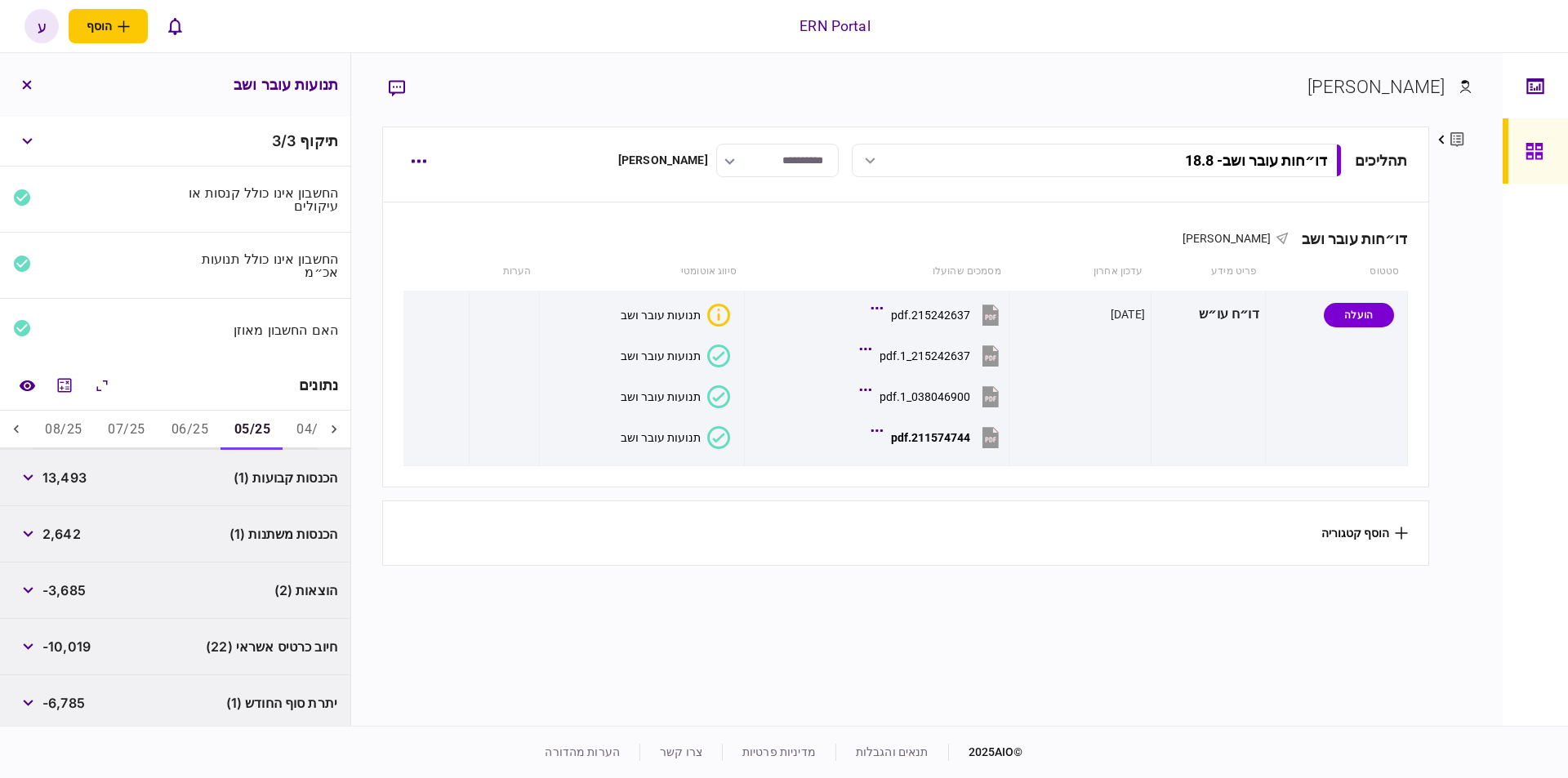
click at [67, 464] on div "13,493" at bounding box center [50, 477] width 74 height 29
click at [70, 474] on span "13,493" at bounding box center [64, 477] width 44 height 20
copy span "13,493"
click at [99, 589] on div "הוצאות (2) -3,685" at bounding box center [175, 591] width 350 height 57
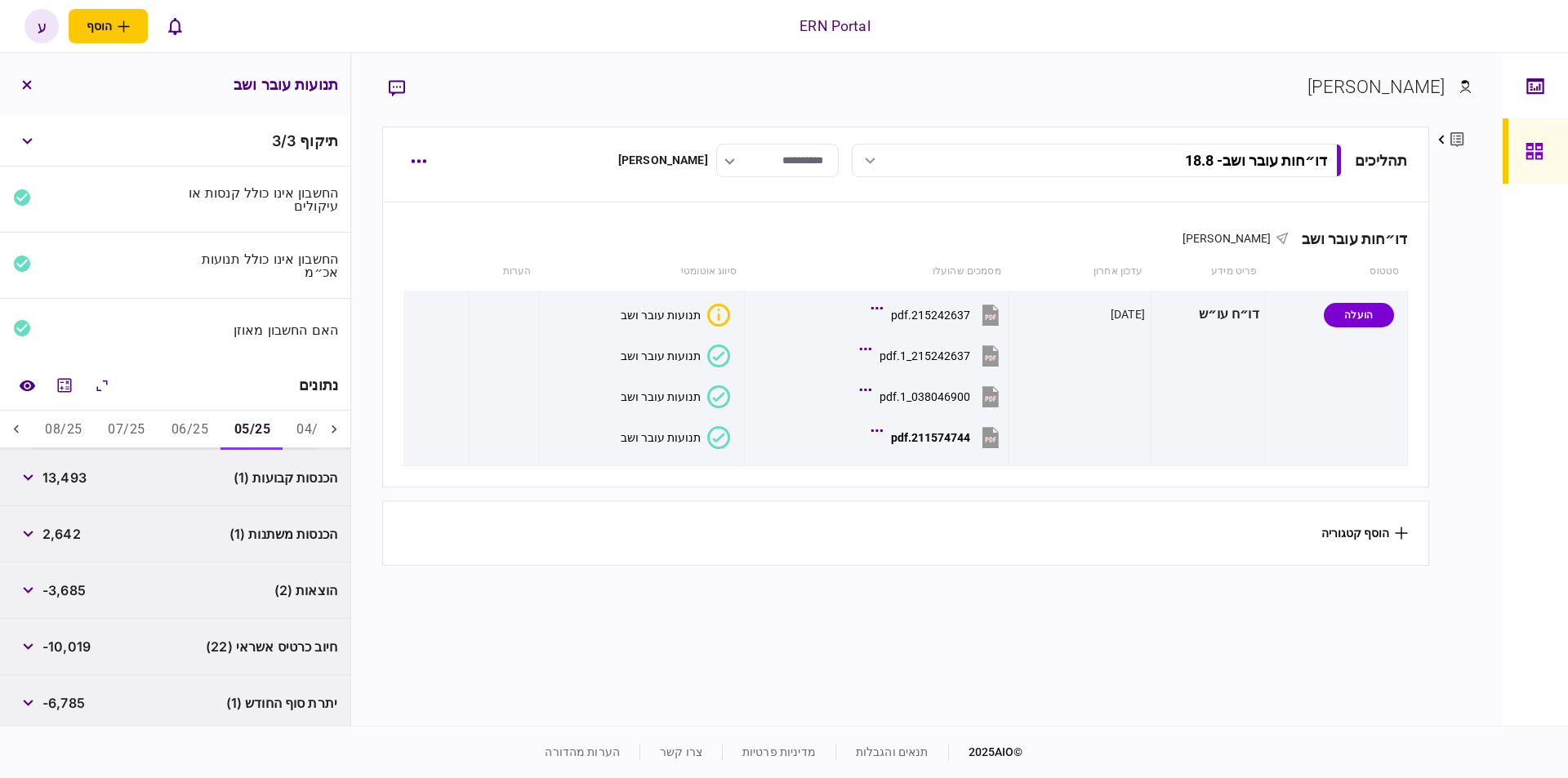
click at [86, 588] on span "-3,685" at bounding box center [64, 590] width 44 height 20
click at [82, 588] on span "-3,685" at bounding box center [64, 590] width 44 height 20
copy span "3,685"
click at [70, 689] on div "-6,785" at bounding box center [49, 703] width 72 height 29
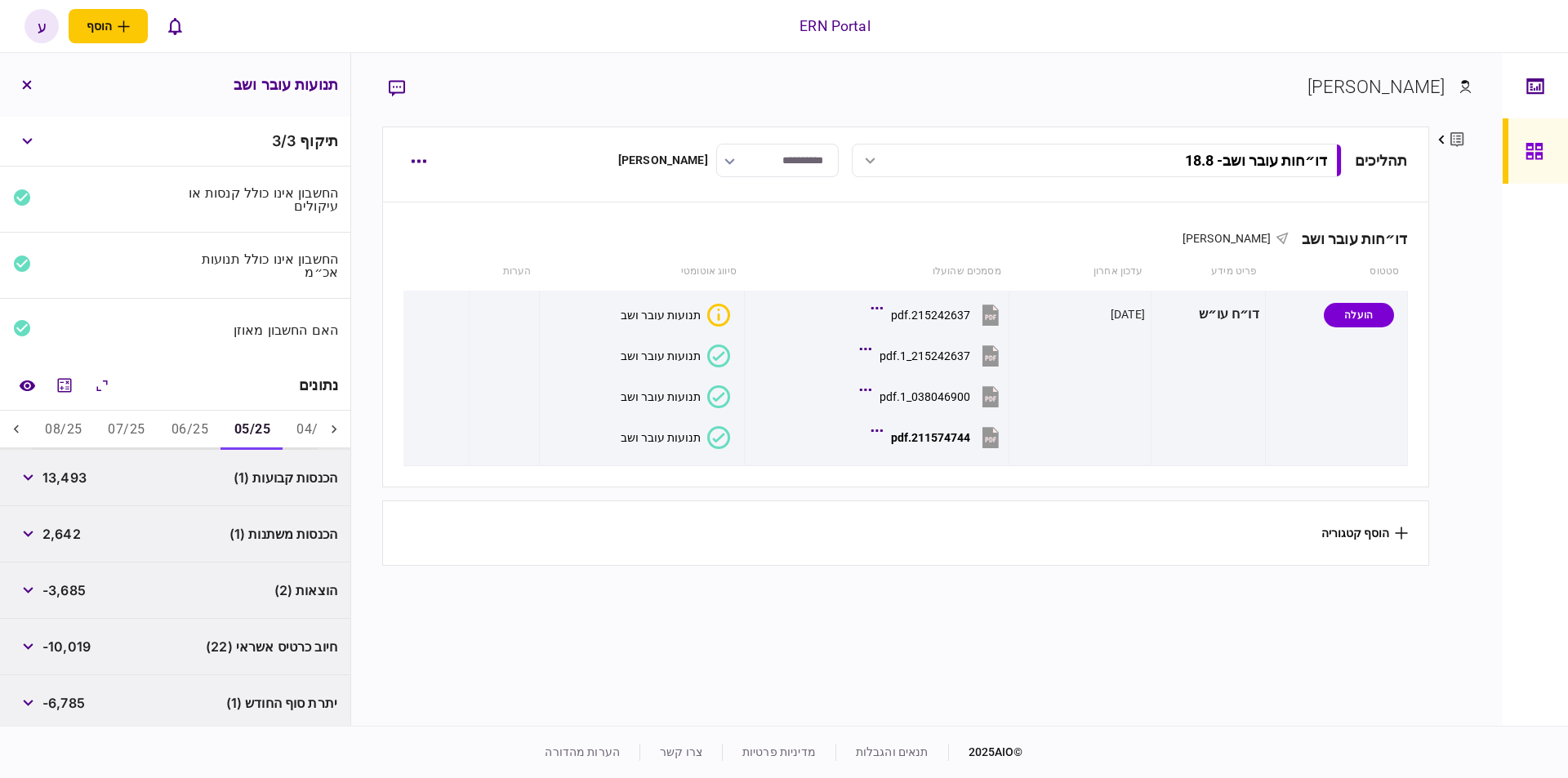
click at [69, 703] on span "-6,785" at bounding box center [64, 703] width 43 height 20
copy div "-6,785"
click at [165, 436] on button "06/25" at bounding box center [189, 430] width 63 height 39
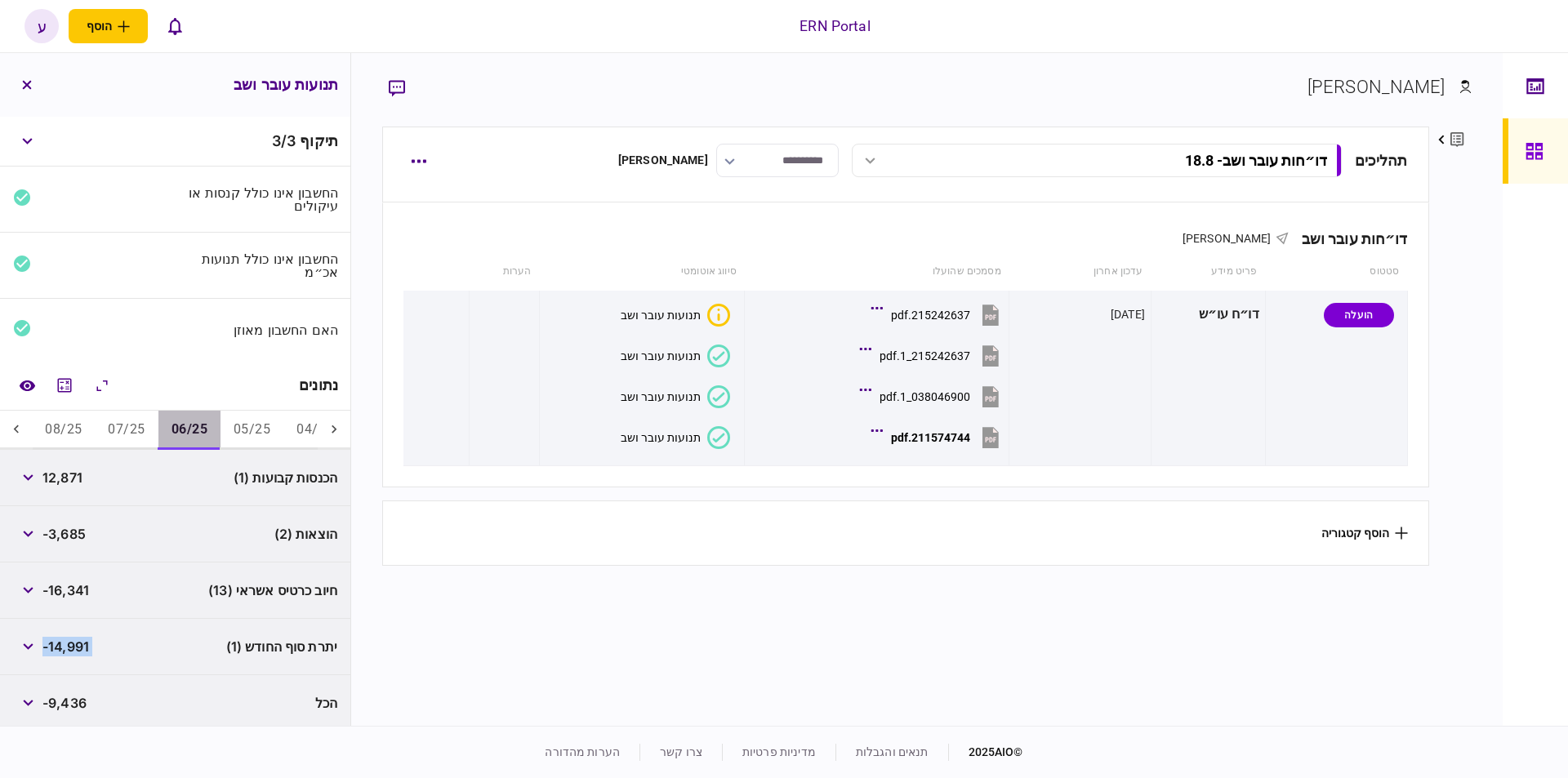
click at [174, 433] on button "06/25" at bounding box center [189, 430] width 62 height 39
click at [61, 469] on span "12,871" at bounding box center [63, 477] width 40 height 20
click at [63, 539] on span "-3,685" at bounding box center [64, 534] width 44 height 20
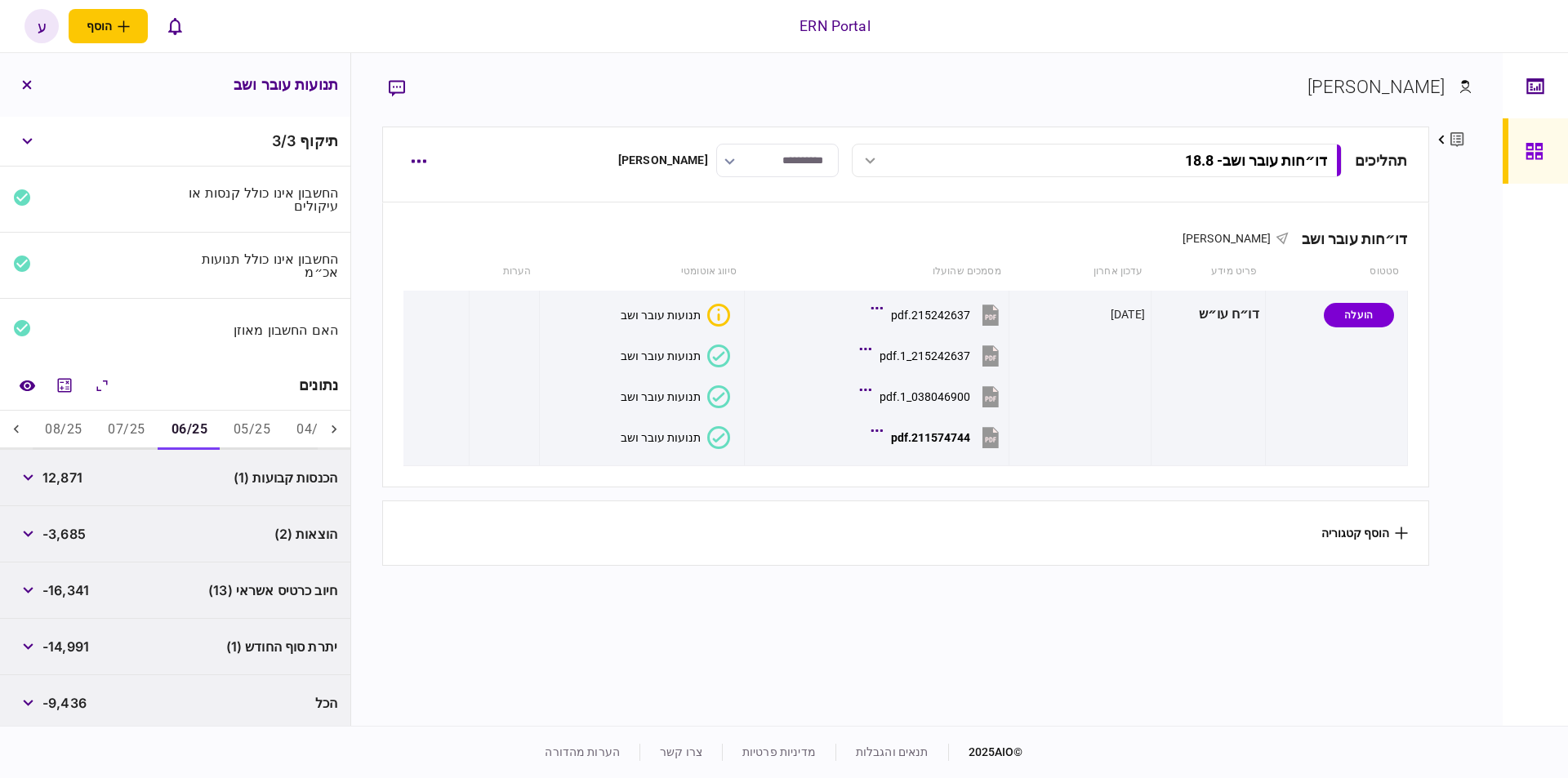
click at [62, 536] on span "-3,685" at bounding box center [64, 534] width 44 height 20
copy span "3,685"
click at [83, 642] on span "-14,991" at bounding box center [66, 646] width 46 height 20
click at [82, 642] on span "-14,991" at bounding box center [66, 646] width 46 height 20
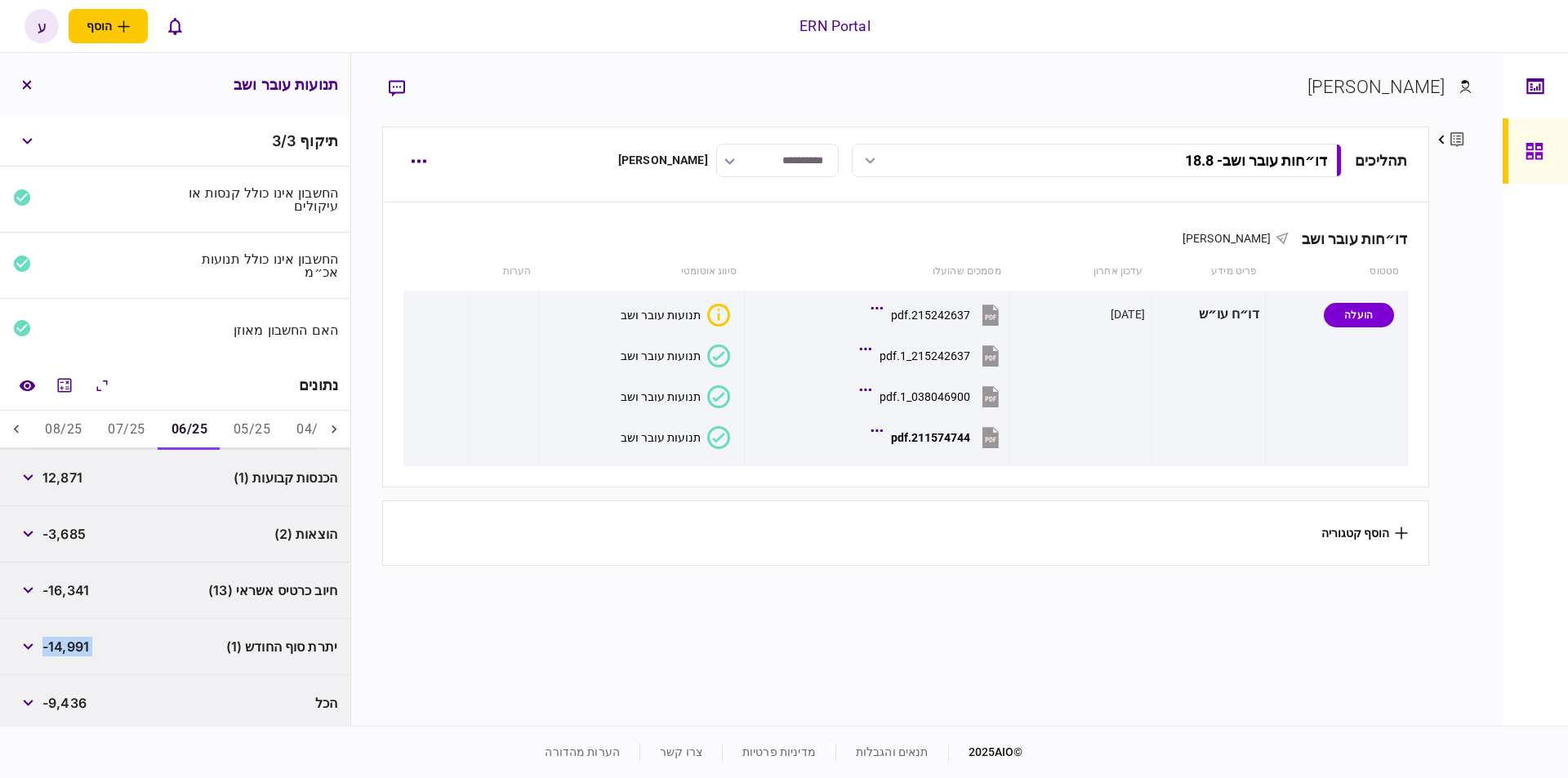
click at [82, 642] on span "-14,991" at bounding box center [66, 646] width 46 height 20
copy div "-14,991"
click at [129, 432] on button "07/25" at bounding box center [126, 430] width 63 height 39
click at [79, 478] on span "11,753" at bounding box center [63, 477] width 40 height 20
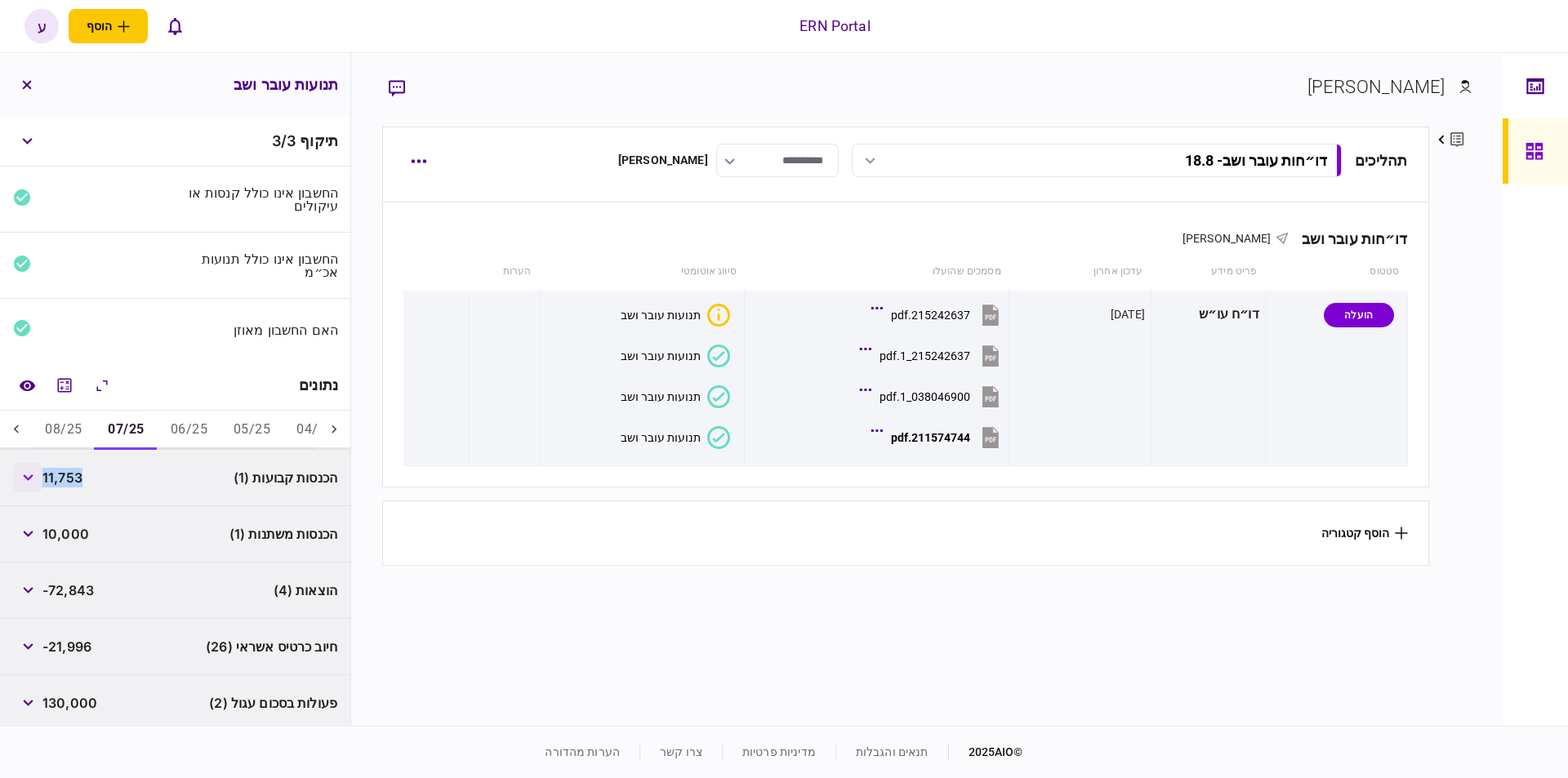
copy span "11,753"
click at [17, 590] on button "button" at bounding box center [27, 590] width 29 height 29
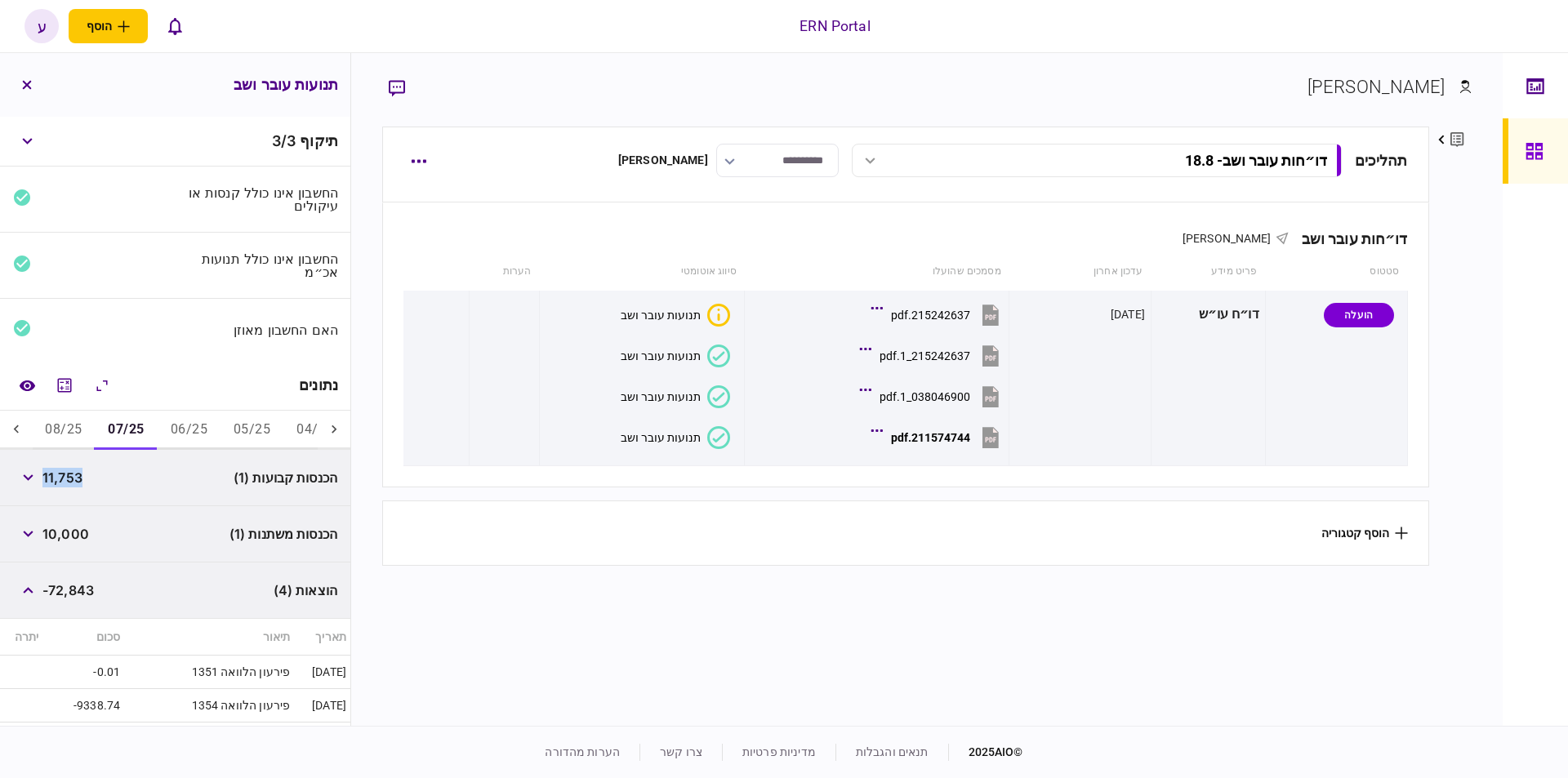
scroll to position [93, 0]
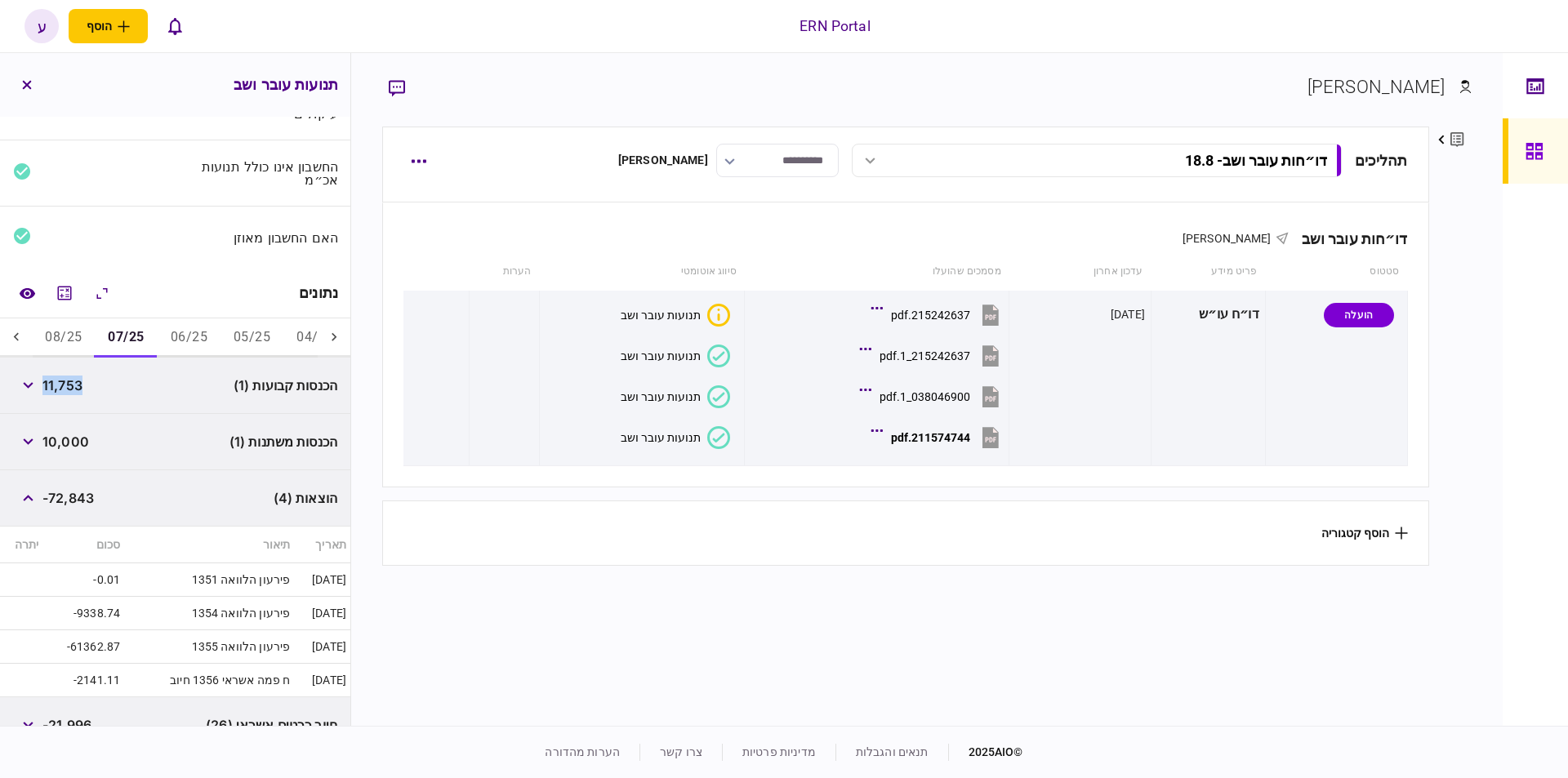
click at [25, 329] on icon at bounding box center [16, 337] width 16 height 16
click at [62, 294] on icon "מחשבון" at bounding box center [65, 293] width 14 height 14
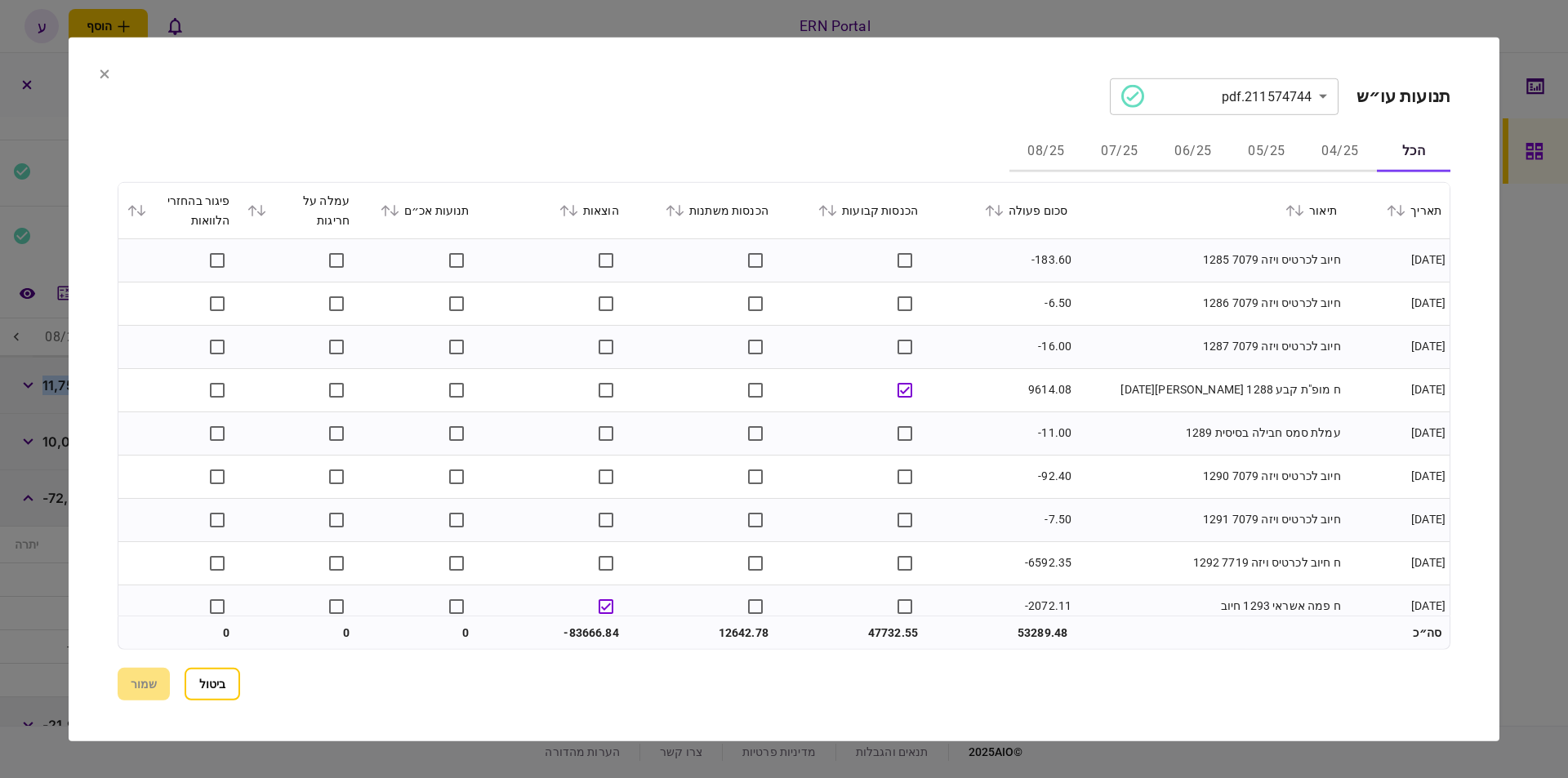
click at [1130, 150] on button "07/25" at bounding box center [1120, 152] width 74 height 39
click at [577, 215] on icon at bounding box center [572, 209] width 9 height 11
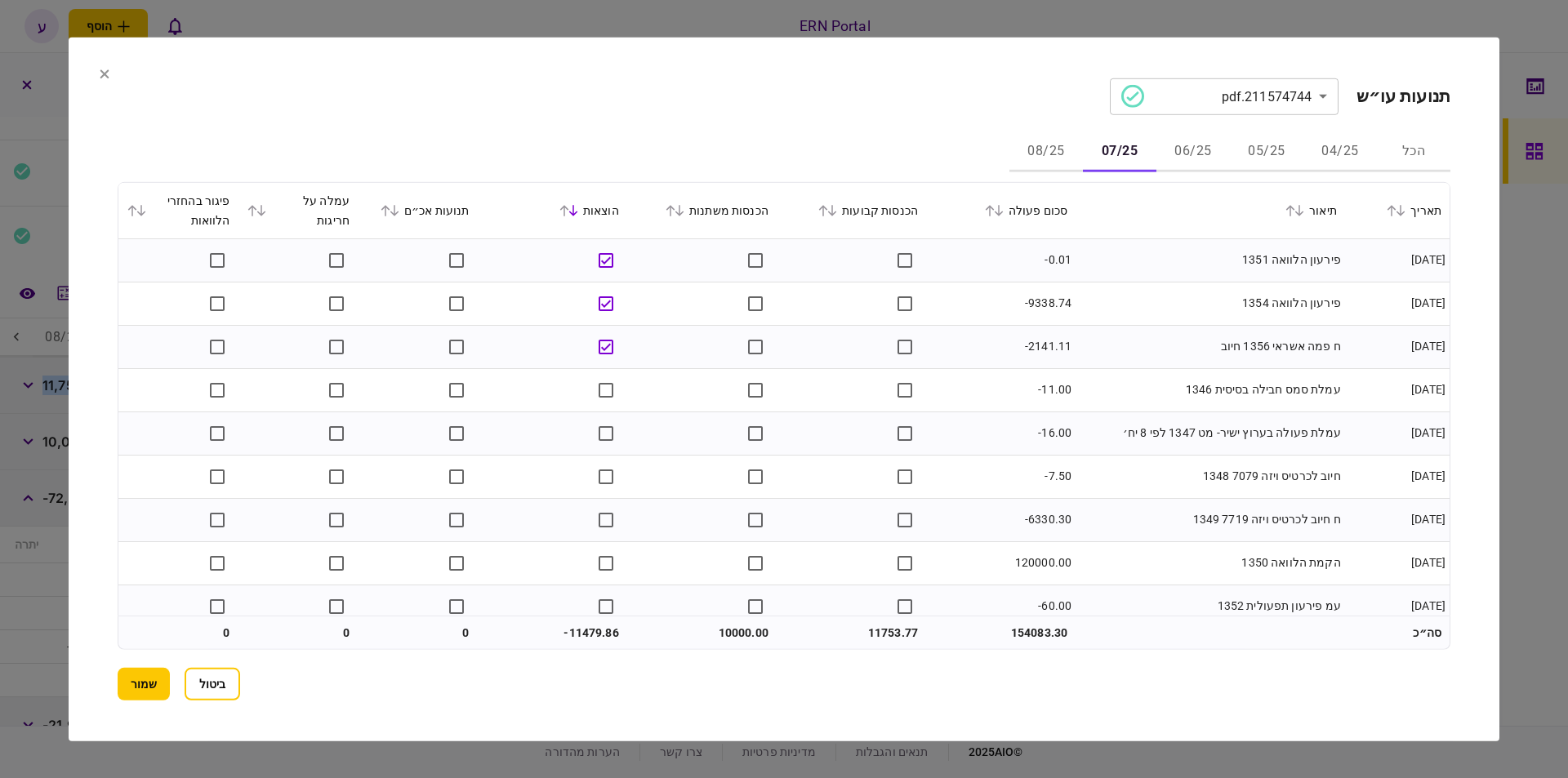
click at [124, 675] on button "שמור" at bounding box center [143, 685] width 52 height 33
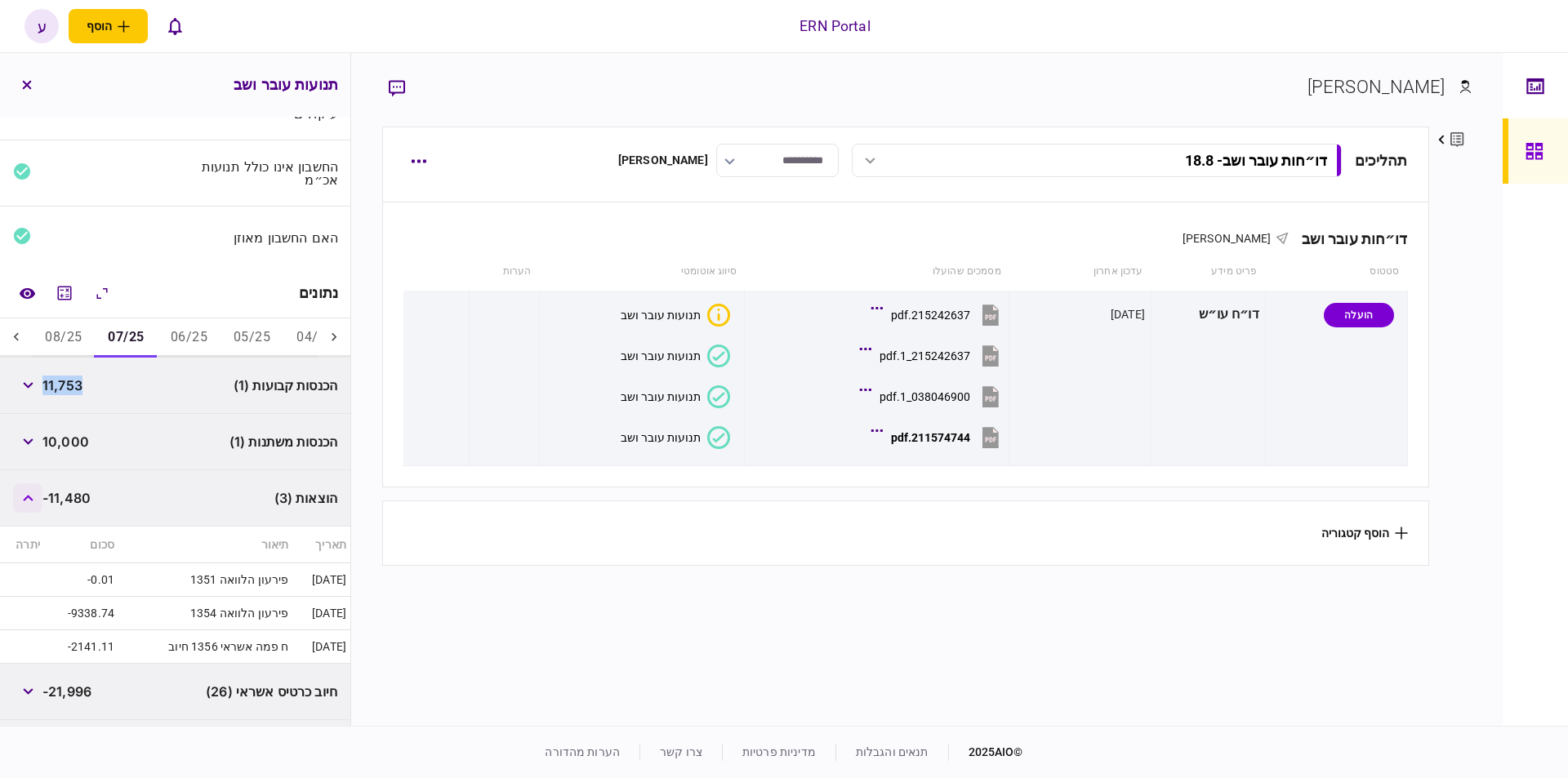
click at [33, 496] on icon "button" at bounding box center [28, 499] width 10 height 7
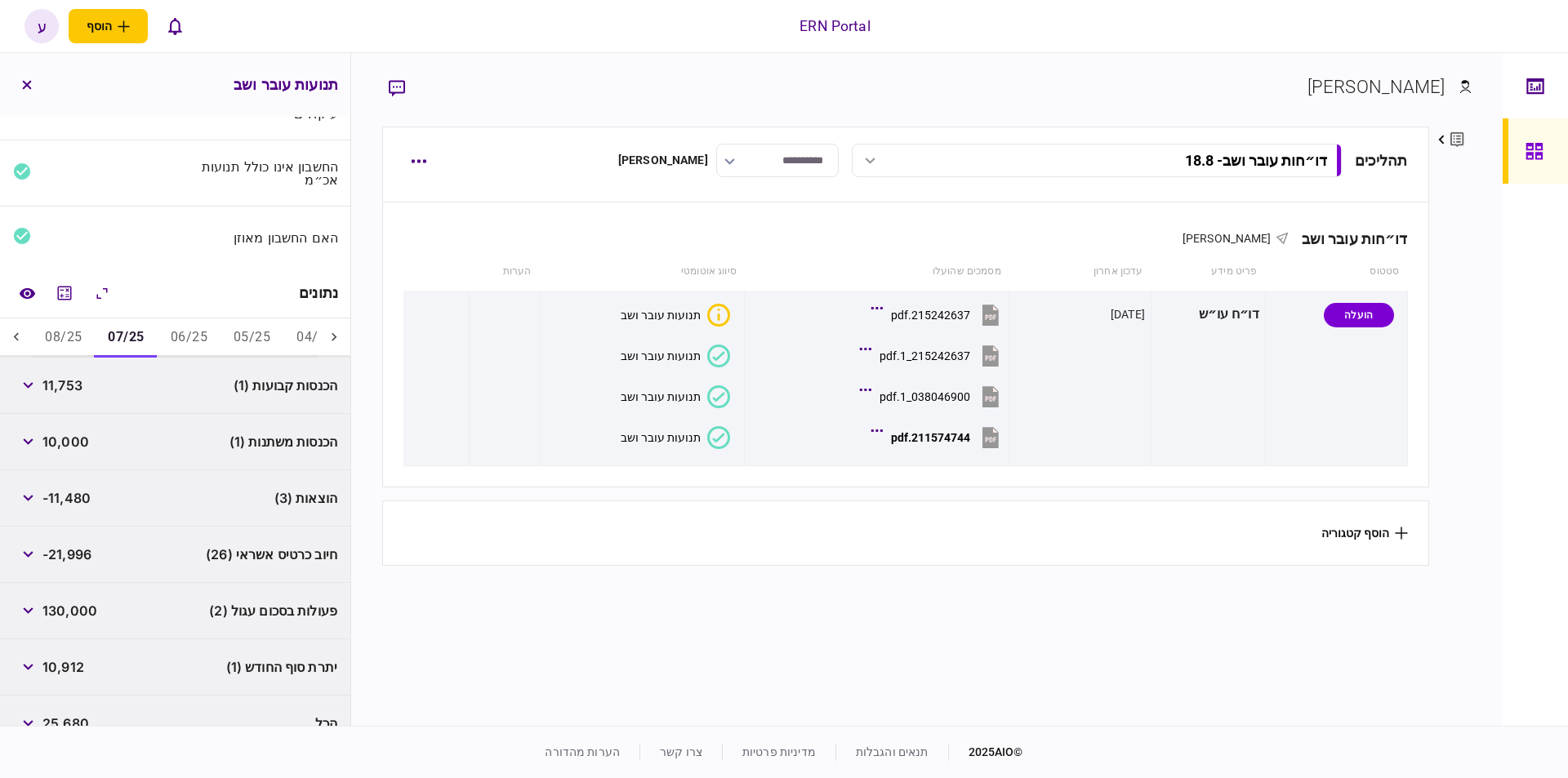
click at [81, 489] on span "-11,480" at bounding box center [67, 498] width 48 height 20
copy span "11,480"
click at [80, 665] on span "10,912" at bounding box center [63, 667] width 42 height 20
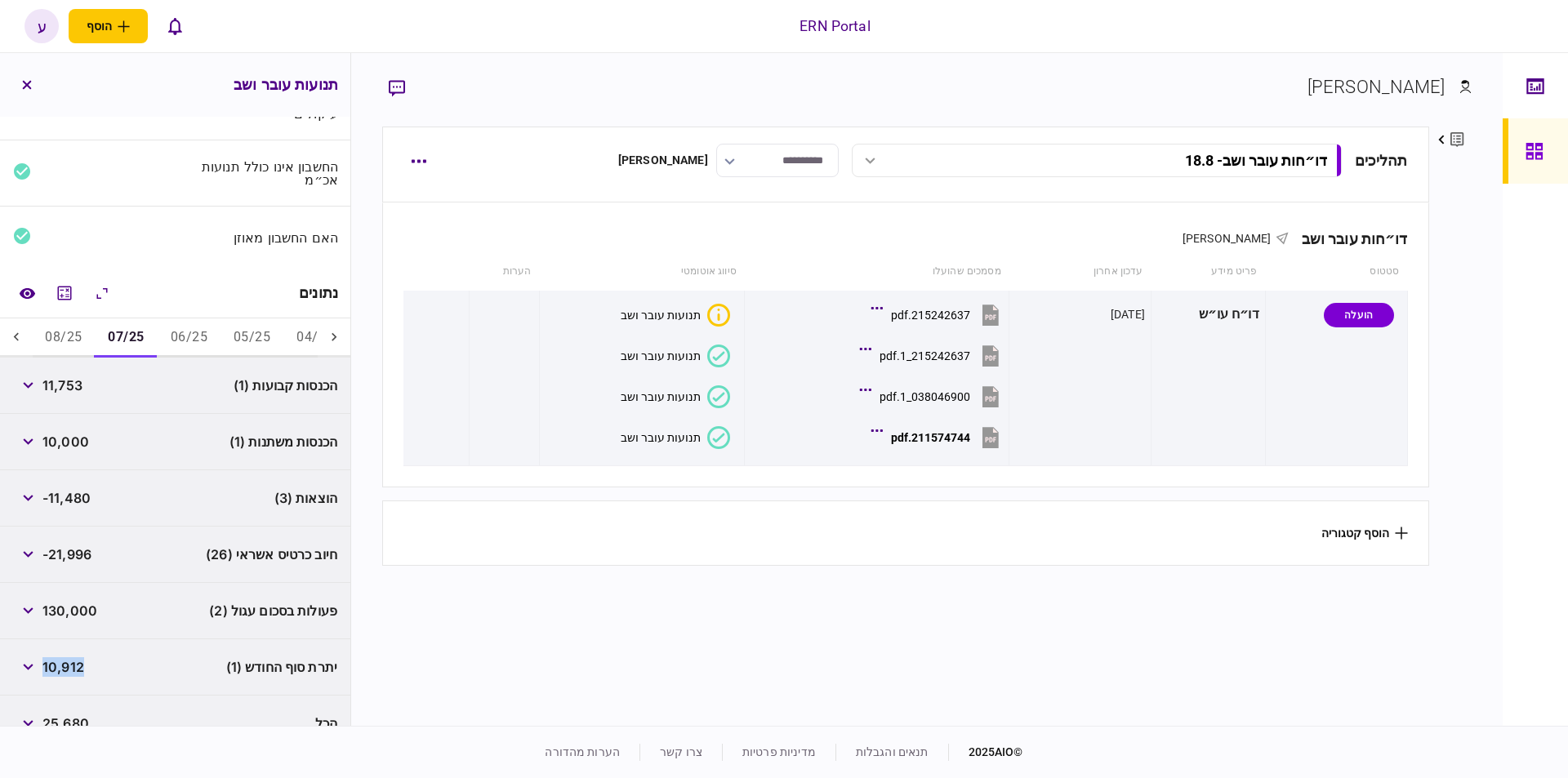
copy span "10,912"
click at [60, 342] on button "08/25" at bounding box center [63, 338] width 63 height 39
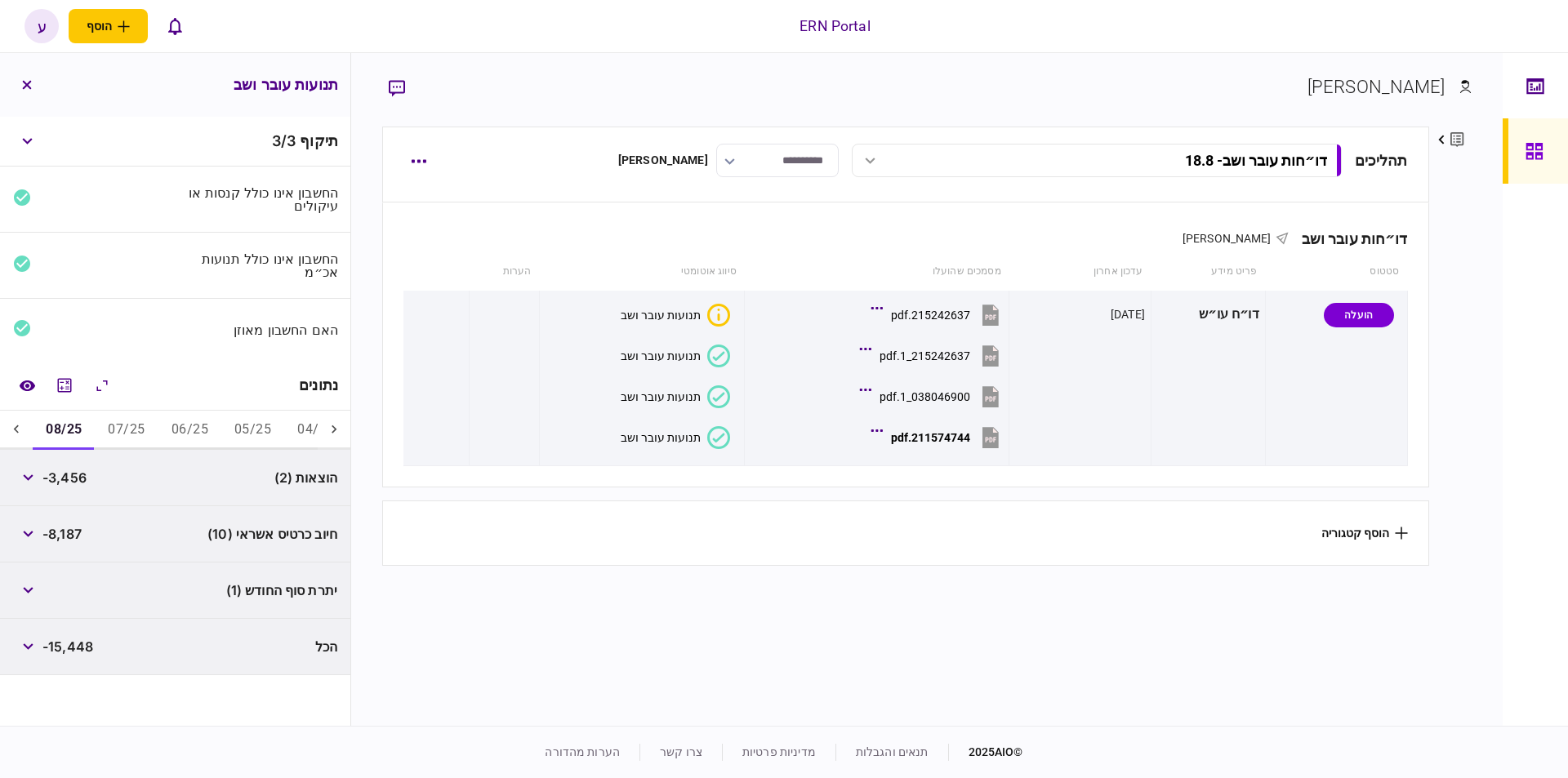
click at [75, 482] on span "-3,456" at bounding box center [64, 477] width 44 height 20
copy span "3,456"
